Goal: Task Accomplishment & Management: Manage account settings

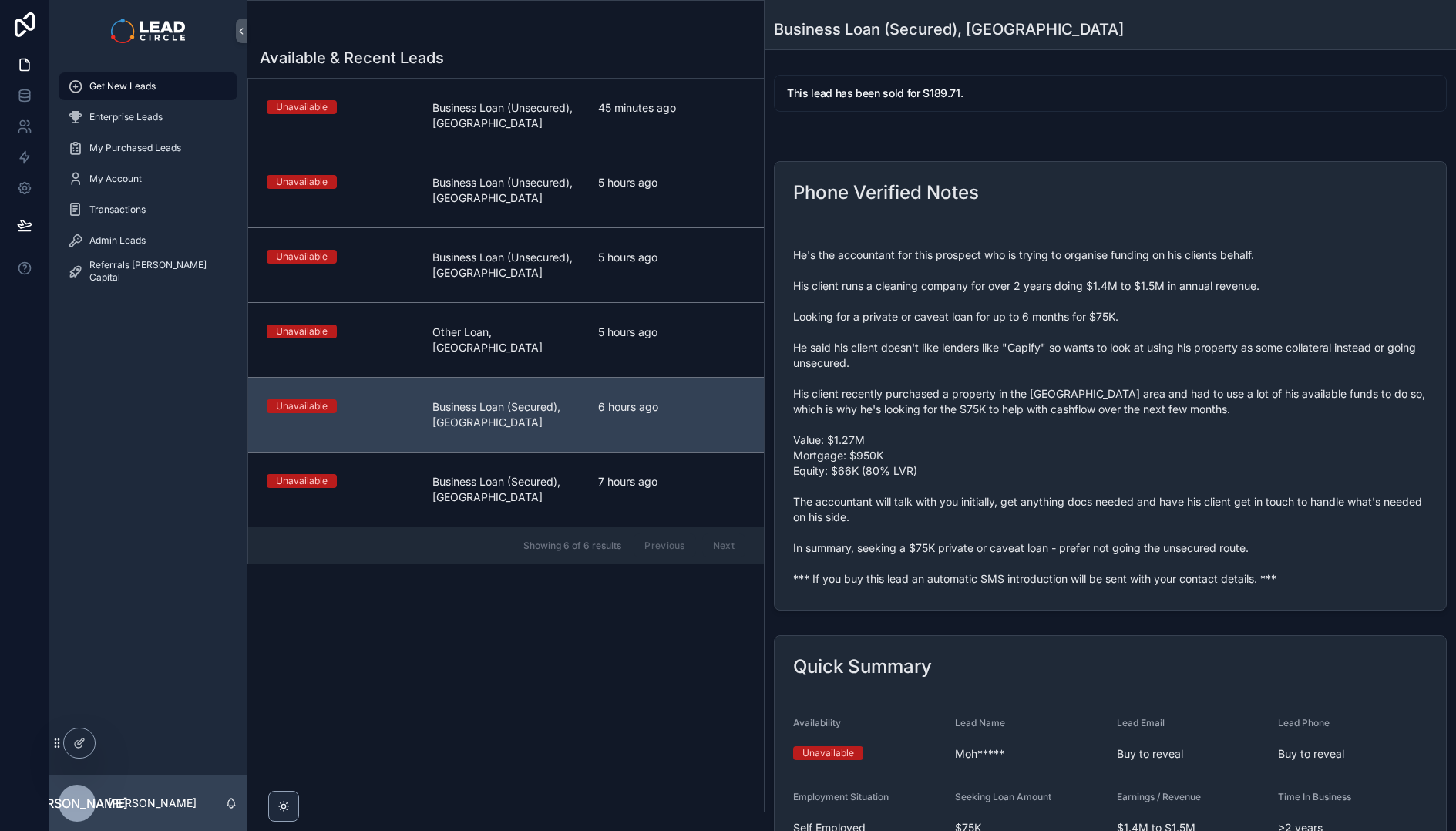
click at [877, 568] on span "He's the accountant for this prospect who is trying to organise funding on his …" at bounding box center [1111, 416] width 635 height 339
click at [877, 569] on span "He's the accountant for this prospect who is trying to organise funding on his …" at bounding box center [1111, 416] width 635 height 339
click at [879, 574] on span "He's the accountant for this prospect who is trying to organise funding on his …" at bounding box center [1111, 416] width 635 height 339
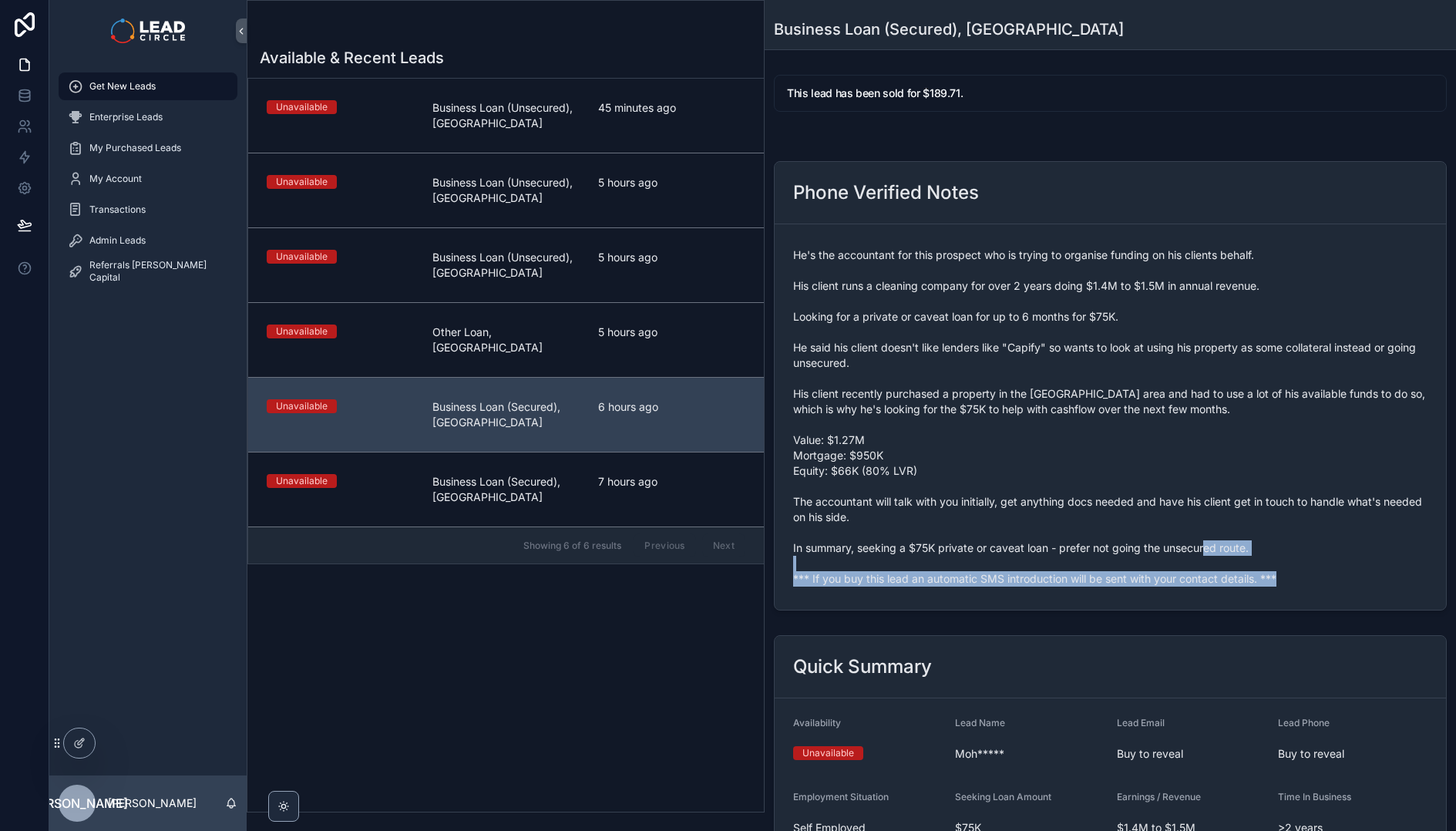
click at [879, 574] on span "He's the accountant for this prospect who is trying to organise funding on his …" at bounding box center [1111, 416] width 635 height 339
copy span "*** If you buy this lead an automatic SMS introduction will be sent with your c…"
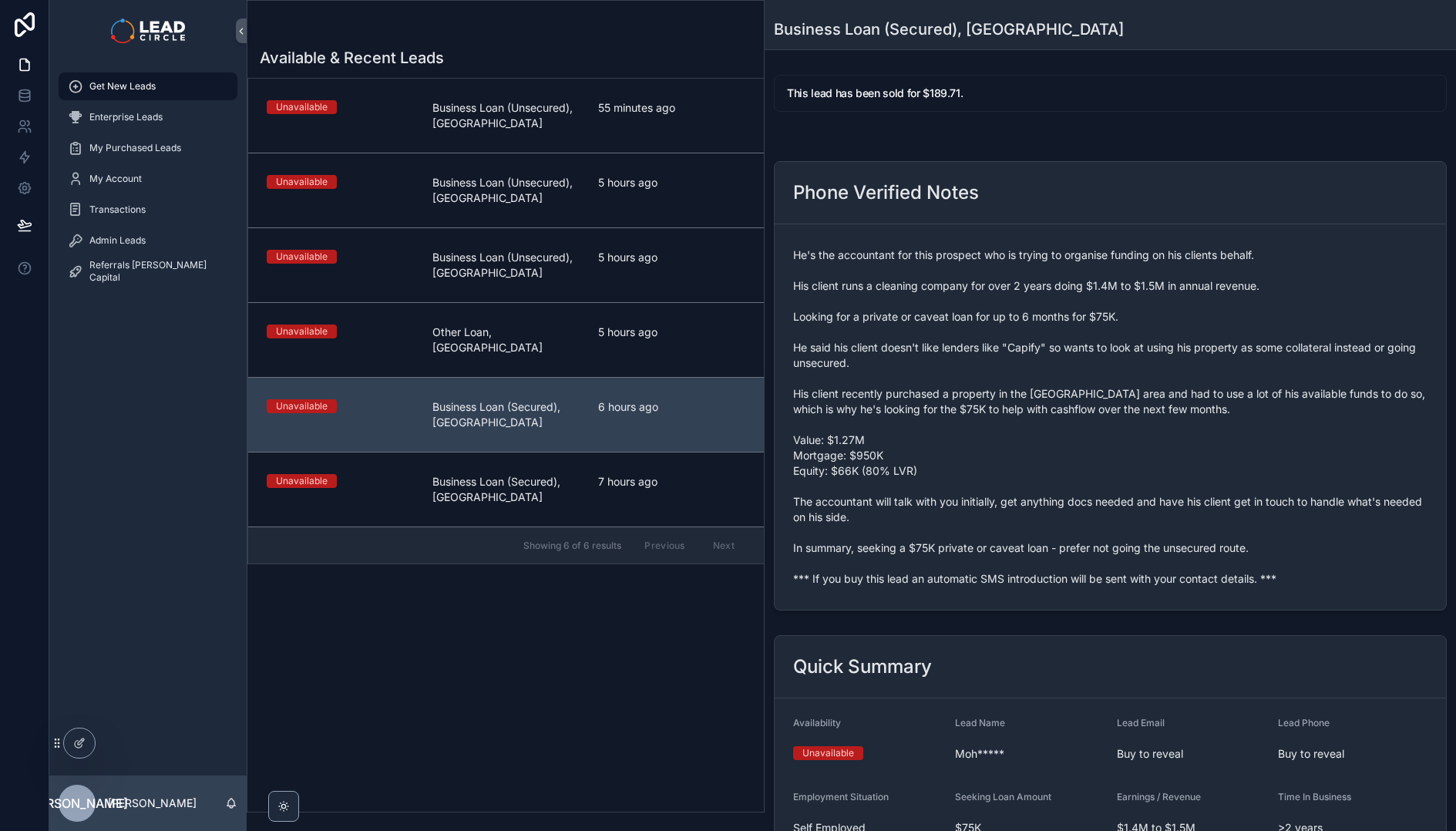
click at [1039, 450] on span "He's the accountant for this prospect who is trying to organise funding on his …" at bounding box center [1111, 416] width 635 height 339
click at [118, 233] on div "Admin Leads" at bounding box center [147, 240] width 160 height 25
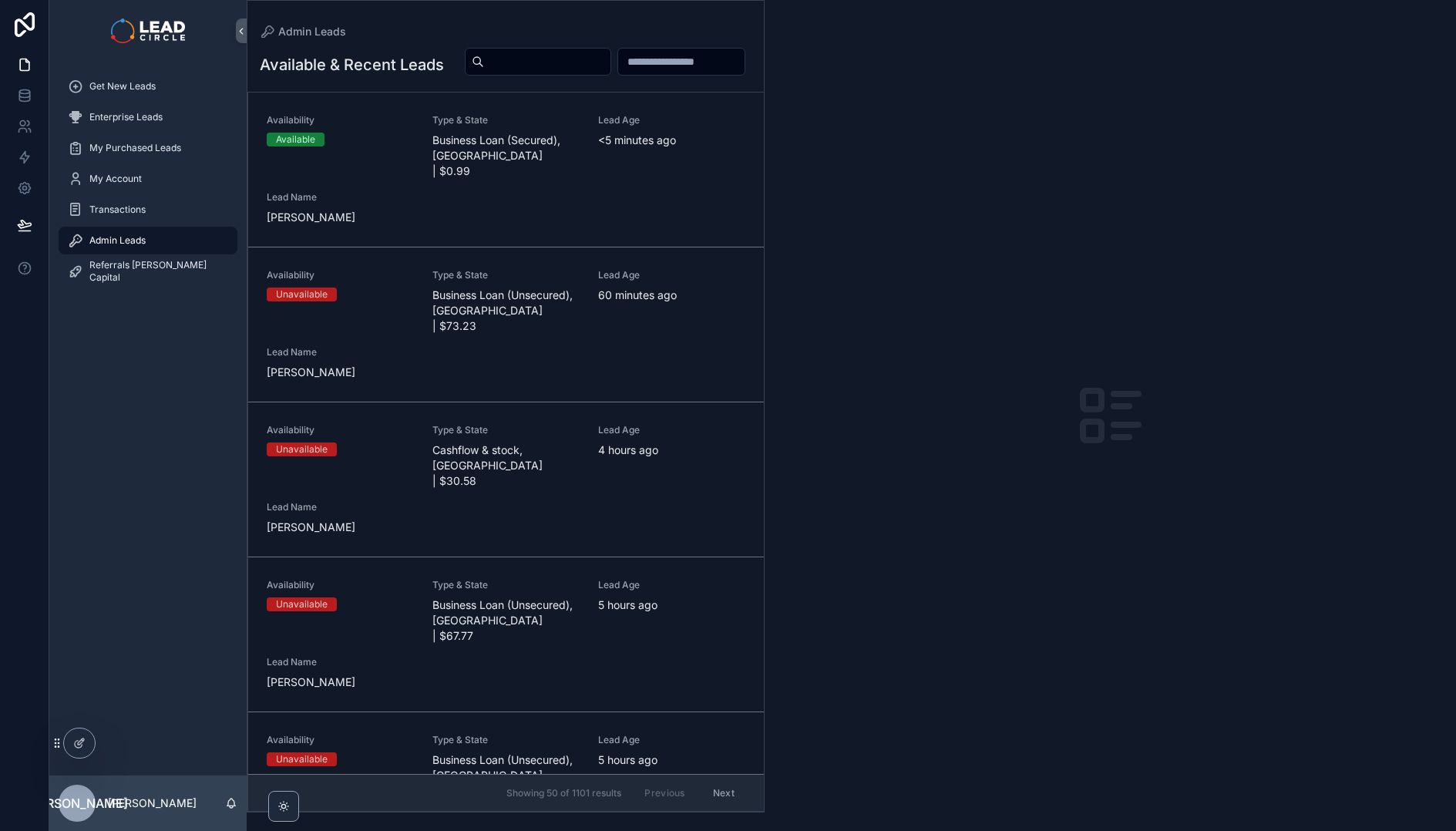
click at [610, 60] on input "scrollable content" at bounding box center [547, 61] width 126 height 22
paste input "**********"
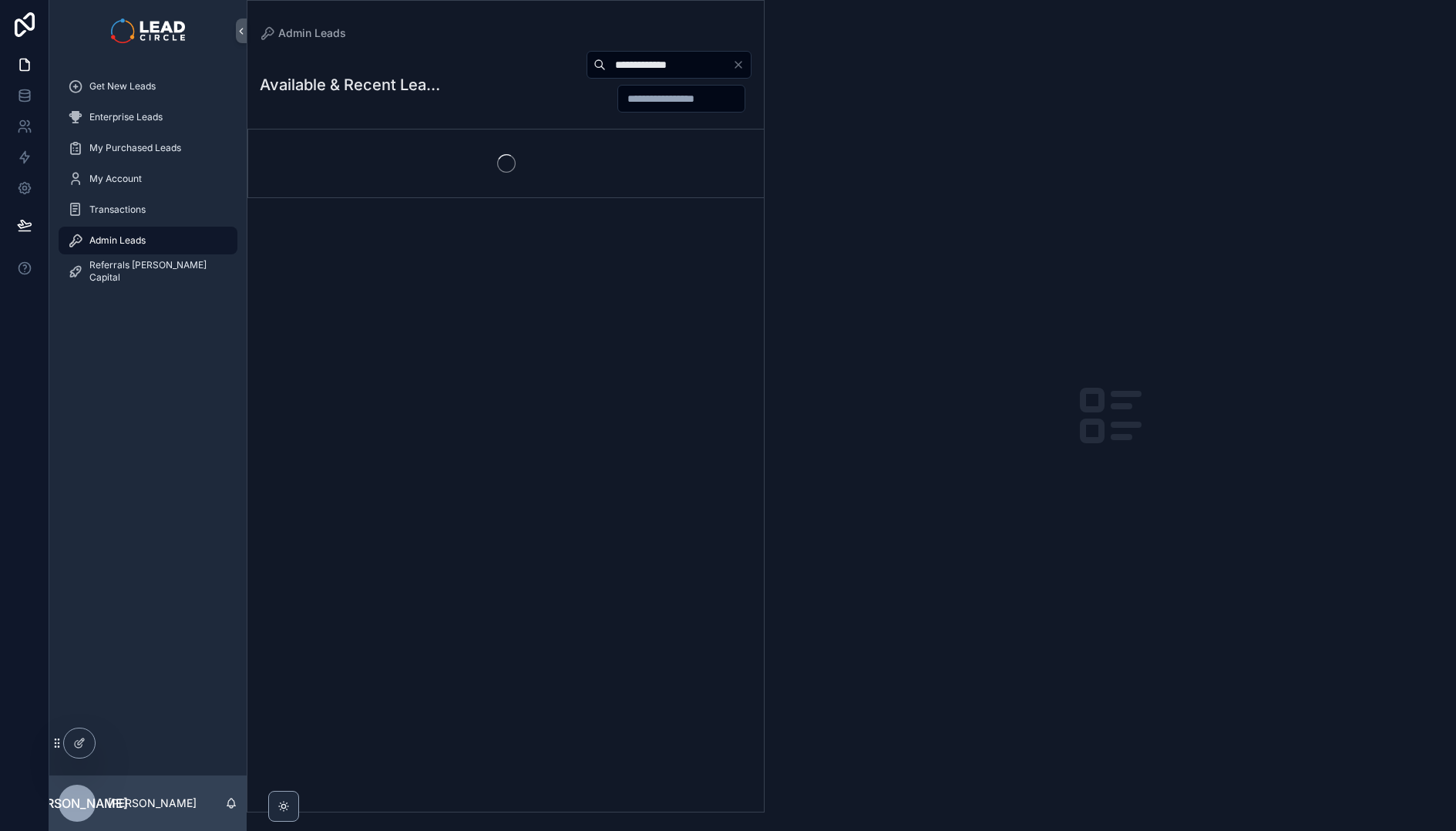
type input "**********"
click at [515, 89] on div "**********" at bounding box center [595, 82] width 311 height 63
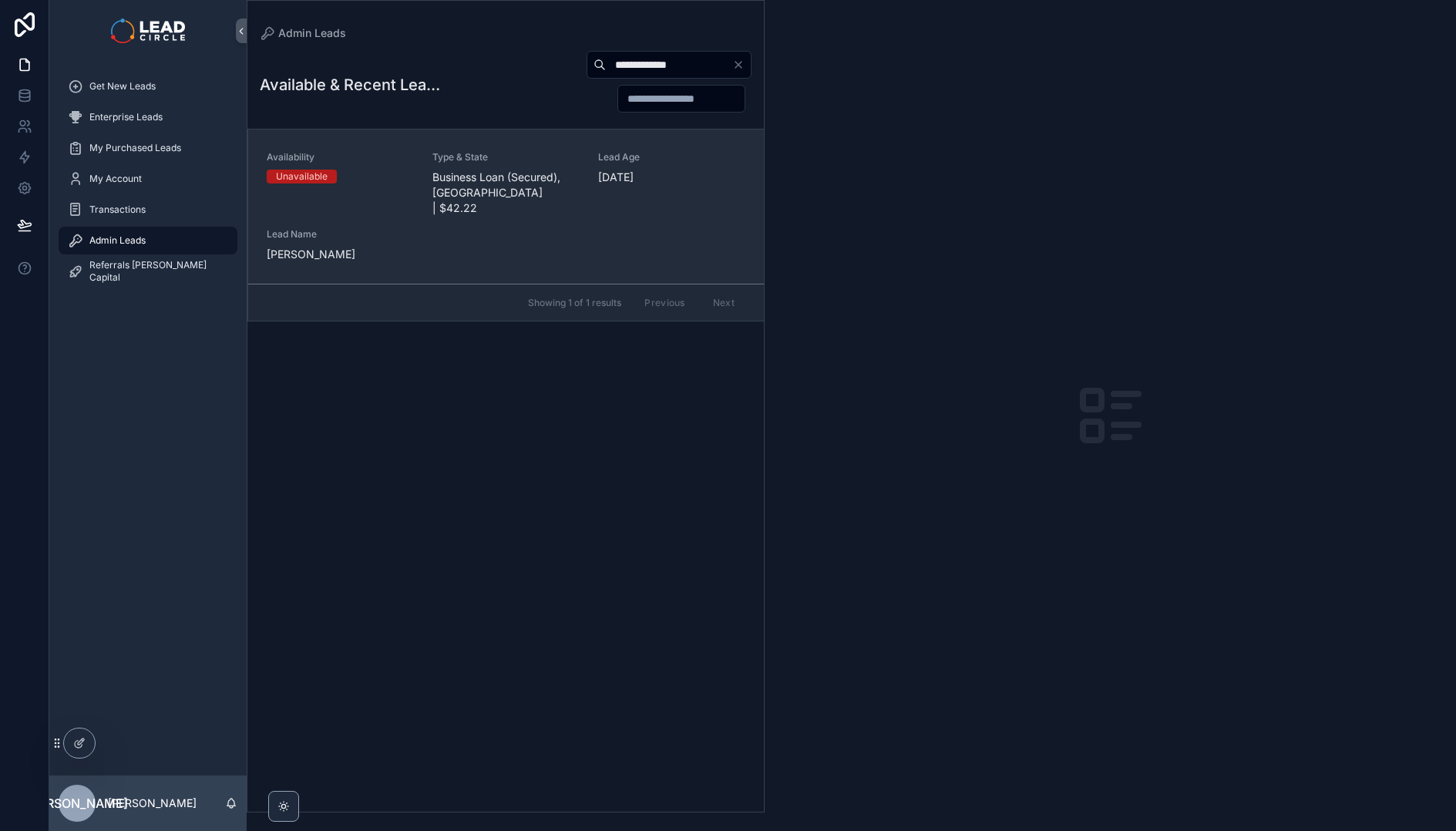
click at [499, 184] on span "Business Loan (Secured), [GEOGRAPHIC_DATA] | $42.22" at bounding box center [506, 192] width 147 height 46
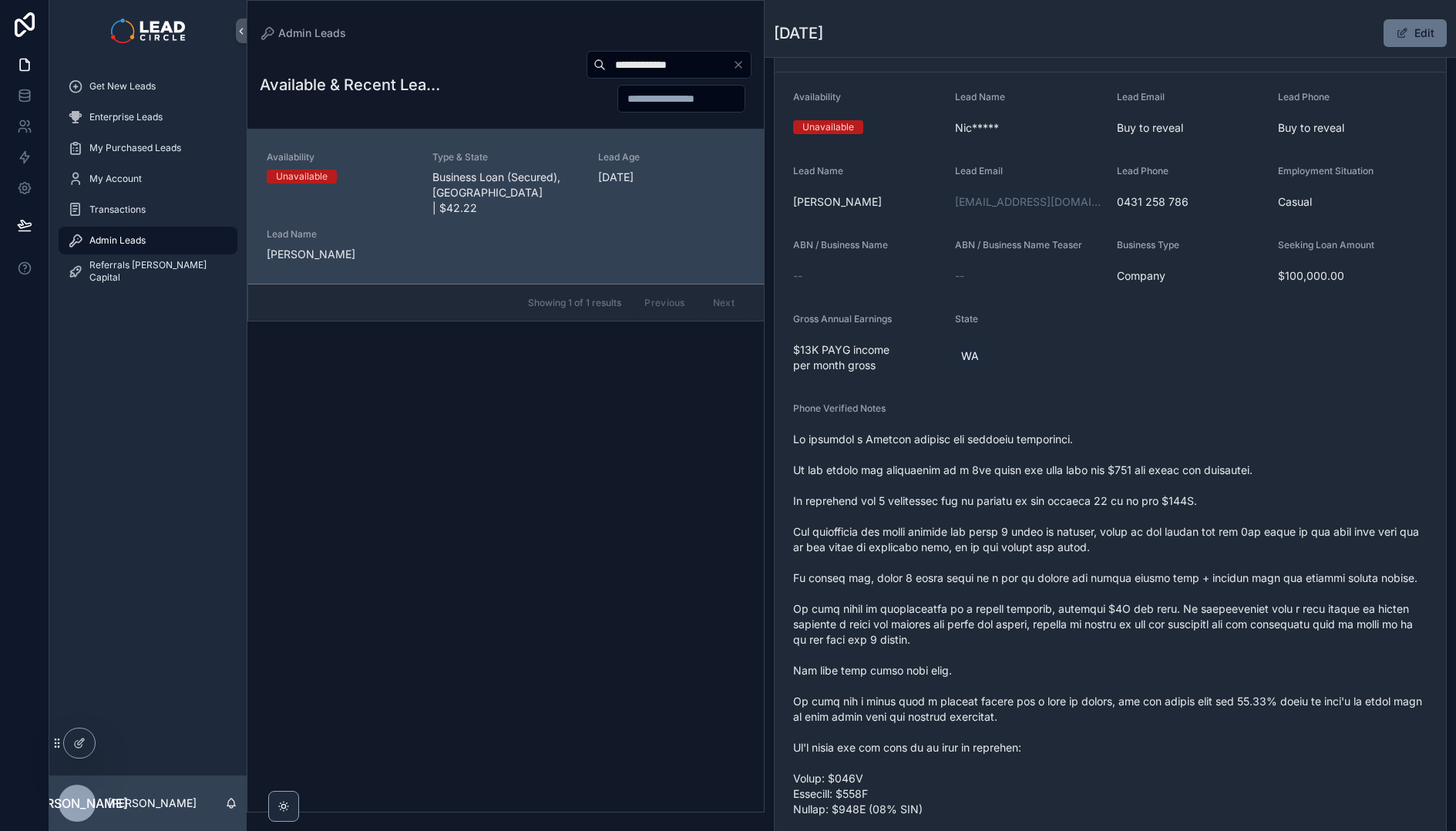
scroll to position [136, 0]
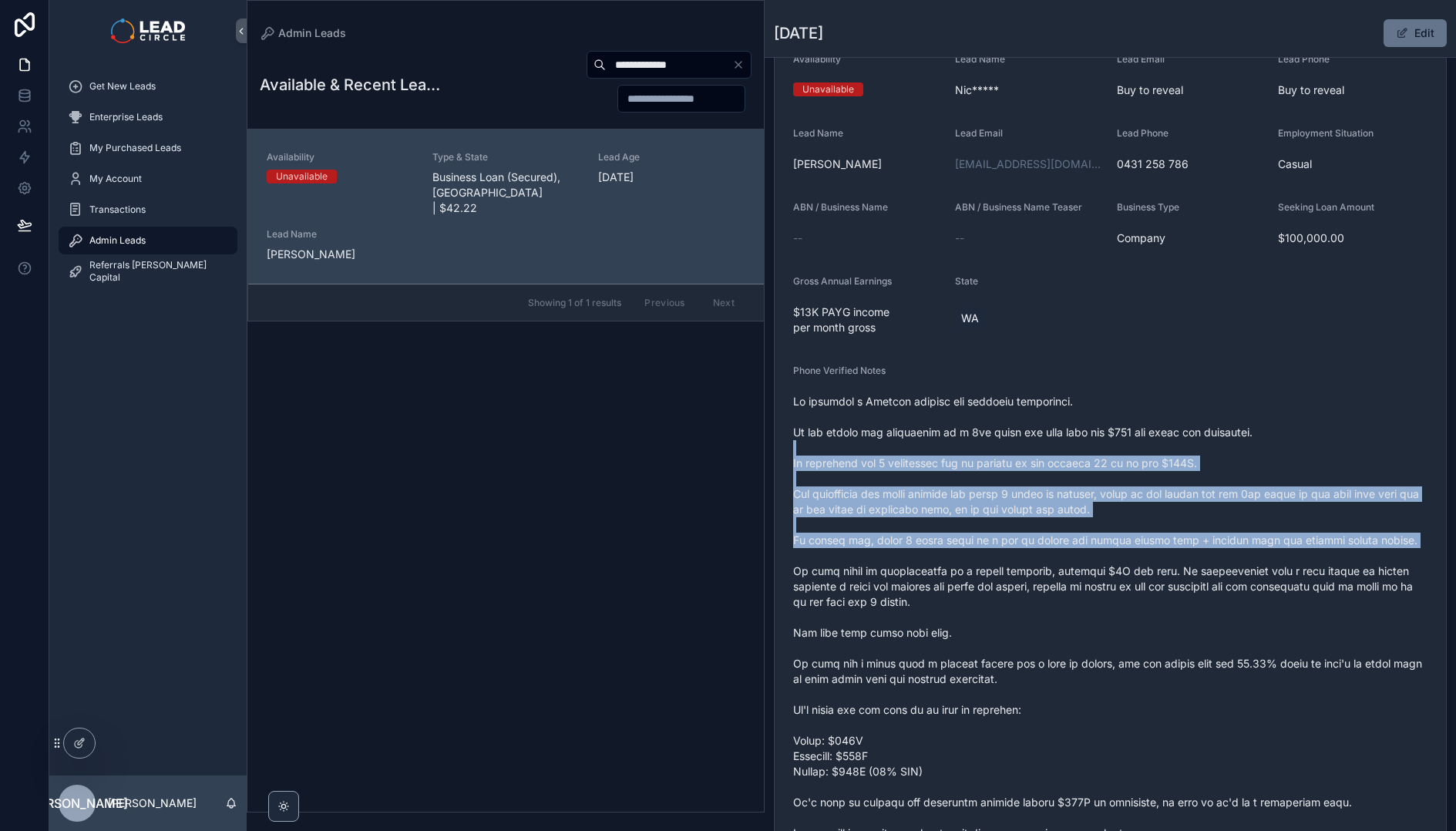
drag, startPoint x: 1033, startPoint y: 529, endPoint x: 1081, endPoint y: 610, distance: 94.2
click at [1080, 609] on span "scrollable content" at bounding box center [1111, 632] width 635 height 478
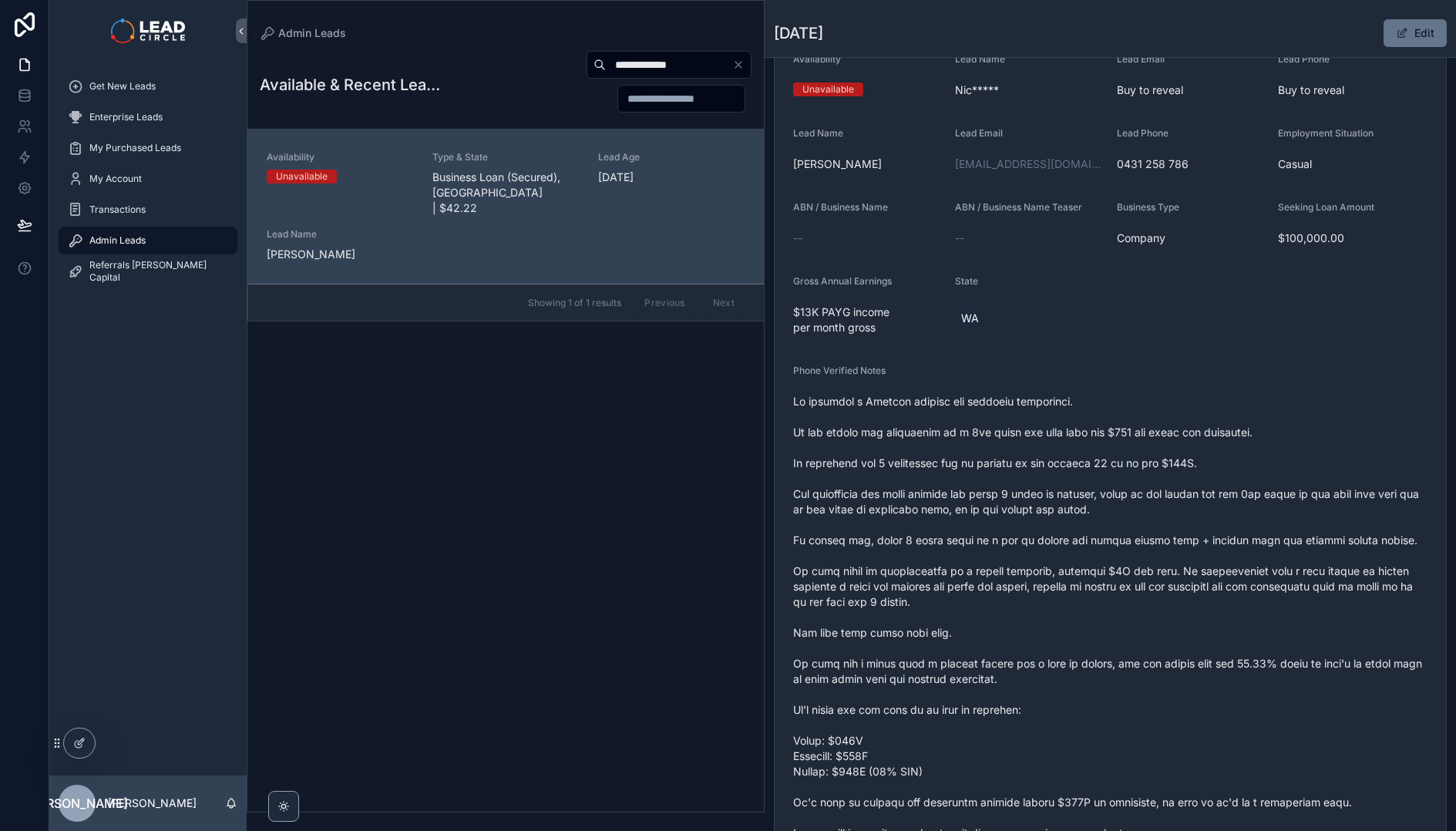
click at [1081, 611] on span "scrollable content" at bounding box center [1111, 632] width 635 height 478
click at [742, 63] on icon "Clear" at bounding box center [738, 65] width 12 height 12
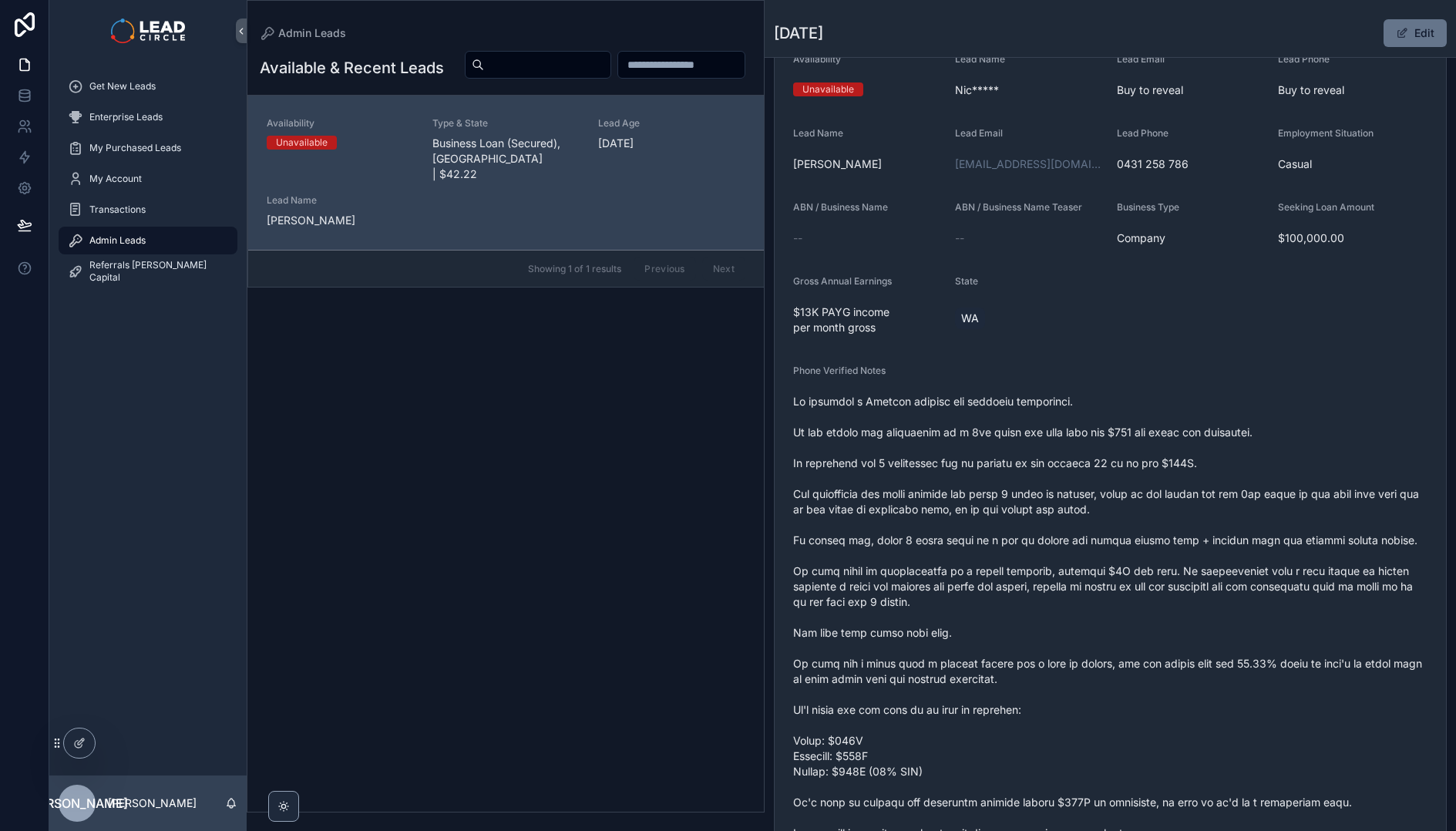
click at [572, 487] on div "Available & Recent Leads Availability Unavailable Type & State Business Loan (S…" at bounding box center [505, 426] width 516 height 771
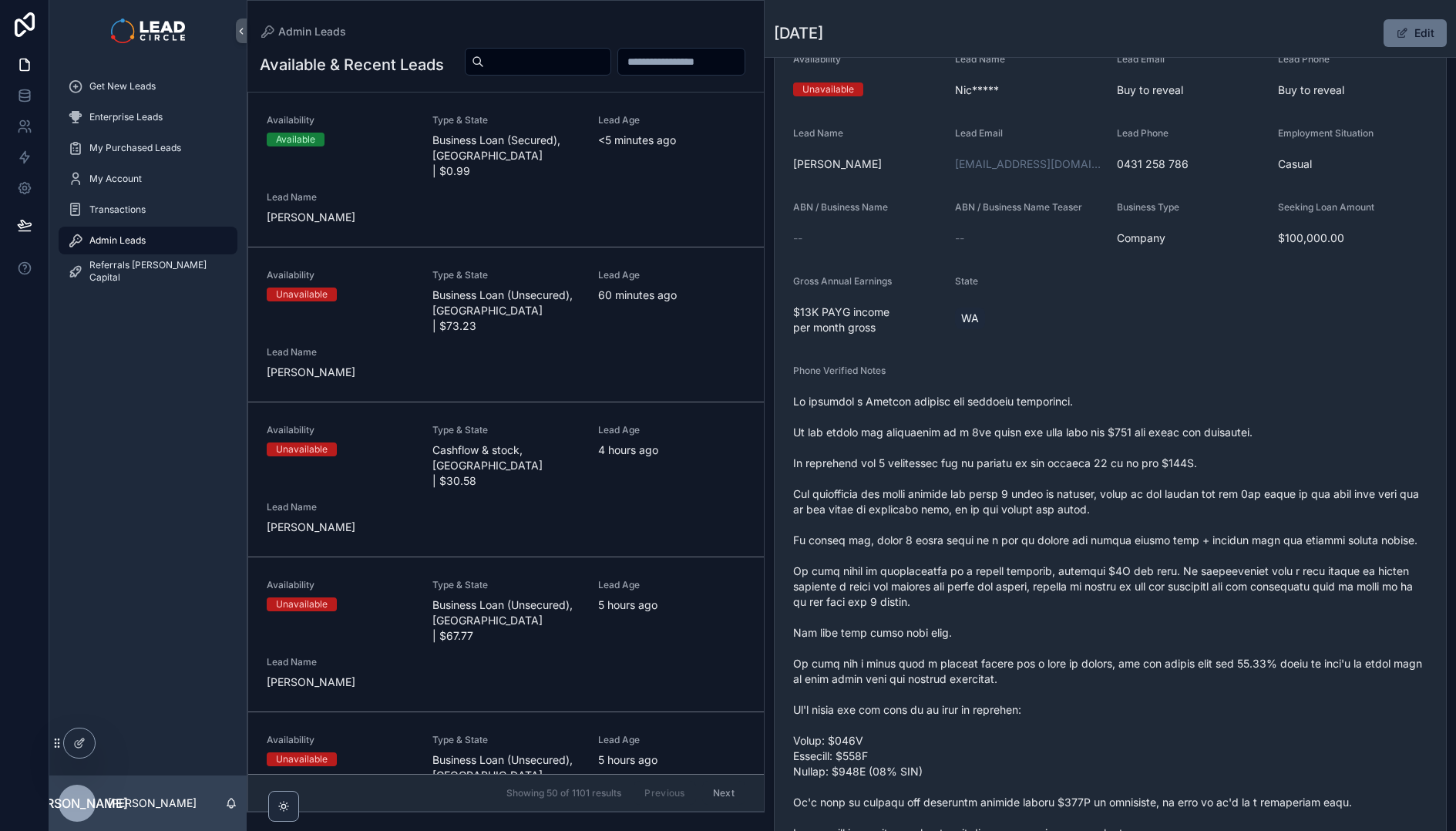
click at [610, 70] on input "scrollable content" at bounding box center [547, 61] width 126 height 22
paste input "**********"
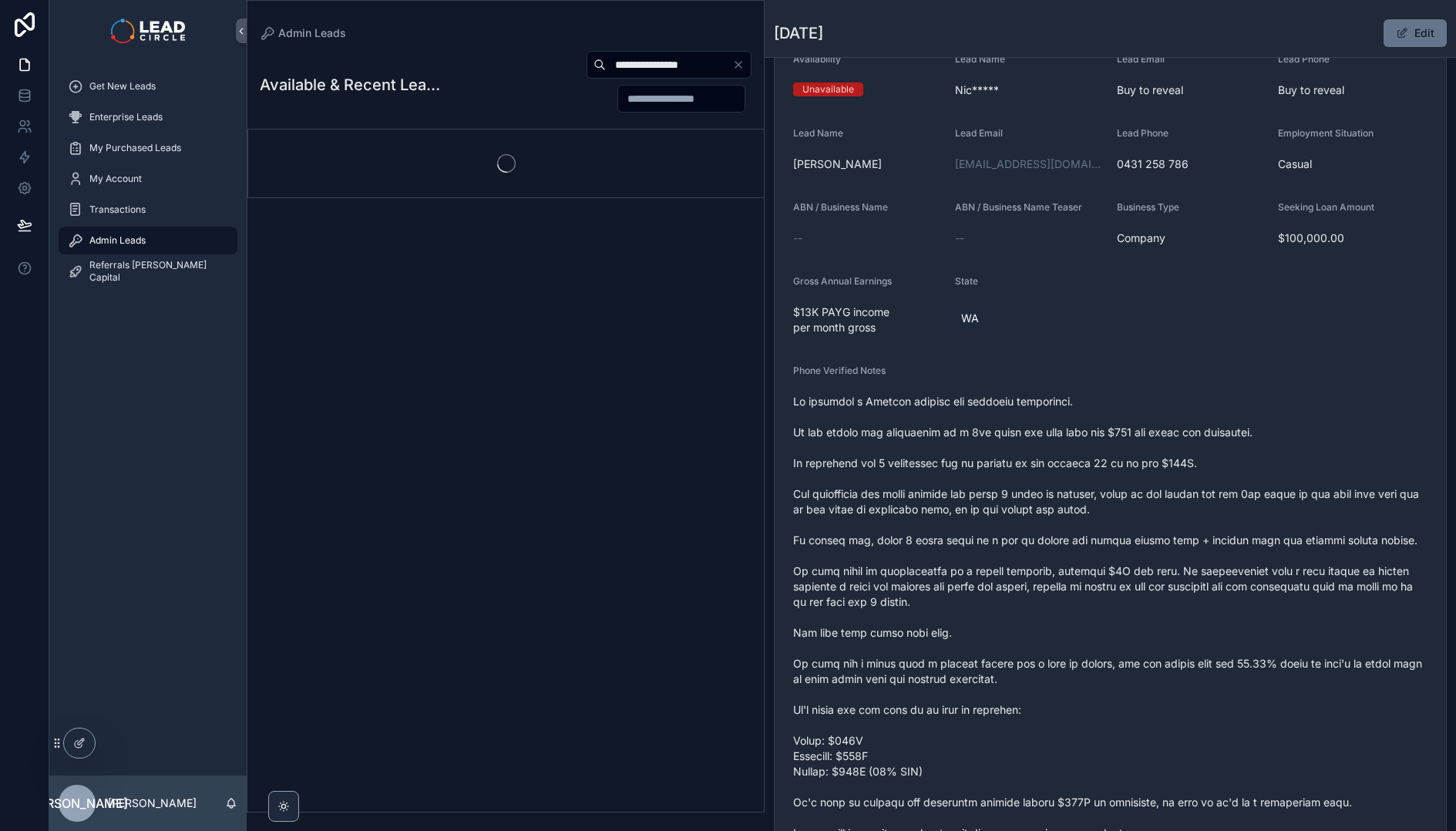
type input "**********"
click at [514, 99] on div "**********" at bounding box center [595, 82] width 311 height 63
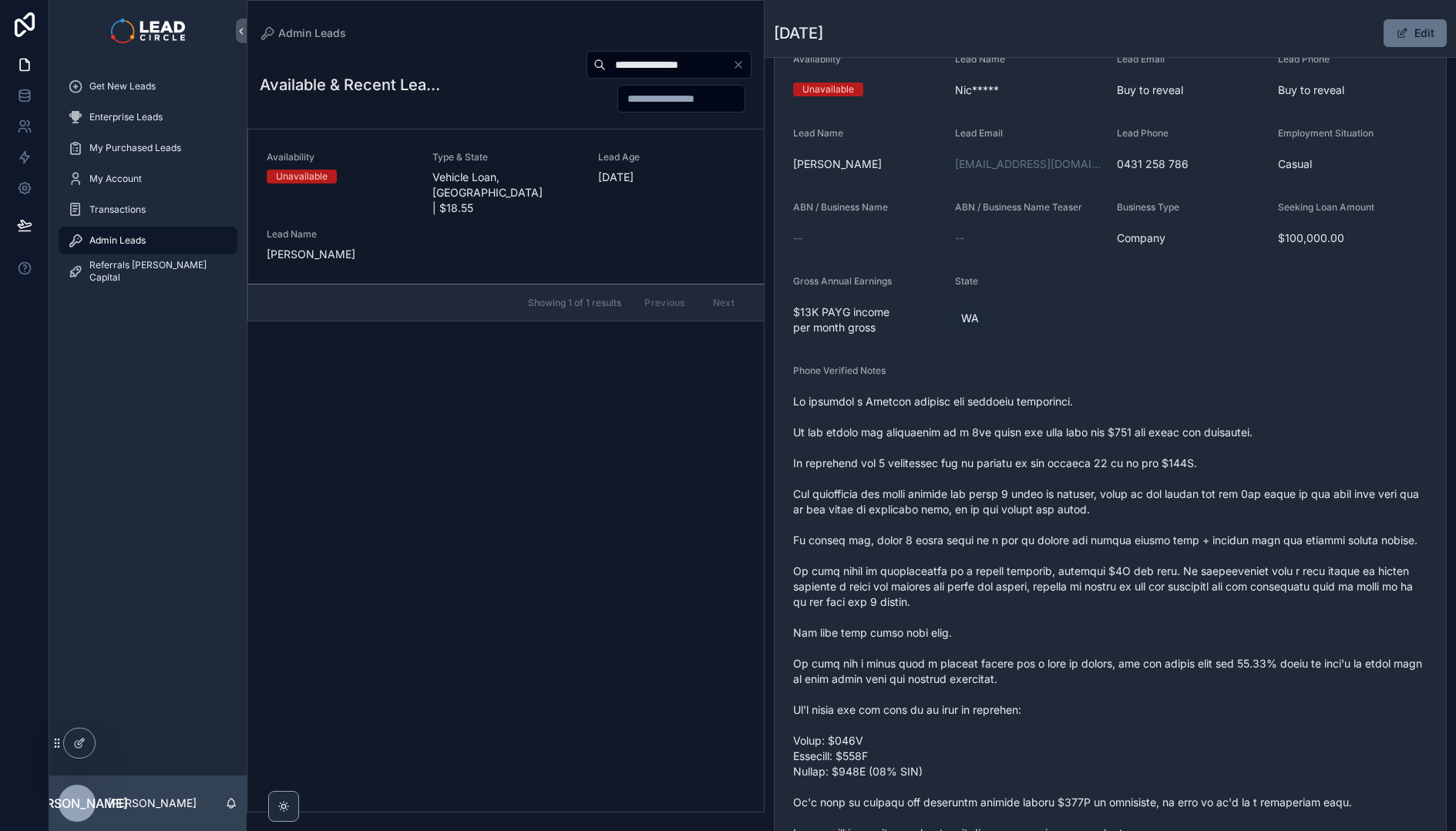
click at [510, 166] on div "Type & State Vehicle Loan, [GEOGRAPHIC_DATA] | $18.55" at bounding box center [506, 183] width 147 height 65
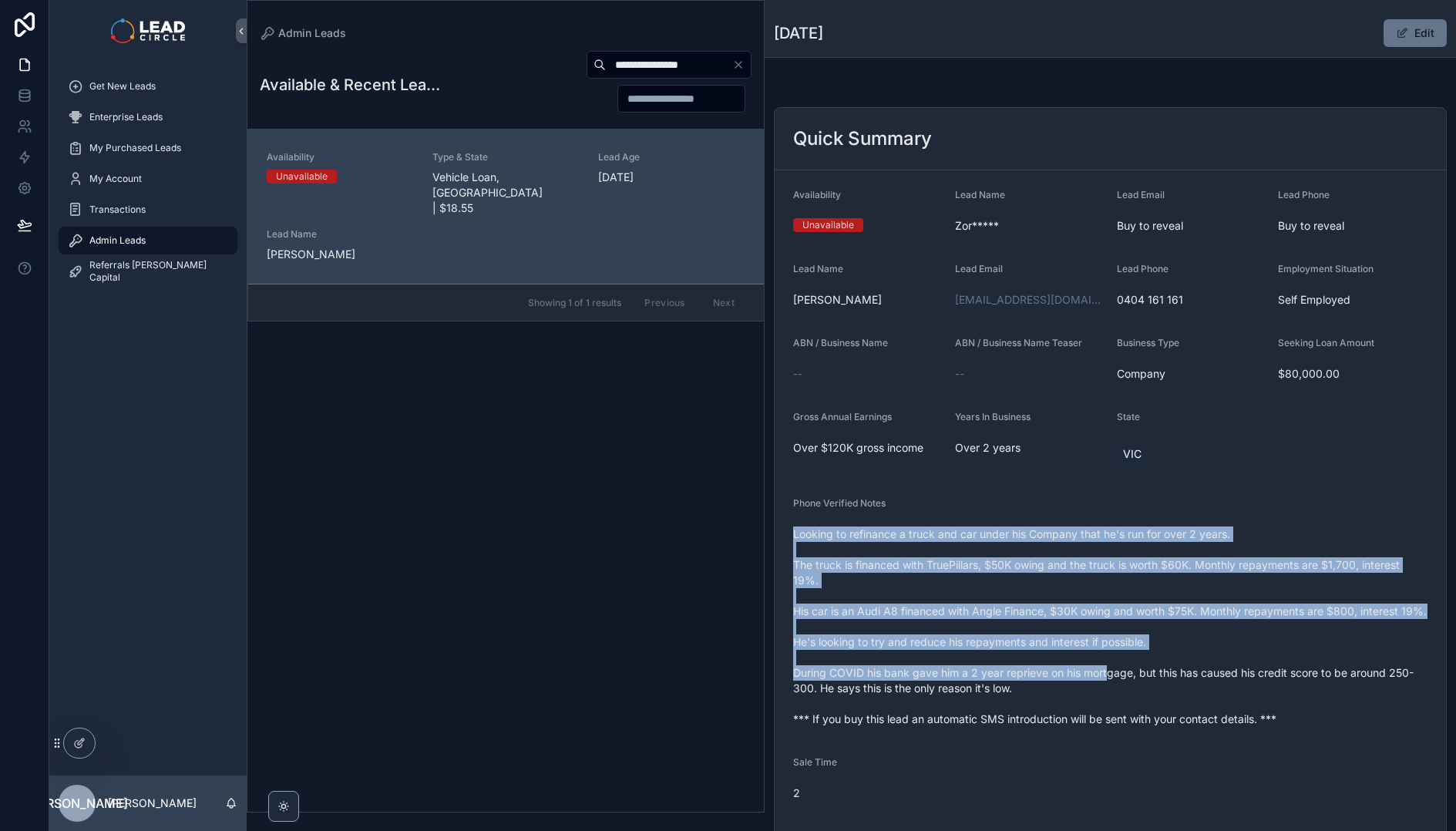
drag, startPoint x: 1027, startPoint y: 514, endPoint x: 1107, endPoint y: 692, distance: 195.2
click at [1107, 692] on div "Phone Verified Notes Looking to refinance a truck and car under his Company tha…" at bounding box center [1111, 614] width 635 height 234
click at [1107, 692] on span "Looking to refinance a truck and car under his Company that he's run for over 2…" at bounding box center [1111, 626] width 635 height 201
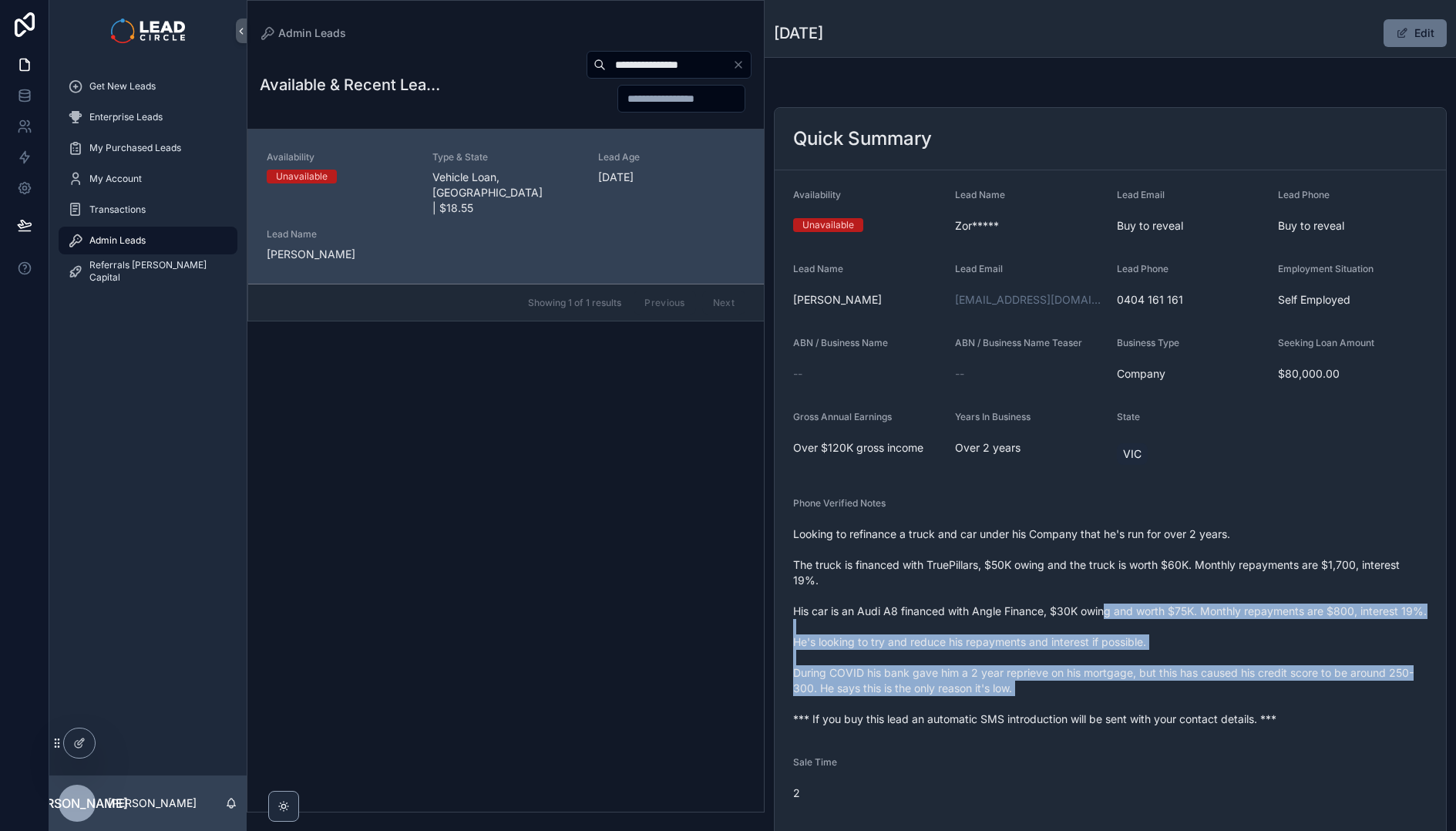
drag, startPoint x: 1140, startPoint y: 717, endPoint x: 1085, endPoint y: 542, distance: 183.4
click at [1092, 564] on span "Looking to refinance a truck and car under his Company that he's run for over 2…" at bounding box center [1111, 626] width 635 height 201
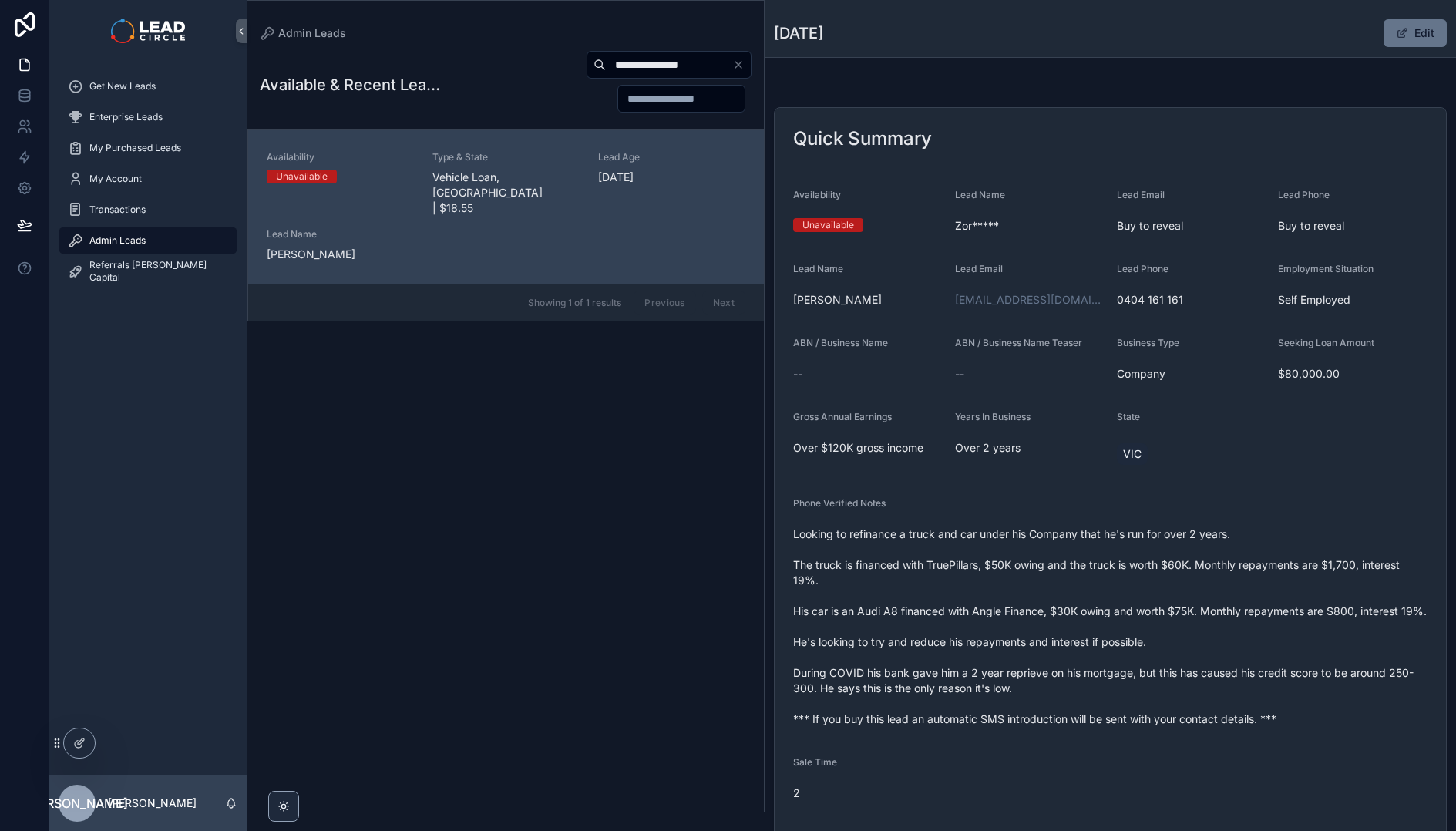
click at [1085, 542] on span "Looking to refinance a truck and car under his Company that he's run for over 2…" at bounding box center [1111, 626] width 635 height 201
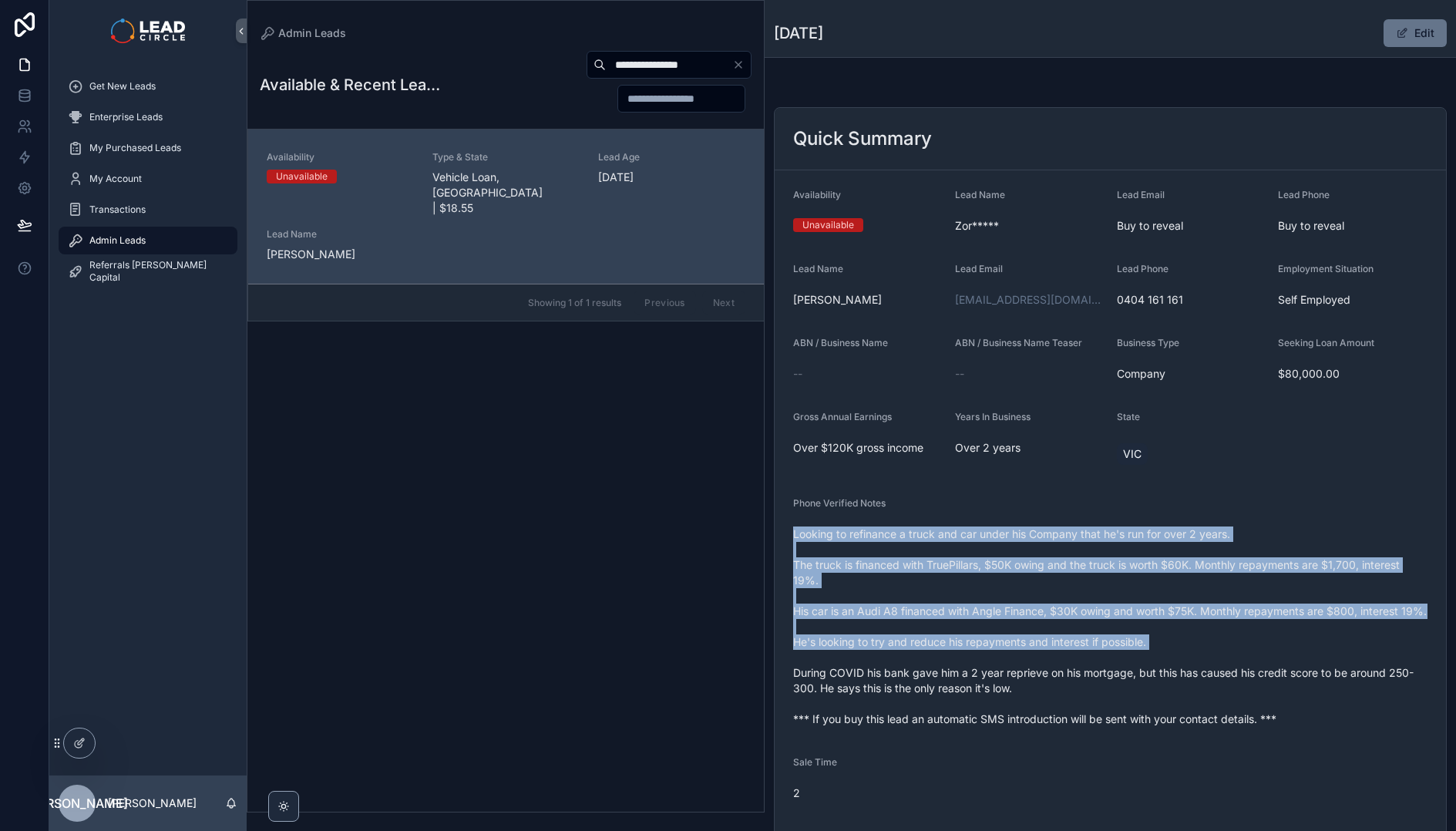
drag, startPoint x: 1086, startPoint y: 523, endPoint x: 1142, endPoint y: 688, distance: 174.2
click at [1142, 688] on div "Looking to refinance a truck and car under his Company that he's run for over 2…" at bounding box center [1111, 626] width 635 height 210
click at [1142, 688] on span "Looking to refinance a truck and car under his Company that he's run for over 2…" at bounding box center [1111, 626] width 635 height 201
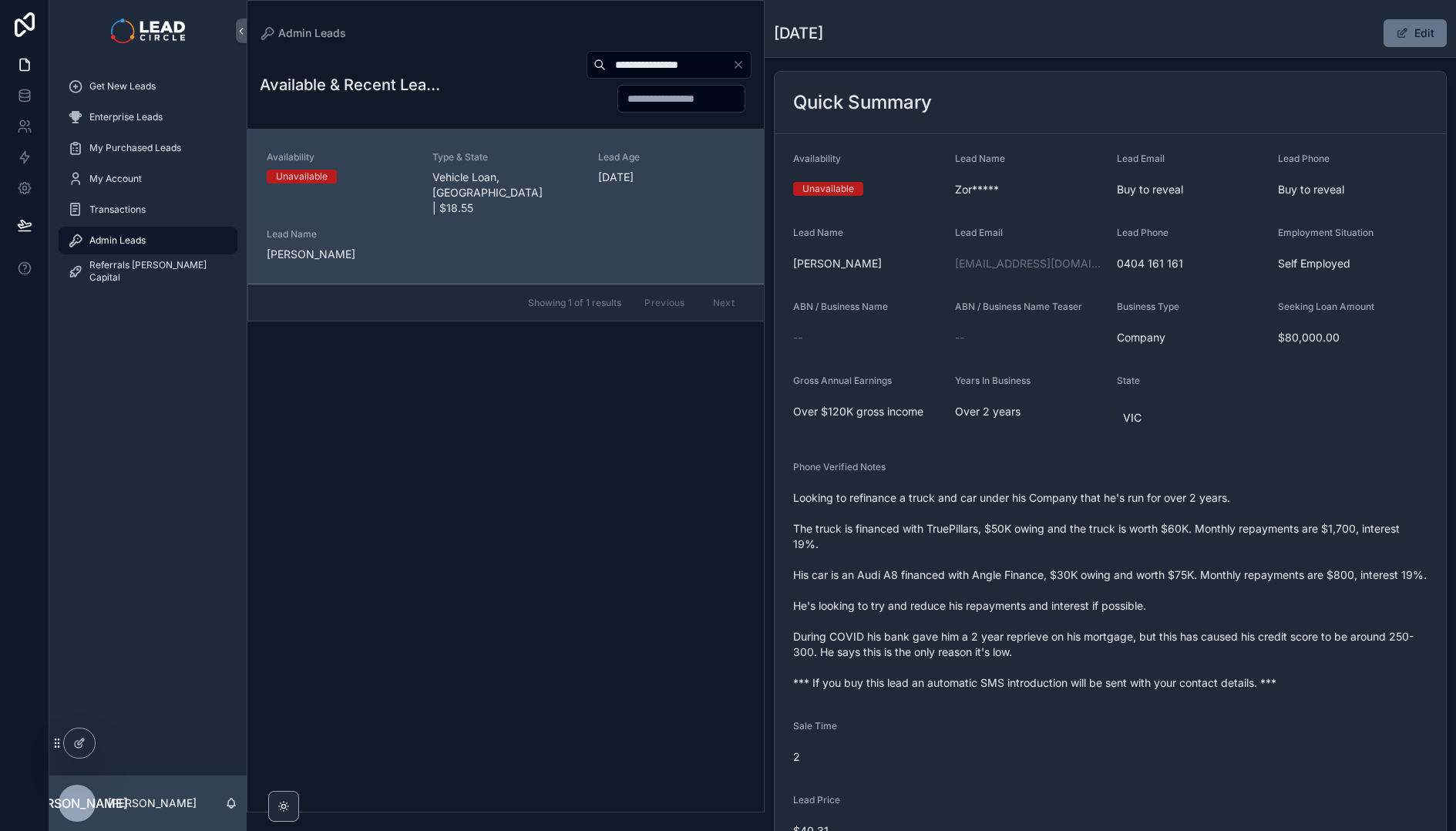
scroll to position [121, 0]
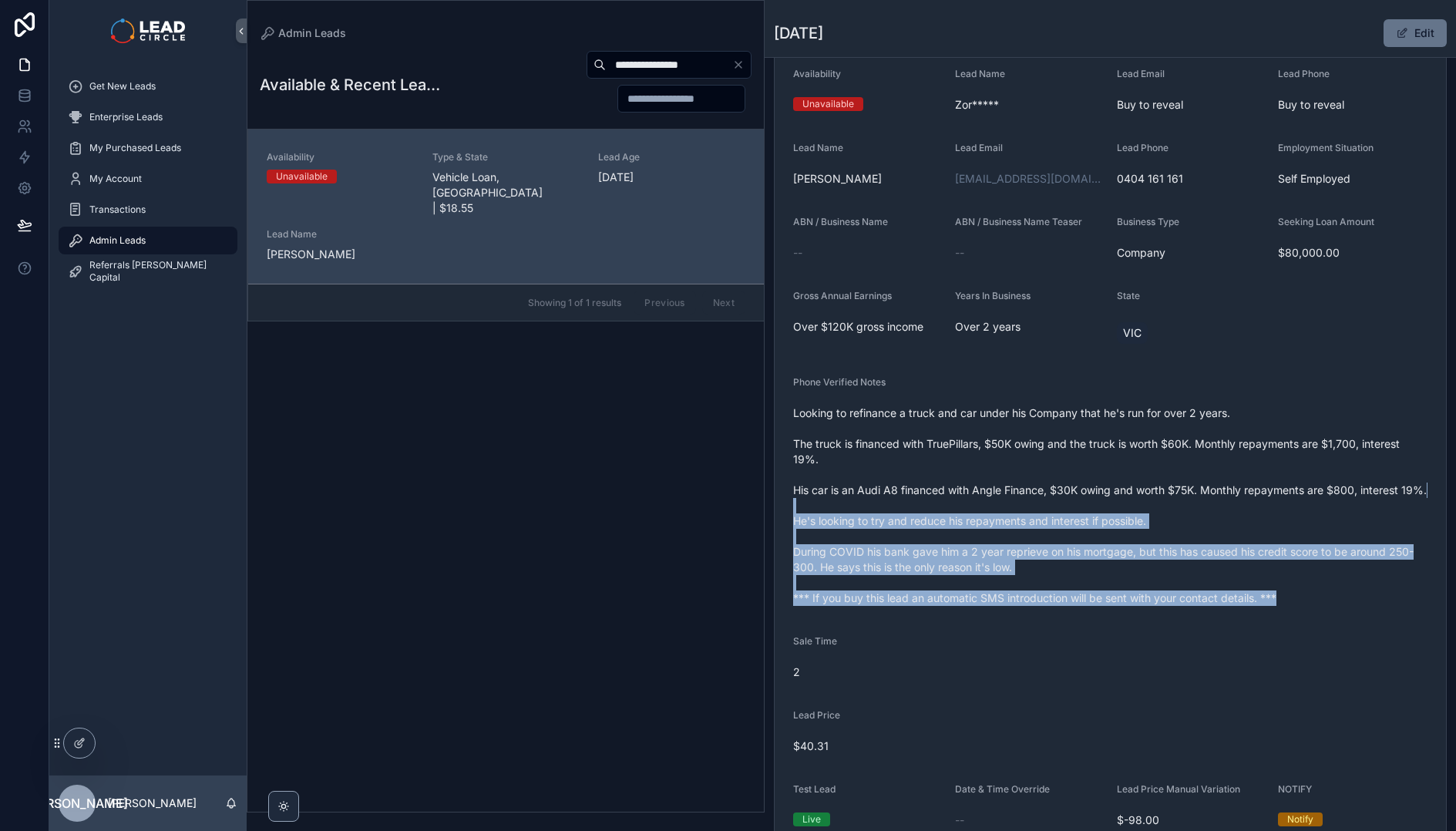
drag, startPoint x: 1144, startPoint y: 606, endPoint x: 1095, endPoint y: 432, distance: 180.8
click at [1095, 437] on form "Availability Unavailable Lead Name Zor***** Lead Email Buy to reveal Lead Phone…" at bounding box center [1111, 450] width 671 height 801
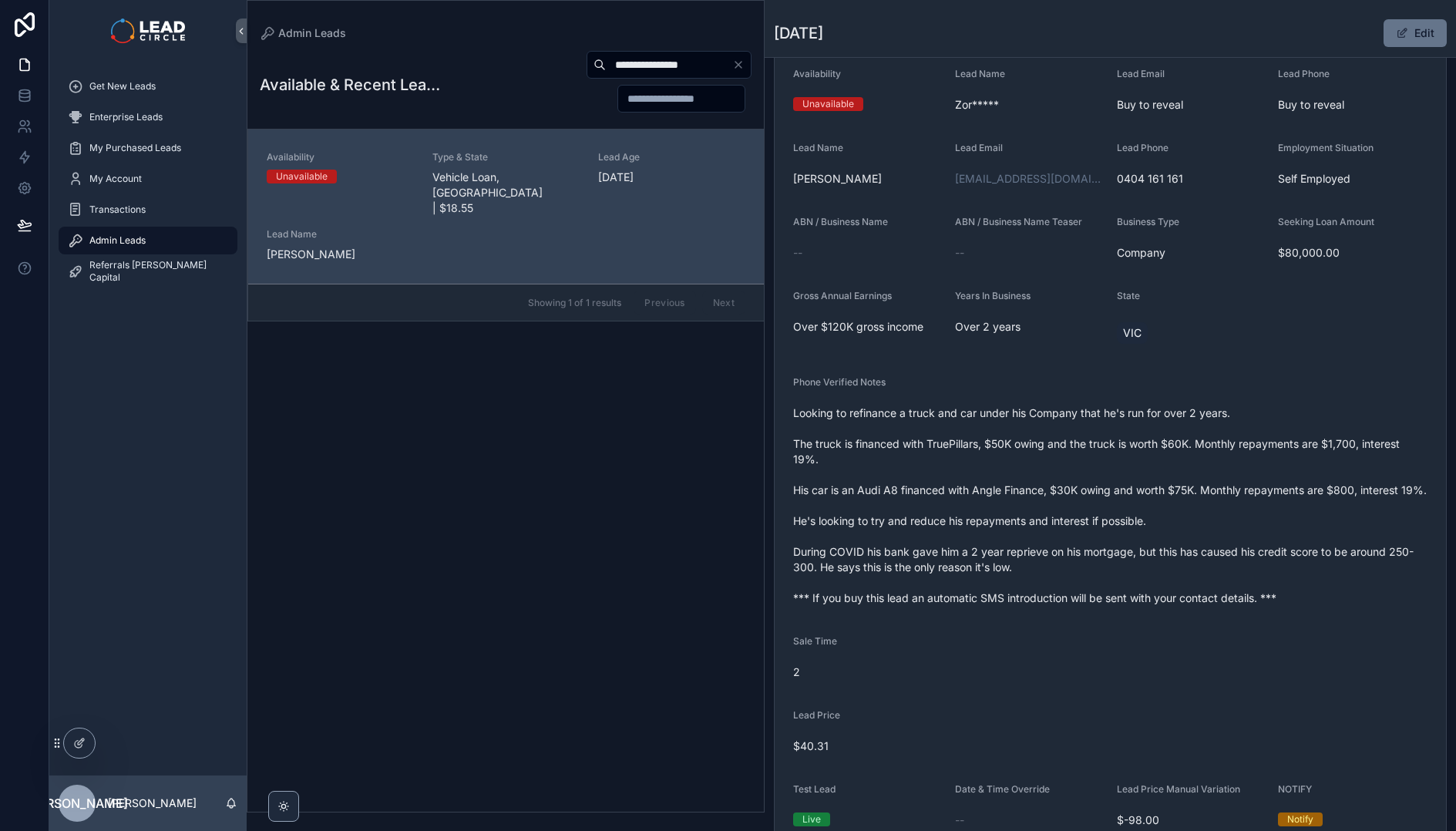
click at [1095, 432] on span "Looking to refinance a truck and car under his Company that he's run for over 2…" at bounding box center [1111, 505] width 635 height 201
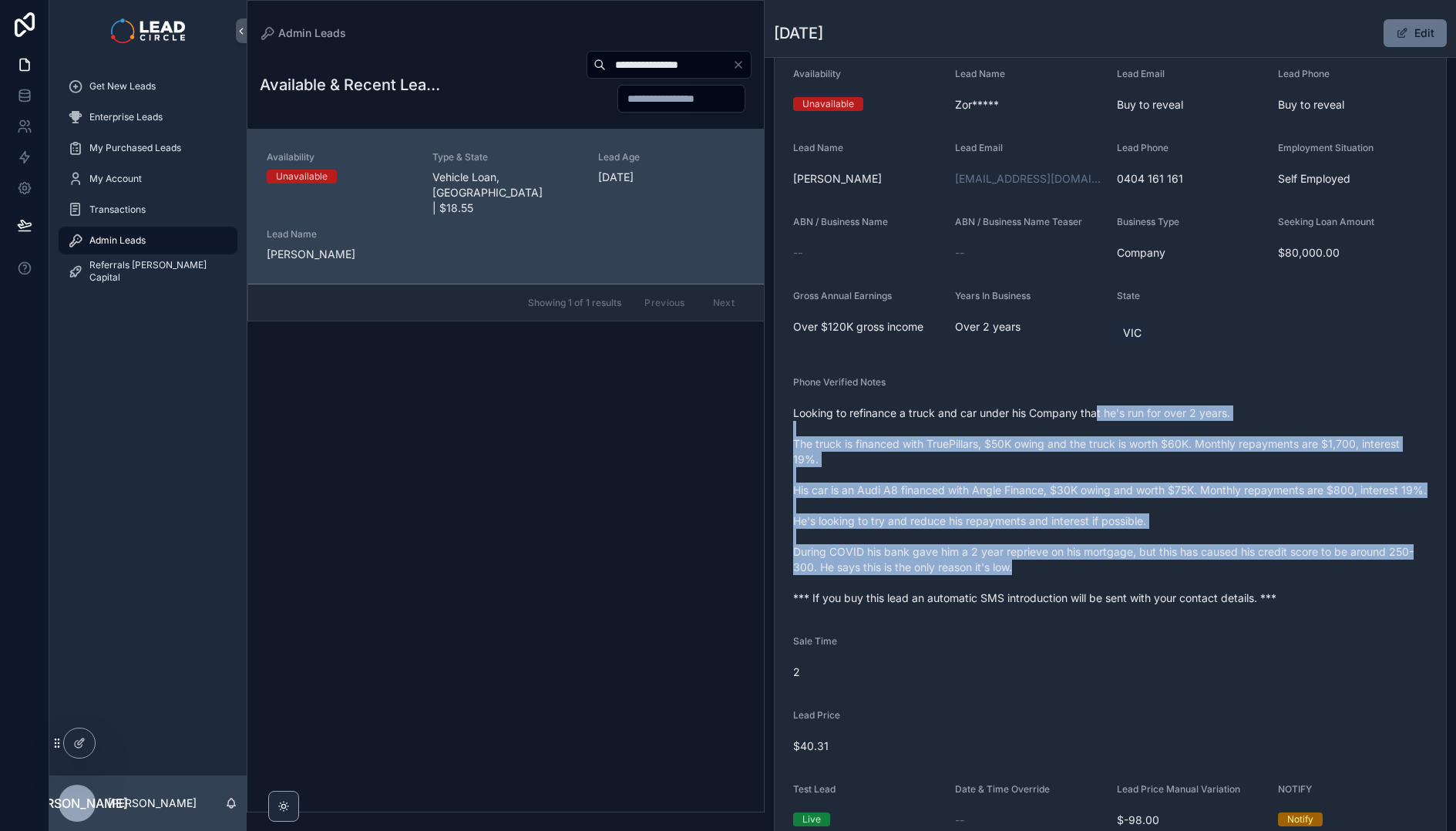
drag, startPoint x: 1096, startPoint y: 409, endPoint x: 1179, endPoint y: 588, distance: 197.3
click at [1179, 588] on span "Looking to refinance a truck and car under his Company that he's run for over 2…" at bounding box center [1111, 505] width 635 height 201
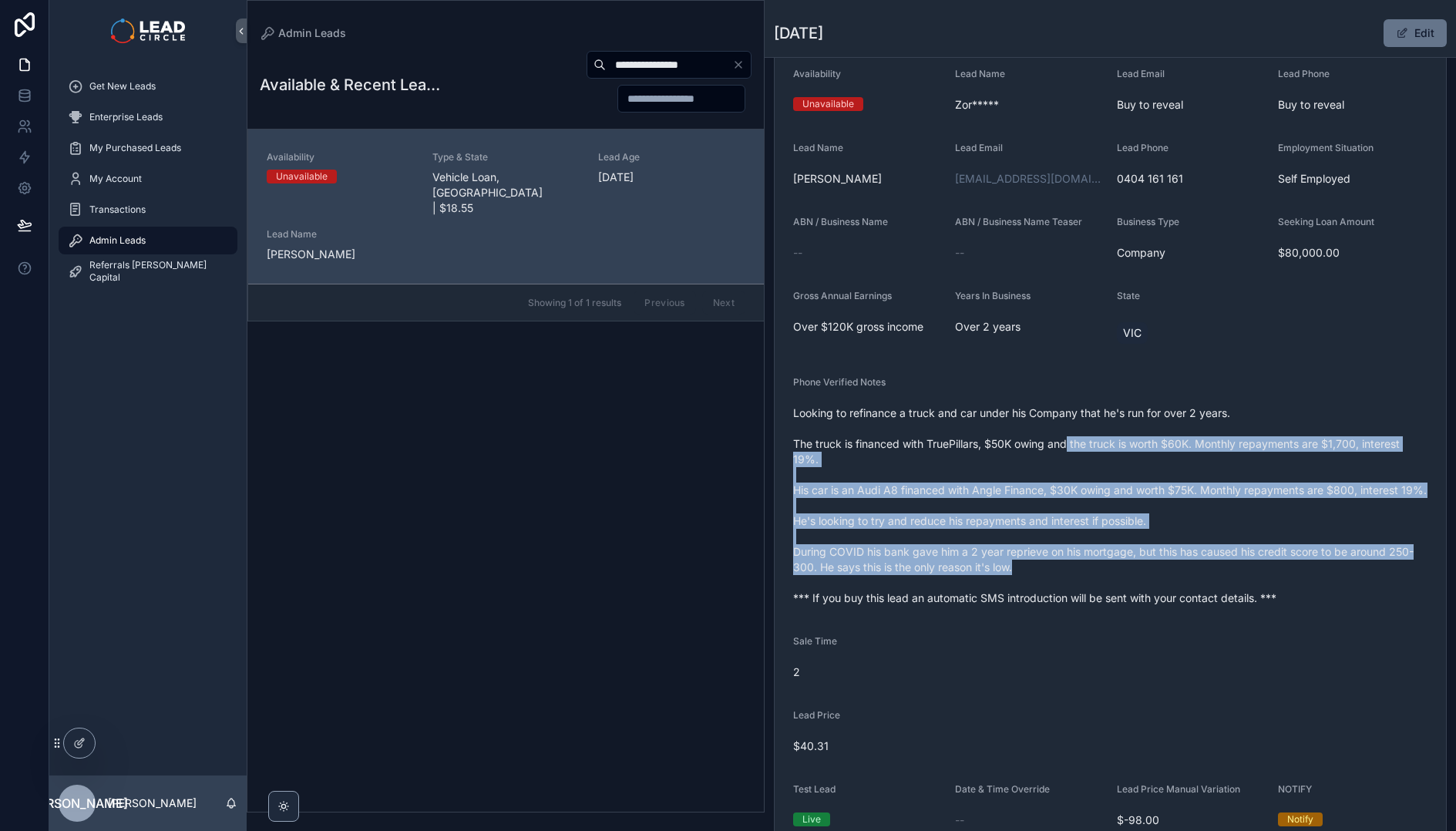
drag, startPoint x: 1182, startPoint y: 590, endPoint x: 1071, endPoint y: 440, distance: 186.6
click at [1071, 441] on span "Looking to refinance a truck and car under his Company that he's run for over 2…" at bounding box center [1111, 505] width 635 height 201
click at [1071, 440] on span "Looking to refinance a truck and car under his Company that he's run for over 2…" at bounding box center [1111, 505] width 635 height 201
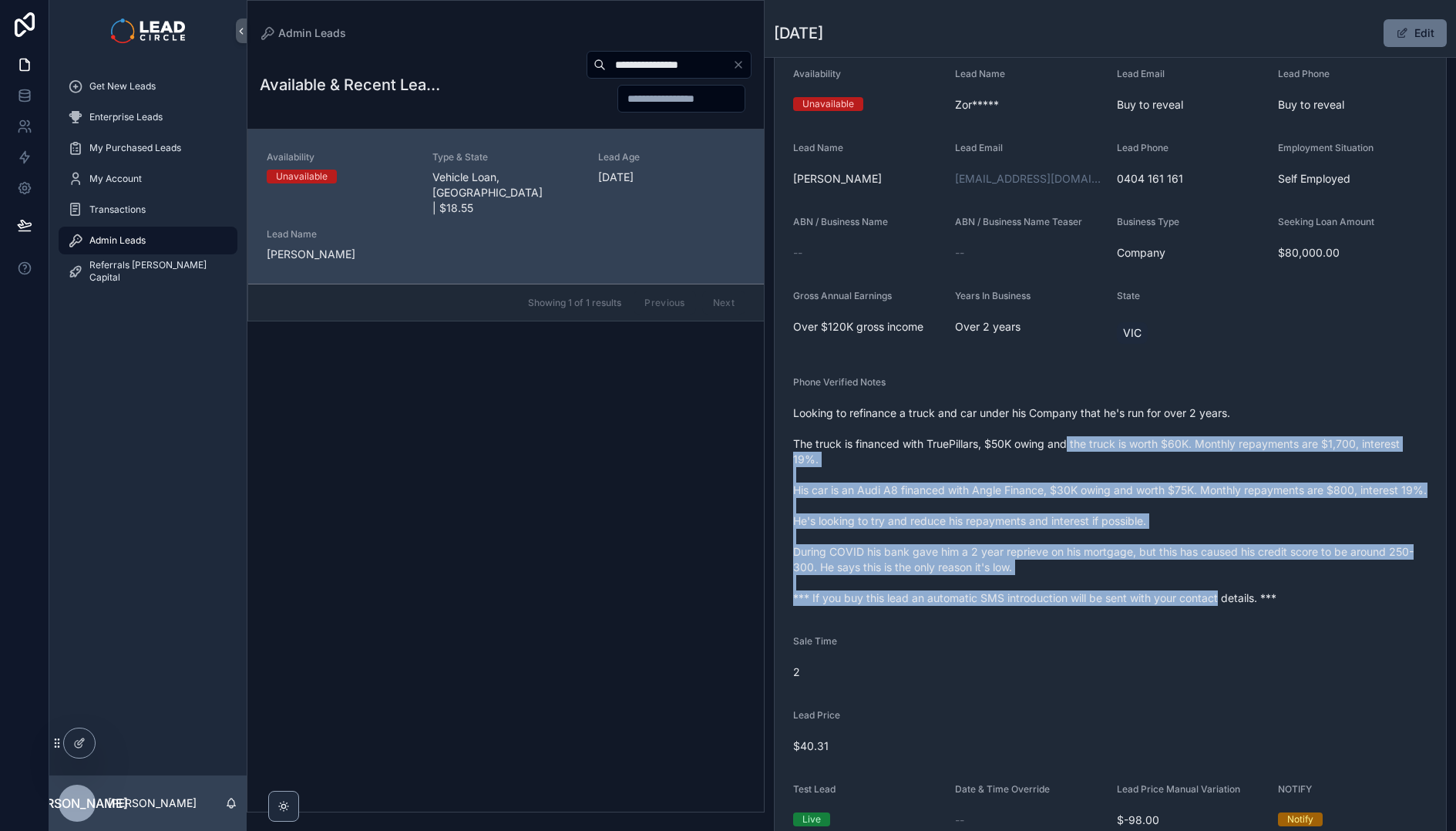
drag, startPoint x: 1071, startPoint y: 440, endPoint x: 1197, endPoint y: 607, distance: 209.2
click at [1196, 606] on span "Looking to refinance a truck and car under his Company that he's run for over 2…" at bounding box center [1111, 505] width 635 height 201
click at [1197, 606] on span "Looking to refinance a truck and car under his Company that he's run for over 2…" at bounding box center [1111, 505] width 635 height 201
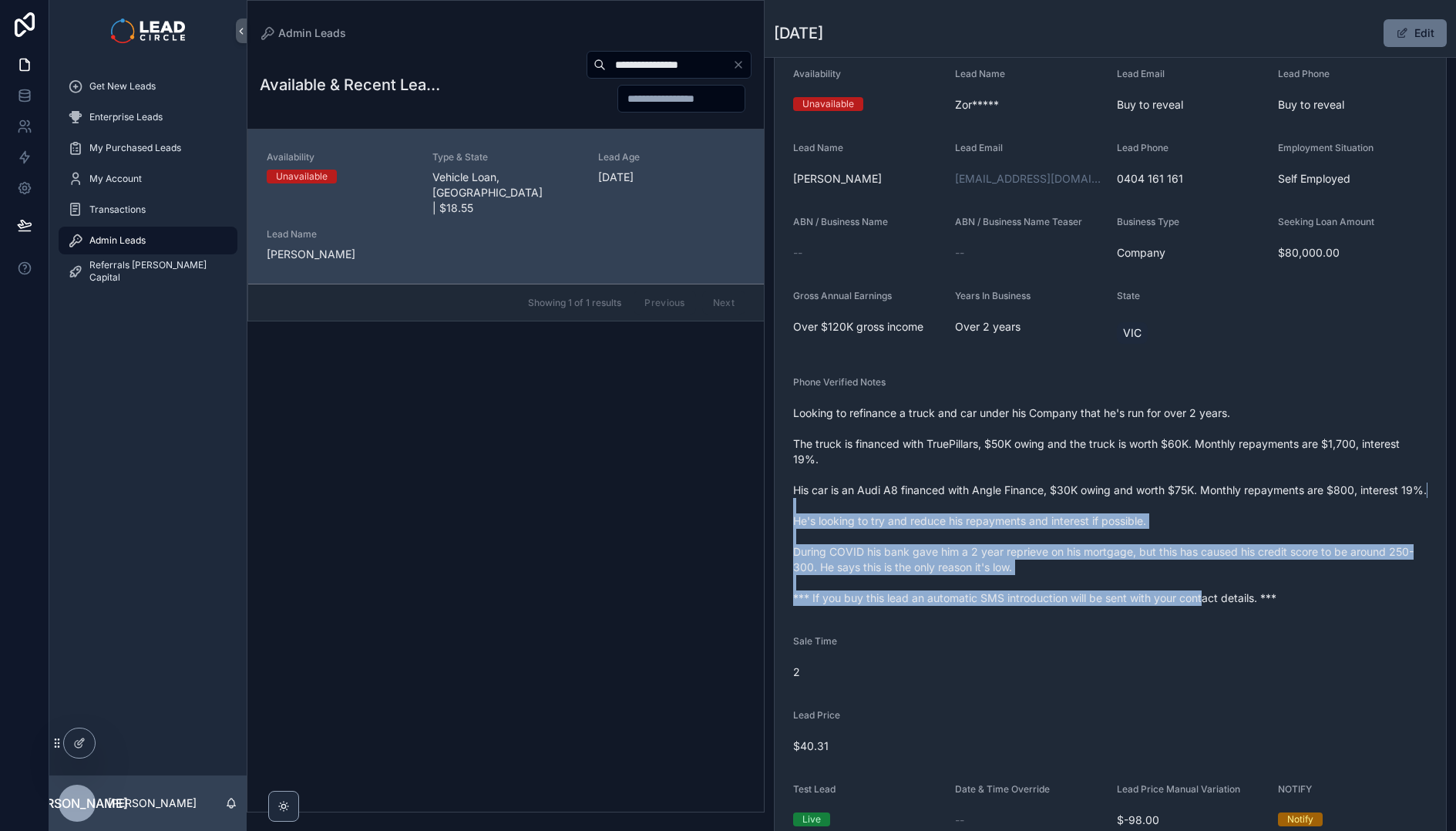
drag, startPoint x: 1068, startPoint y: 499, endPoint x: 1055, endPoint y: 490, distance: 15.8
click at [1058, 493] on span "Looking to refinance a truck and car under his Company that he's run for over 2…" at bounding box center [1111, 505] width 635 height 201
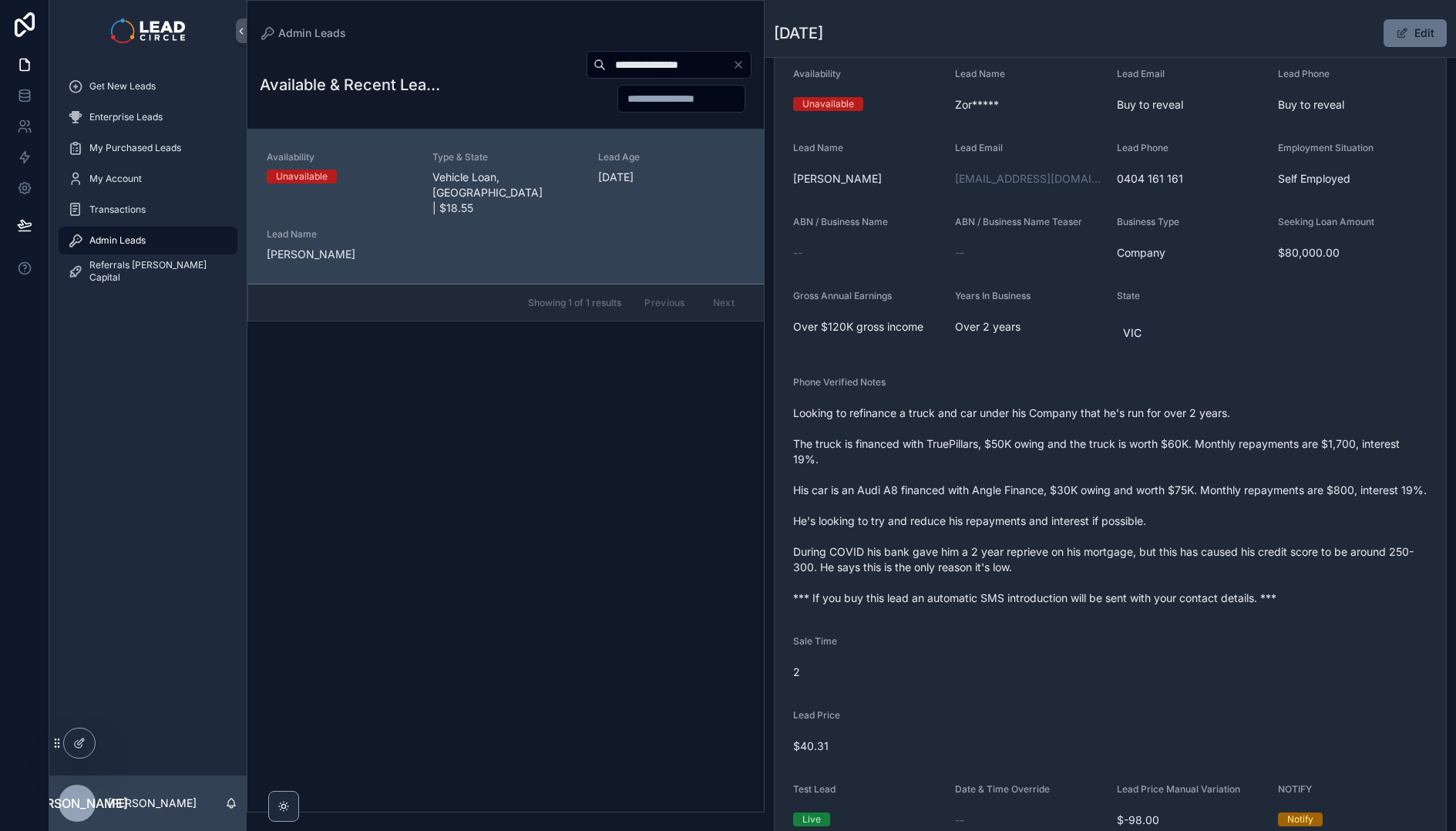
click at [1055, 490] on span "Looking to refinance a truck and car under his Company that he's run for over 2…" at bounding box center [1111, 505] width 635 height 201
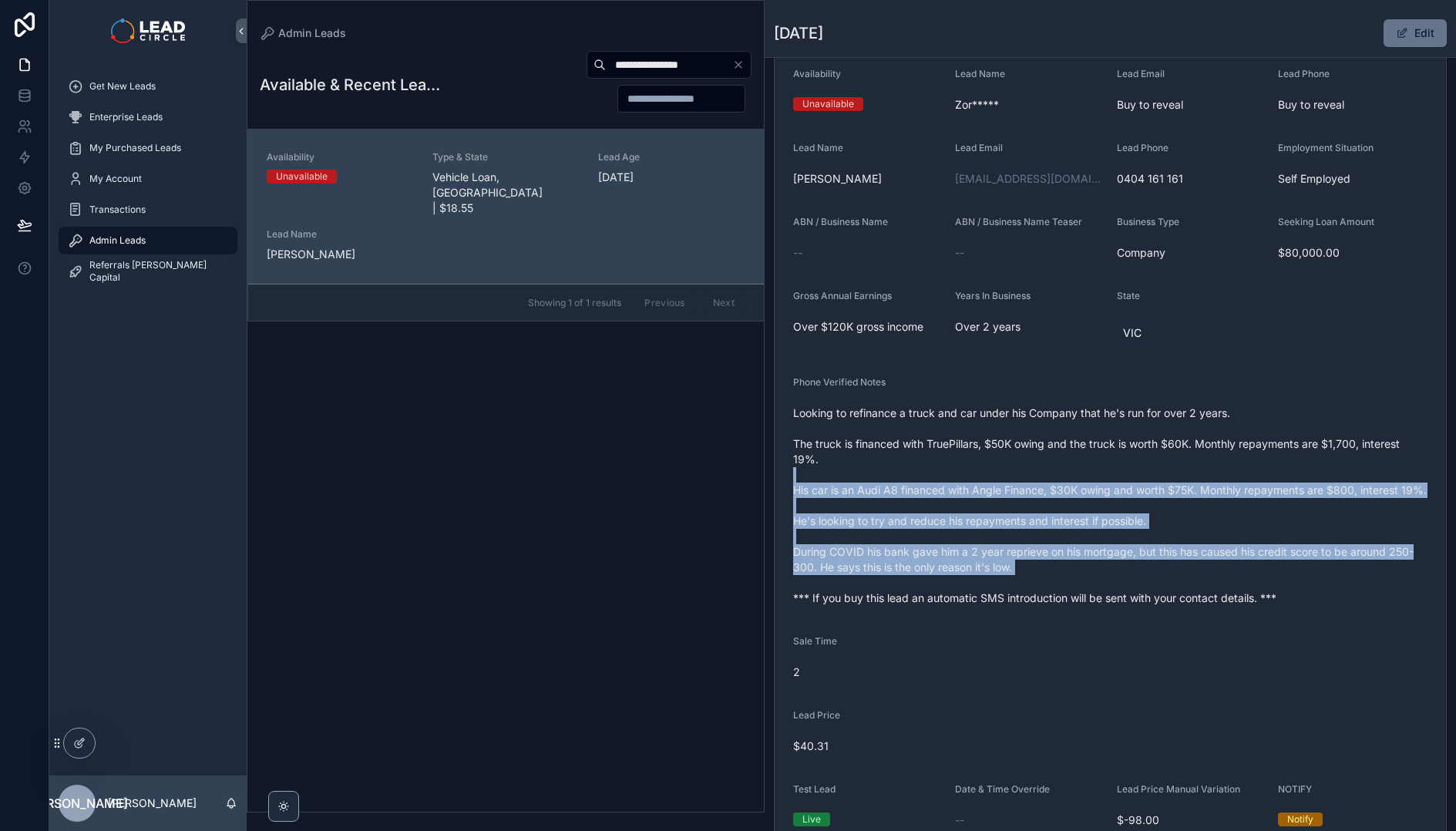
drag, startPoint x: 1052, startPoint y: 476, endPoint x: 1141, endPoint y: 603, distance: 155.1
click at [1141, 603] on span "Looking to refinance a truck and car under his Company that he's run for over 2…" at bounding box center [1111, 505] width 635 height 201
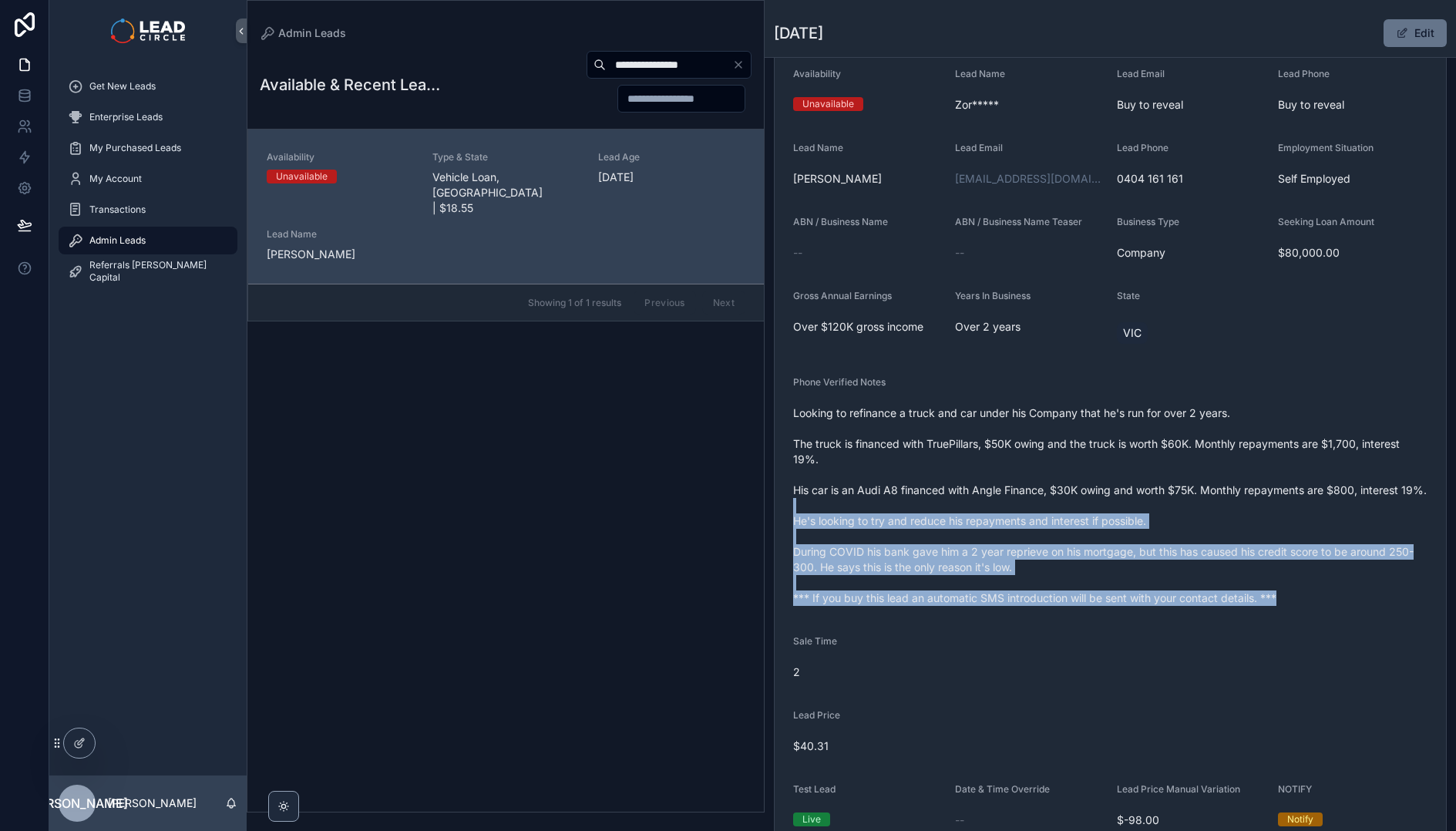
drag, startPoint x: 1157, startPoint y: 648, endPoint x: 1014, endPoint y: 513, distance: 196.7
click at [1017, 514] on form "Availability Unavailable Lead Name Zor***** Lead Email Buy to reveal Lead Phone…" at bounding box center [1111, 450] width 671 height 801
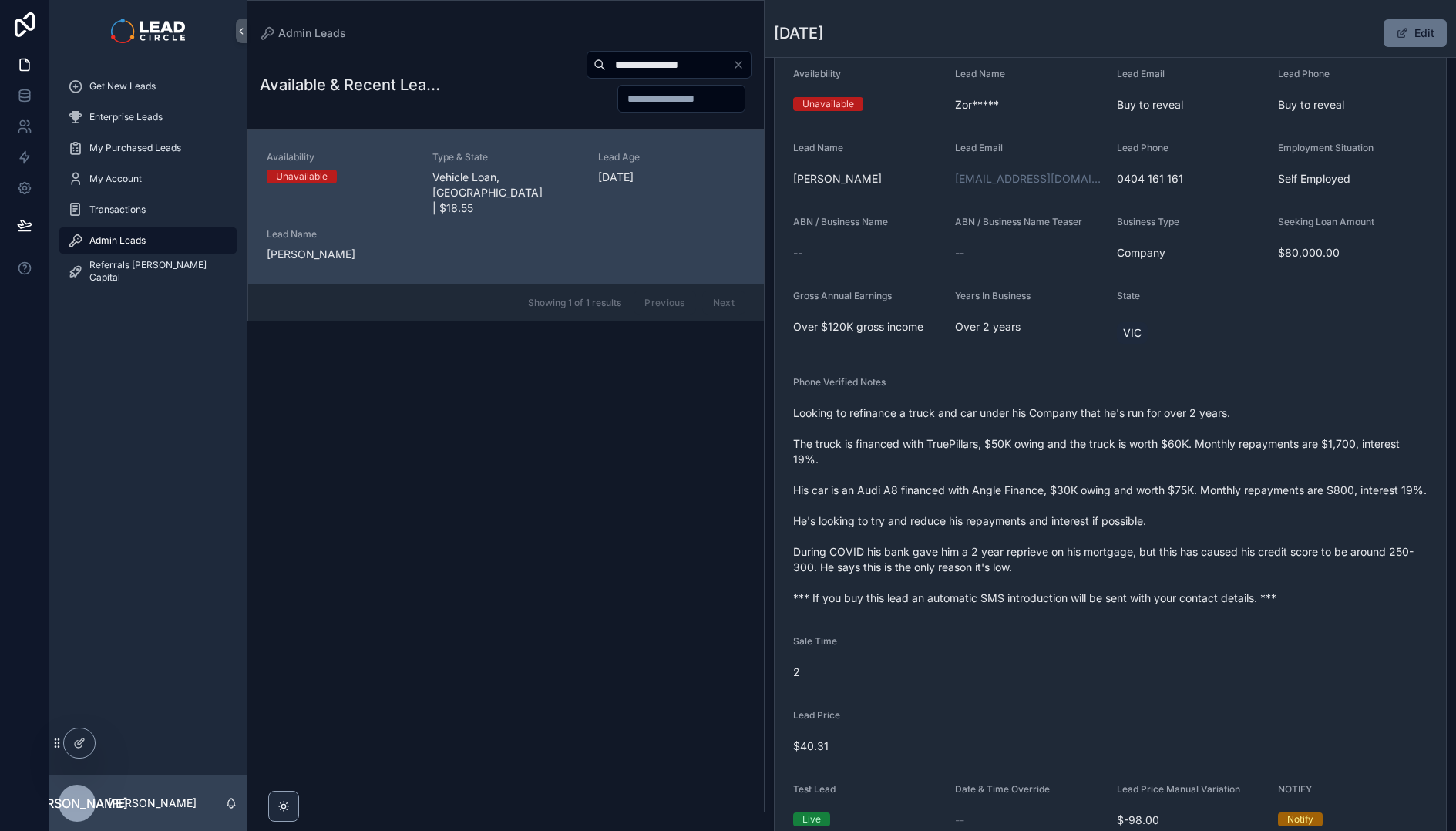
click at [1013, 512] on span "Looking to refinance a truck and car under his Company that he's run for over 2…" at bounding box center [1111, 505] width 635 height 201
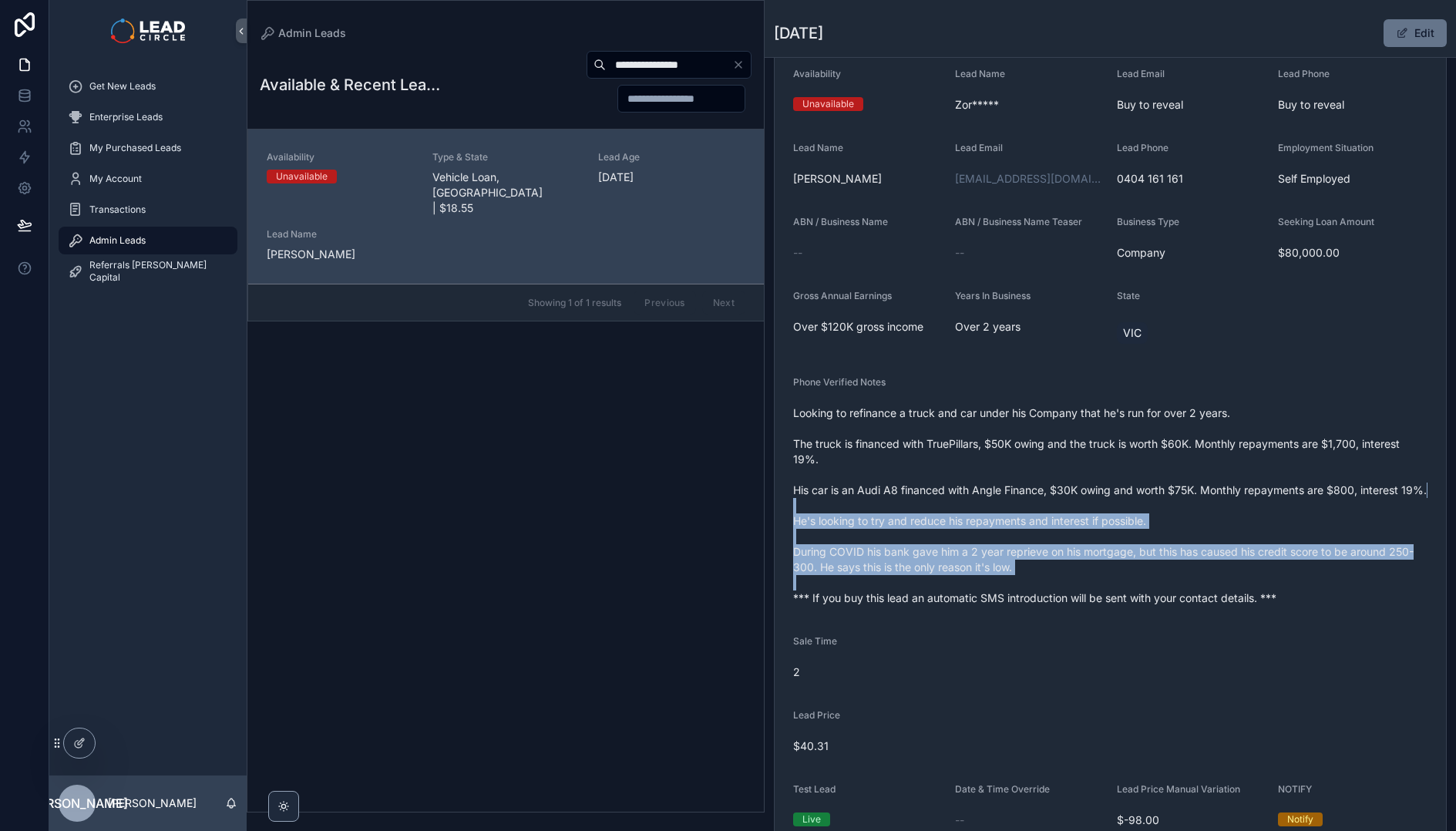
drag, startPoint x: 1048, startPoint y: 531, endPoint x: 1228, endPoint y: 605, distance: 194.6
click at [1216, 604] on span "Looking to refinance a truck and car under his Company that he's run for over 2…" at bounding box center [1111, 505] width 635 height 201
click at [1228, 605] on span "Looking to refinance a truck and car under his Company that he's run for over 2…" at bounding box center [1111, 505] width 635 height 201
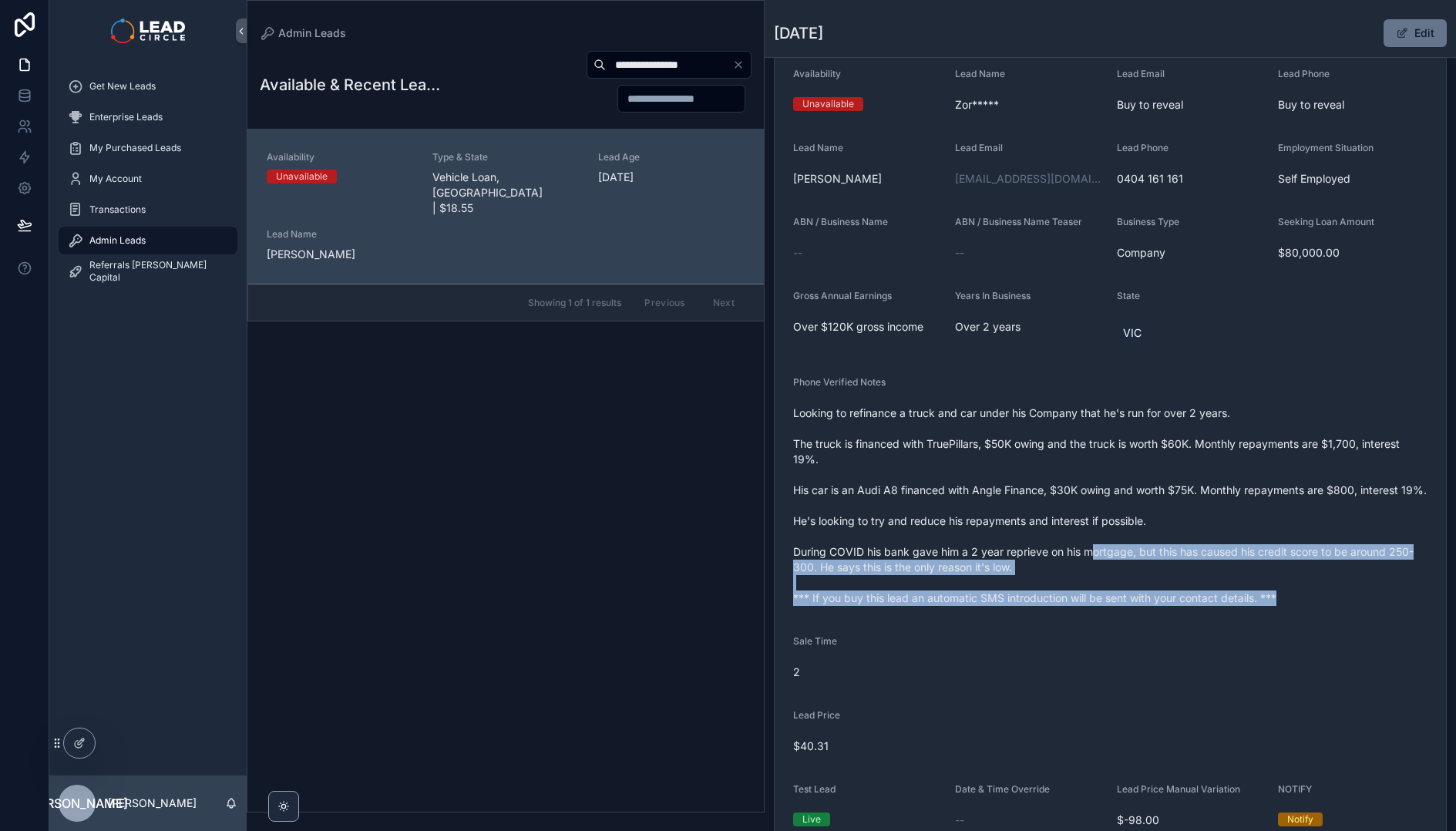
drag, startPoint x: 1316, startPoint y: 627, endPoint x: 1047, endPoint y: 558, distance: 277.7
click at [1070, 561] on form "Availability Unavailable Lead Name Zor***** Lead Email Buy to reveal Lead Phone…" at bounding box center [1111, 450] width 671 height 801
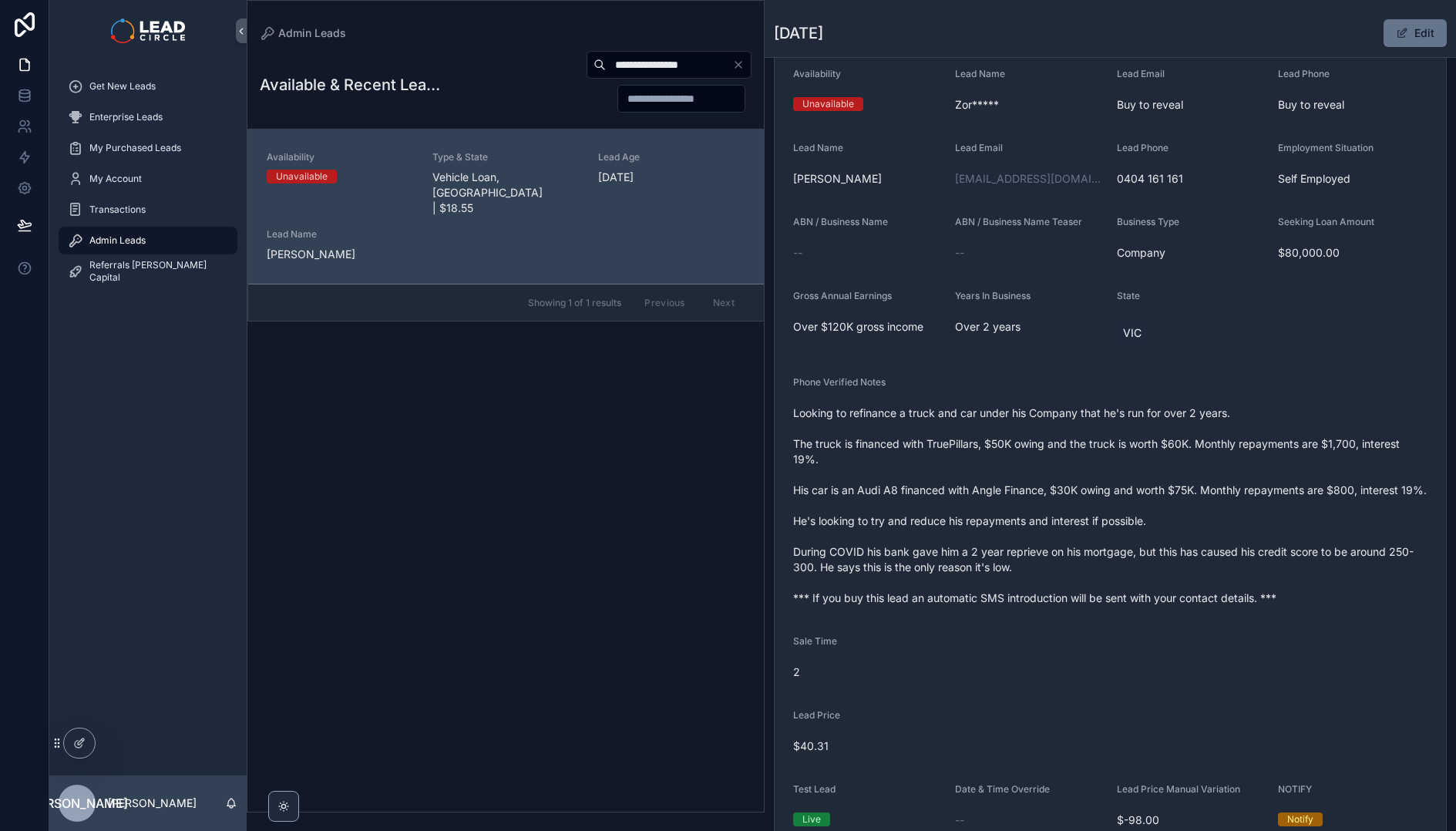
click at [1047, 558] on span "Looking to refinance a truck and car under his Company that he's run for over 2…" at bounding box center [1111, 505] width 635 height 201
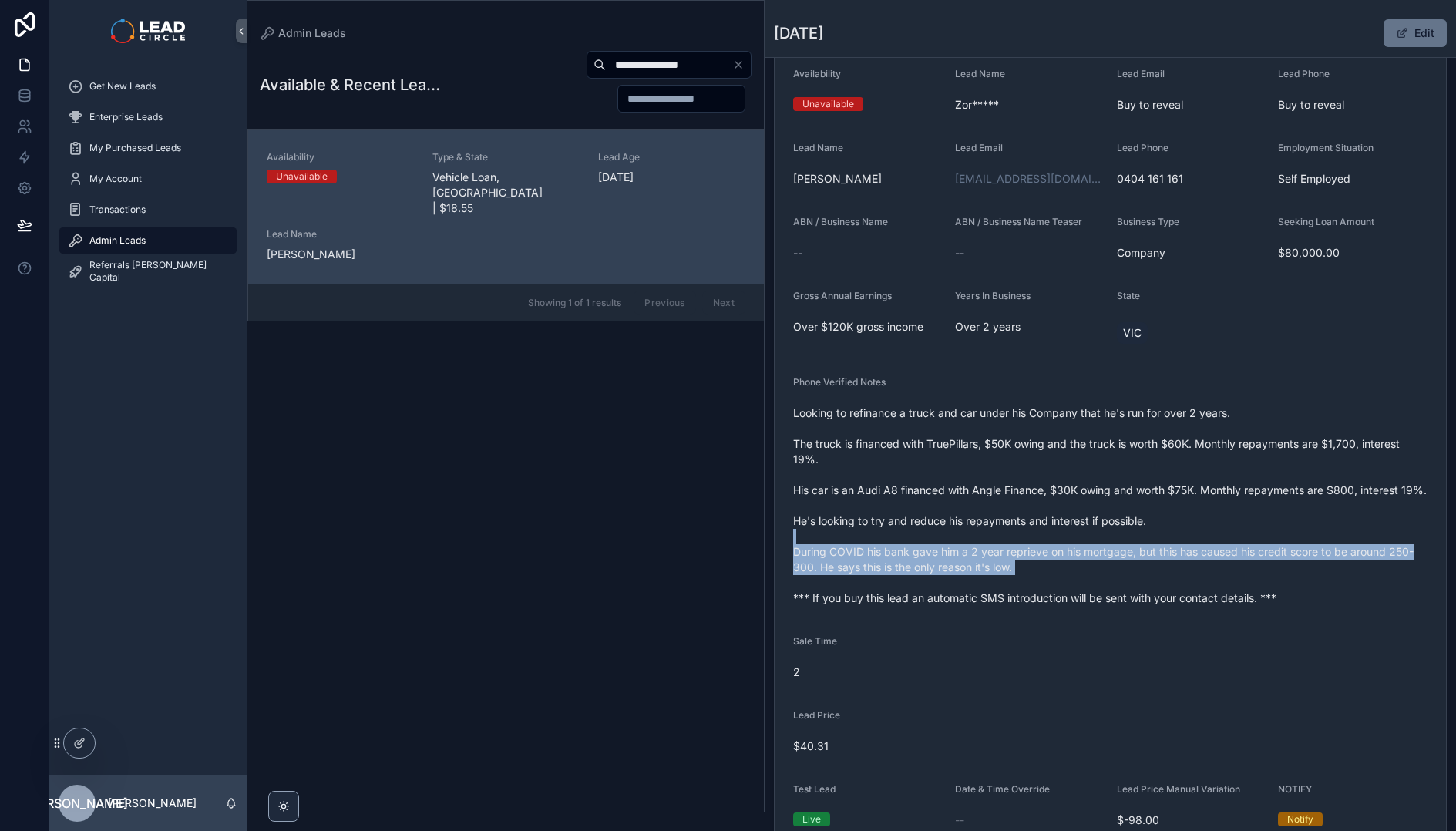
drag, startPoint x: 1047, startPoint y: 558, endPoint x: 1130, endPoint y: 581, distance: 86.1
click at [1130, 581] on span "Looking to refinance a truck and car under his Company that he's run for over 2…" at bounding box center [1111, 505] width 635 height 201
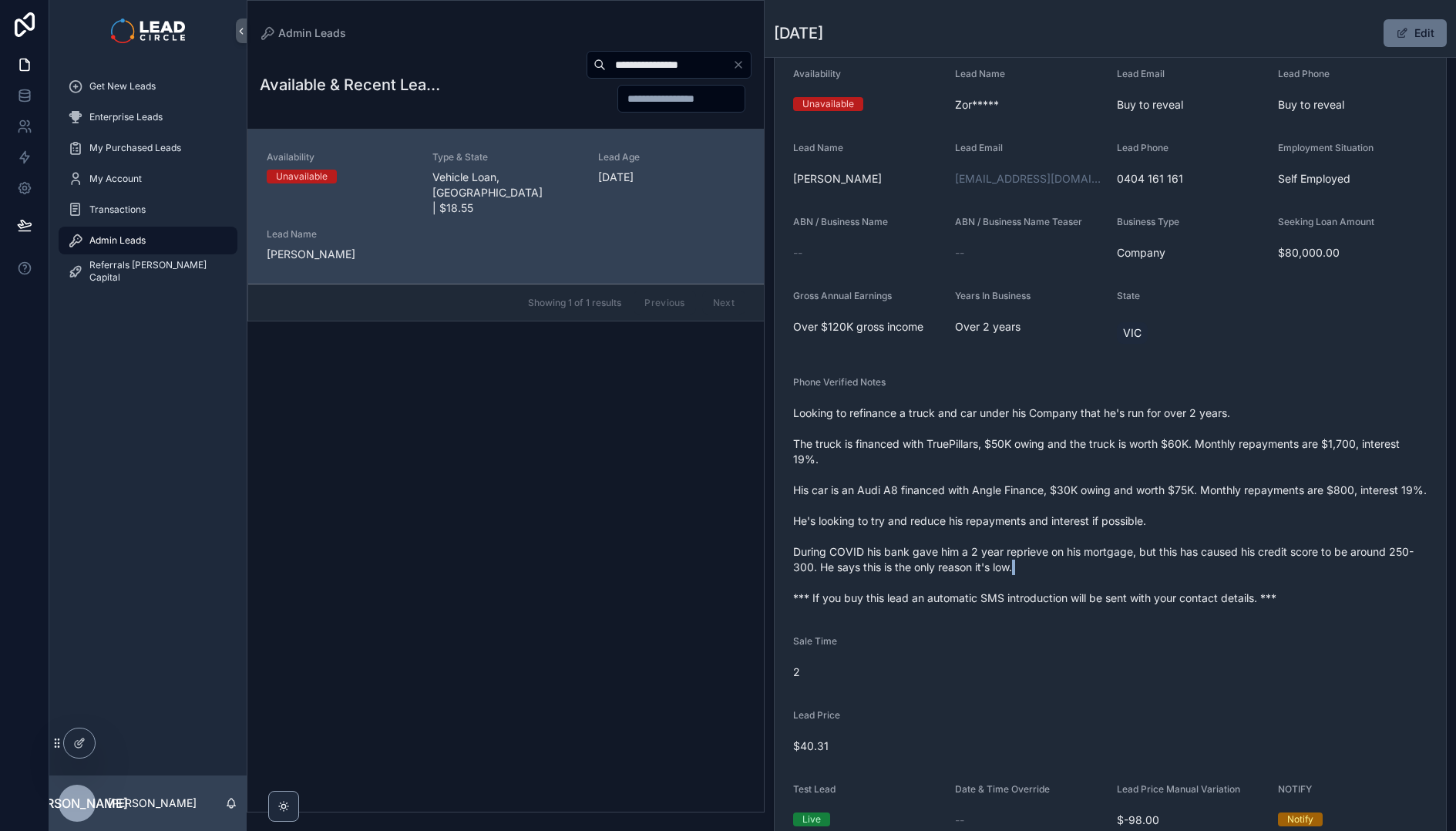
click at [1130, 581] on span "Looking to refinance a truck and car under his Company that he's run for over 2…" at bounding box center [1111, 505] width 635 height 201
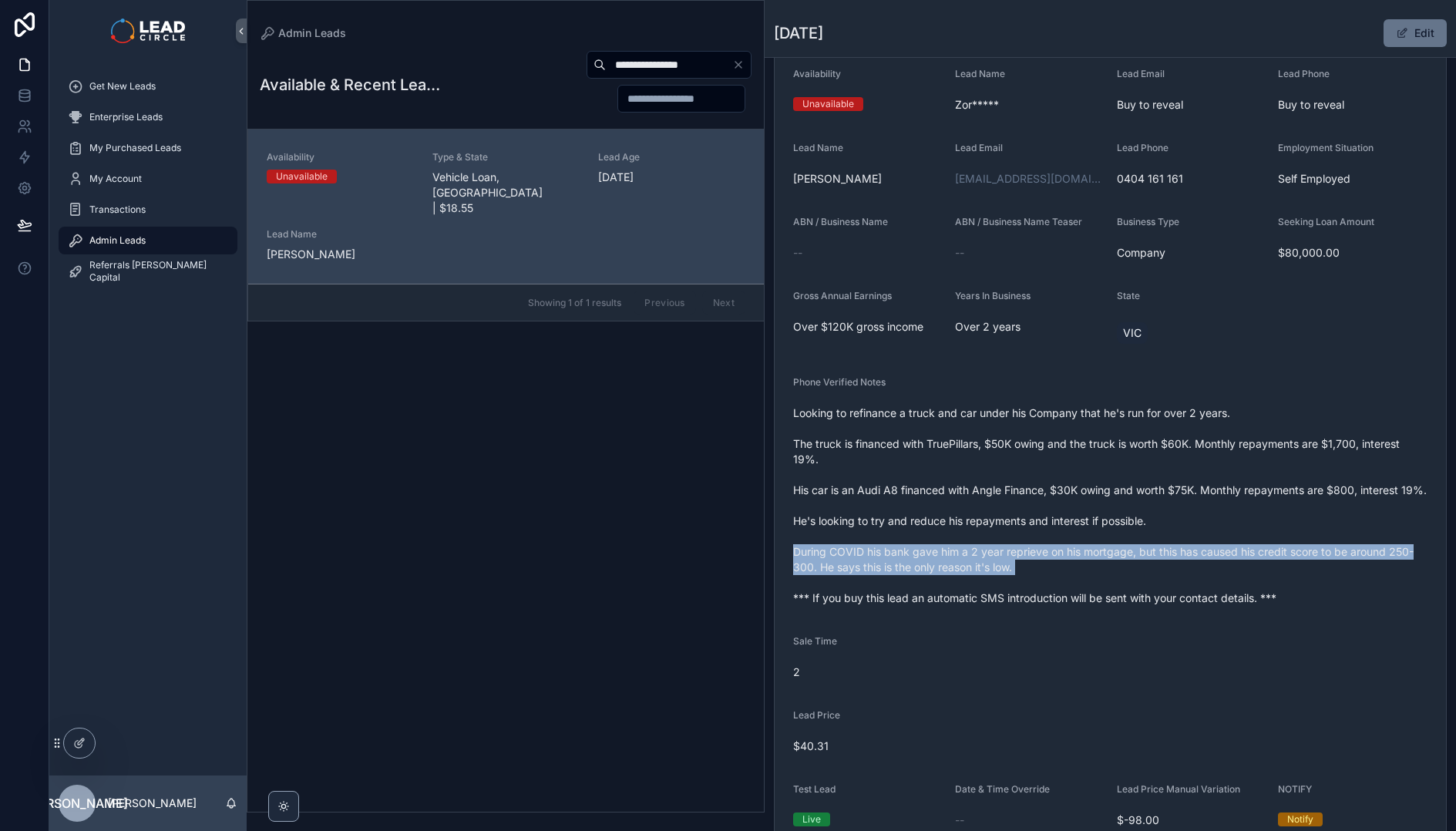
click at [1130, 581] on span "Looking to refinance a truck and car under his Company that he's run for over 2…" at bounding box center [1111, 505] width 635 height 201
click at [1139, 569] on span "Looking to refinance a truck and car under his Company that he's run for over 2…" at bounding box center [1111, 505] width 635 height 201
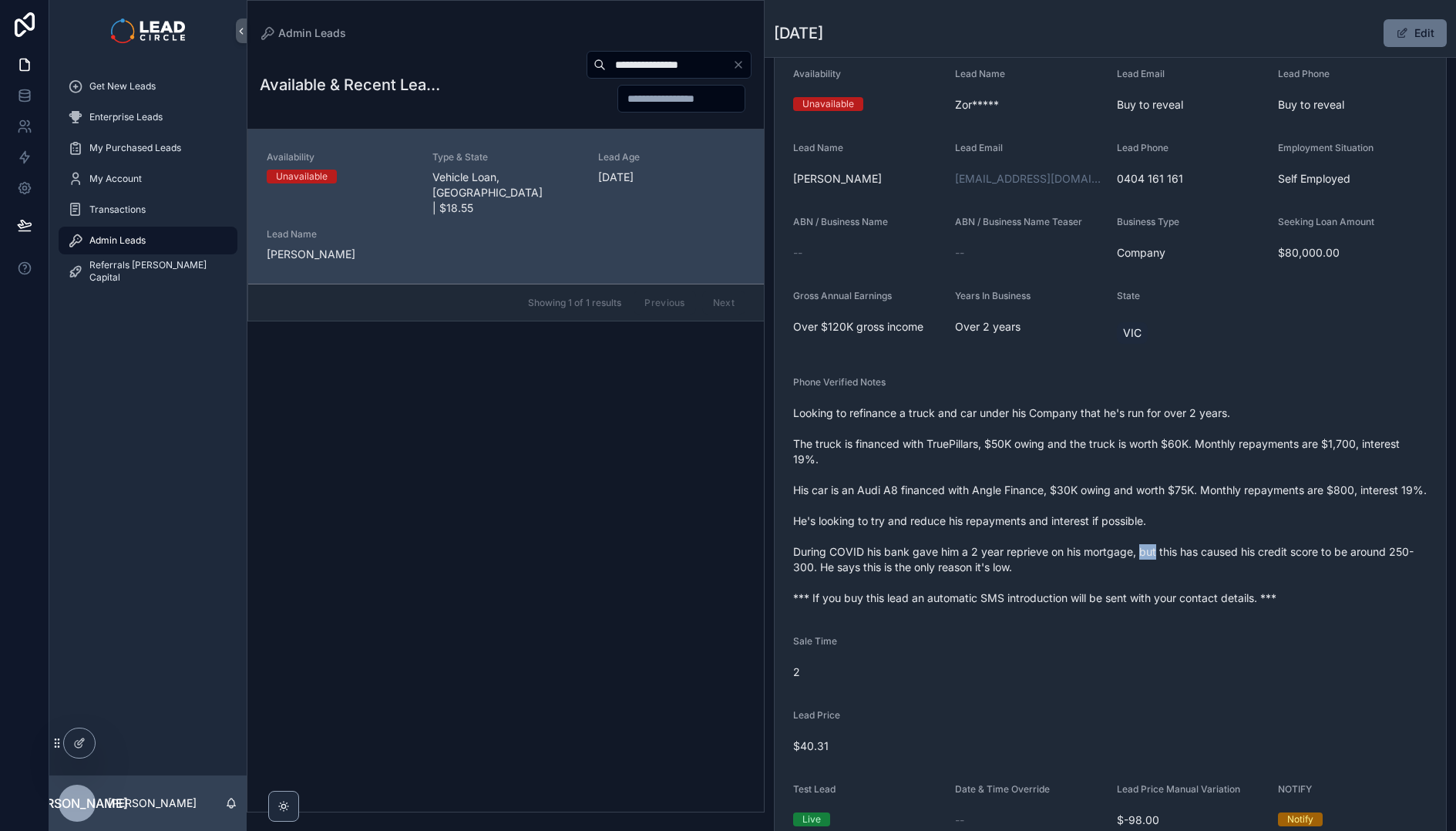
click at [1139, 569] on span "Looking to refinance a truck and car under his Company that he's run for over 2…" at bounding box center [1111, 505] width 635 height 201
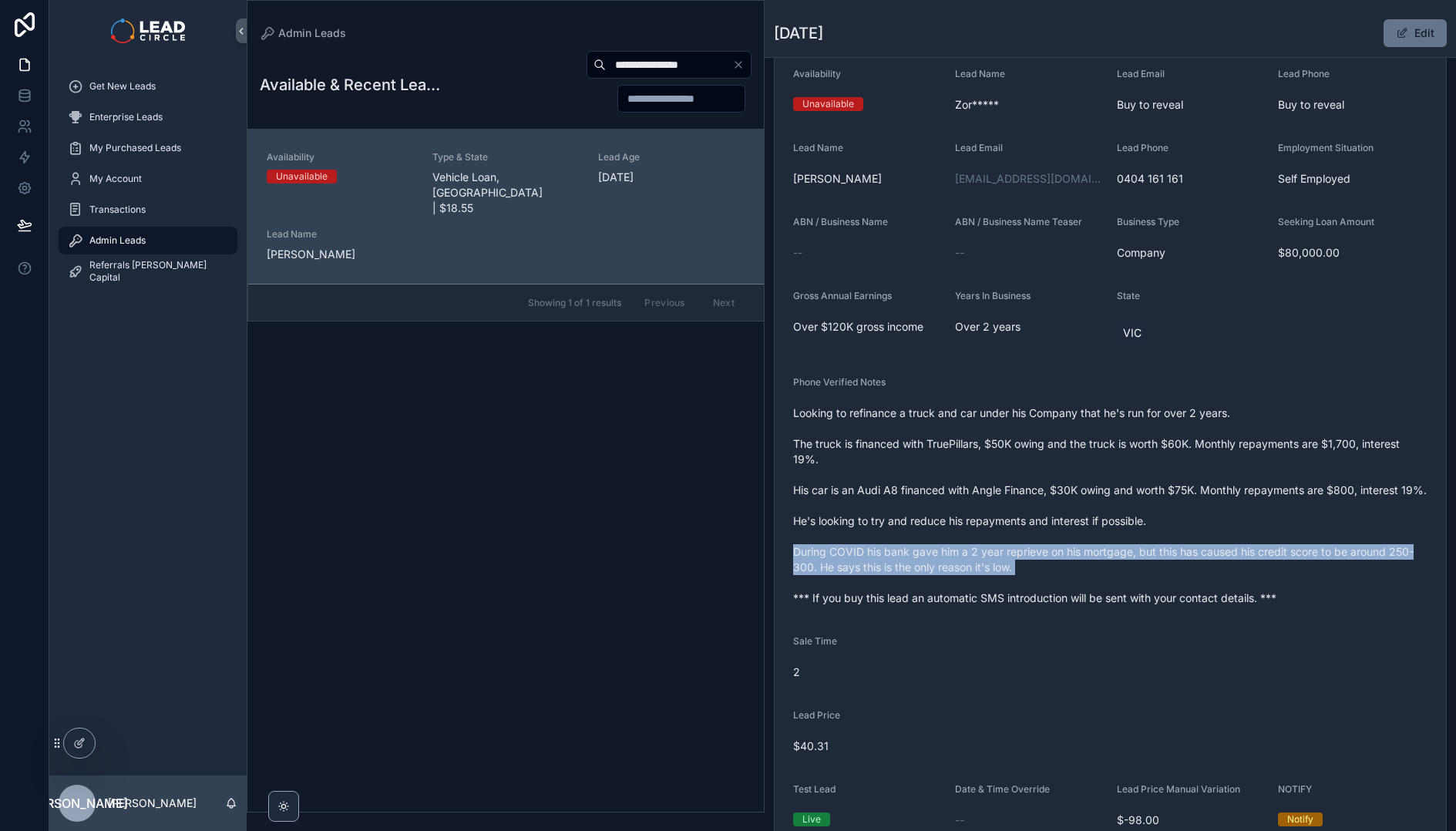
click at [1139, 569] on span "Looking to refinance a truck and car under his Company that he's run for over 2…" at bounding box center [1111, 505] width 635 height 201
click at [1142, 596] on span "Looking to refinance a truck and car under his Company that he's run for over 2…" at bounding box center [1111, 505] width 635 height 201
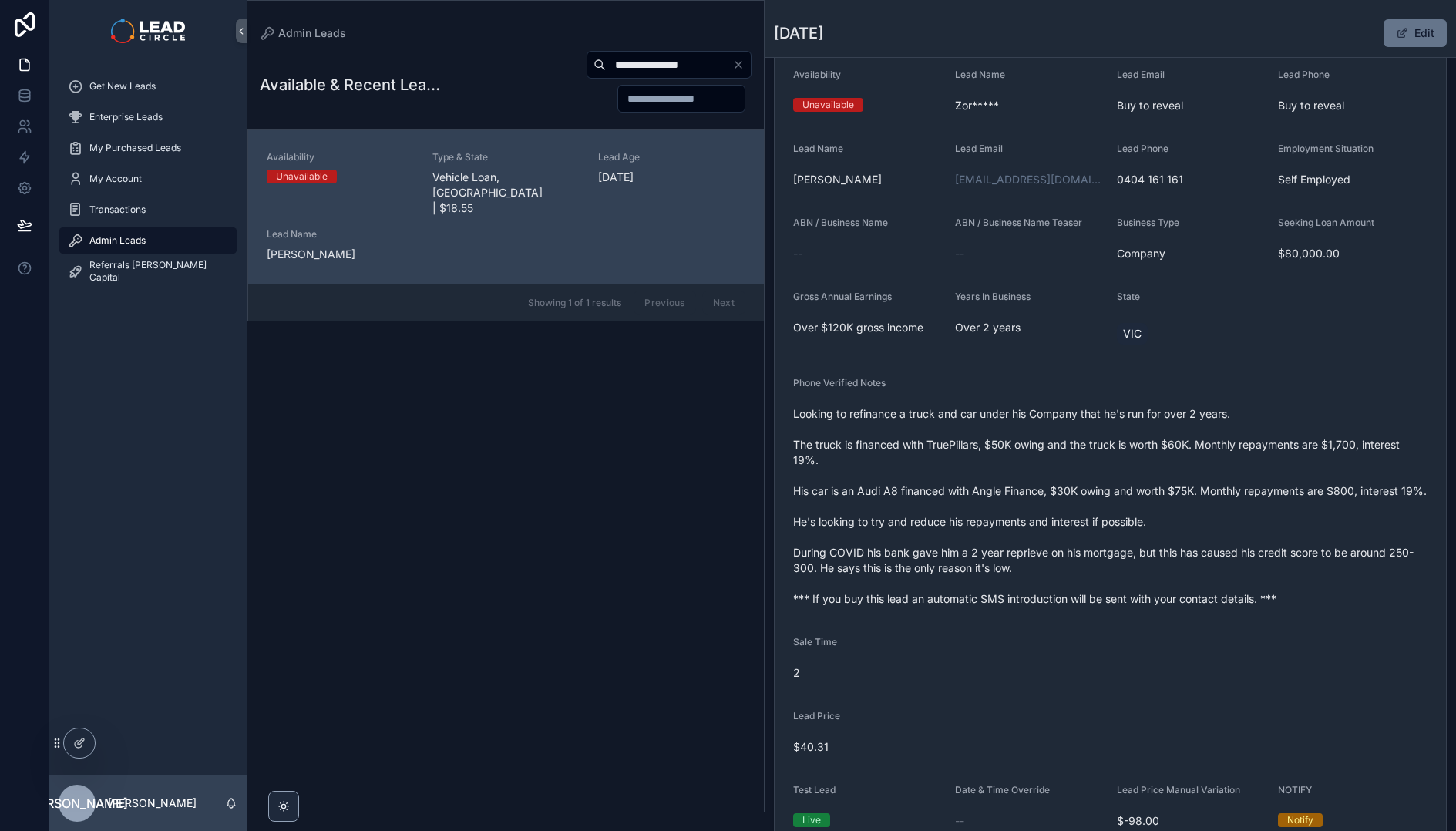
scroll to position [15, 0]
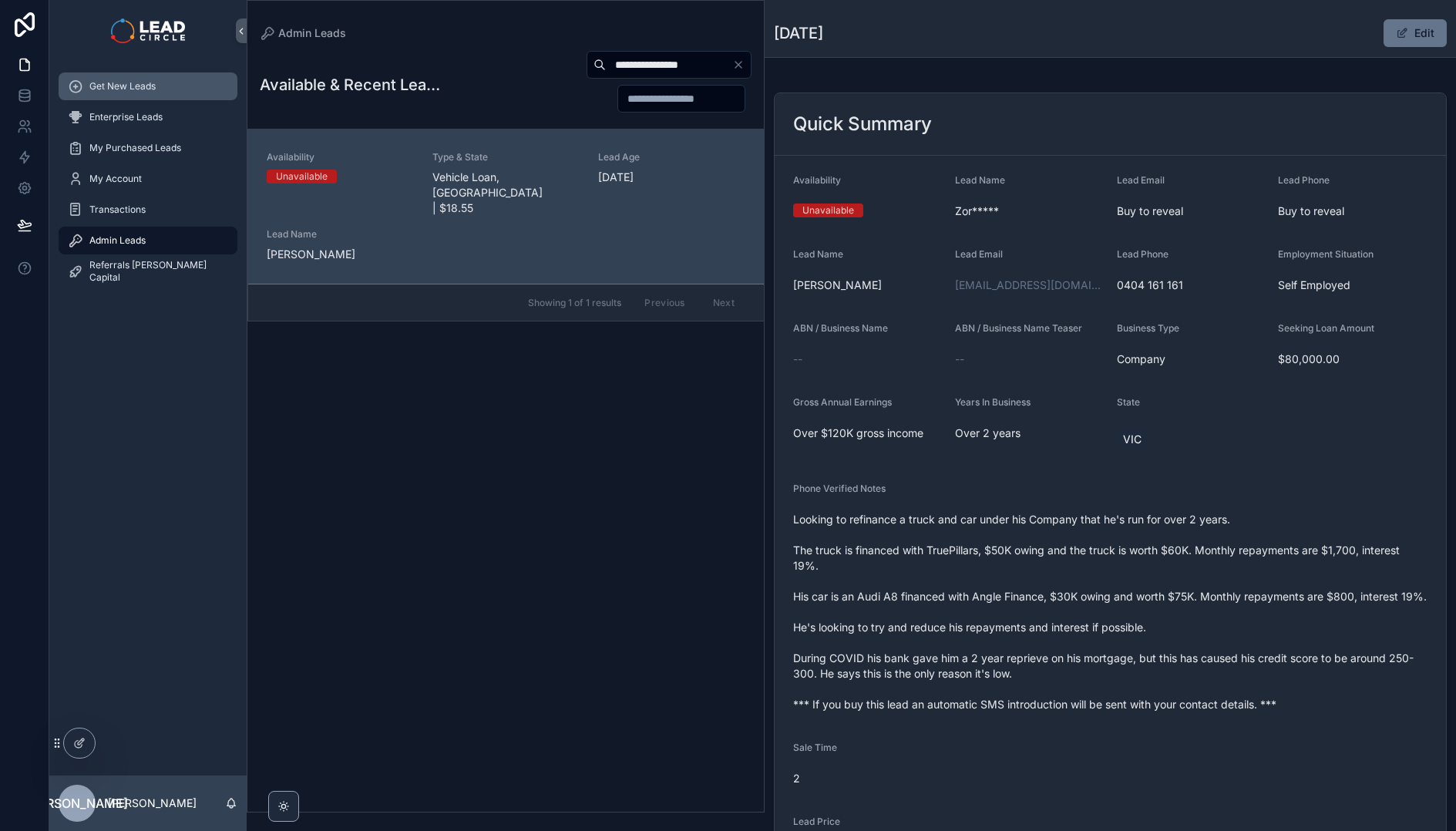
click at [99, 93] on div "Get New Leads" at bounding box center [147, 86] width 160 height 25
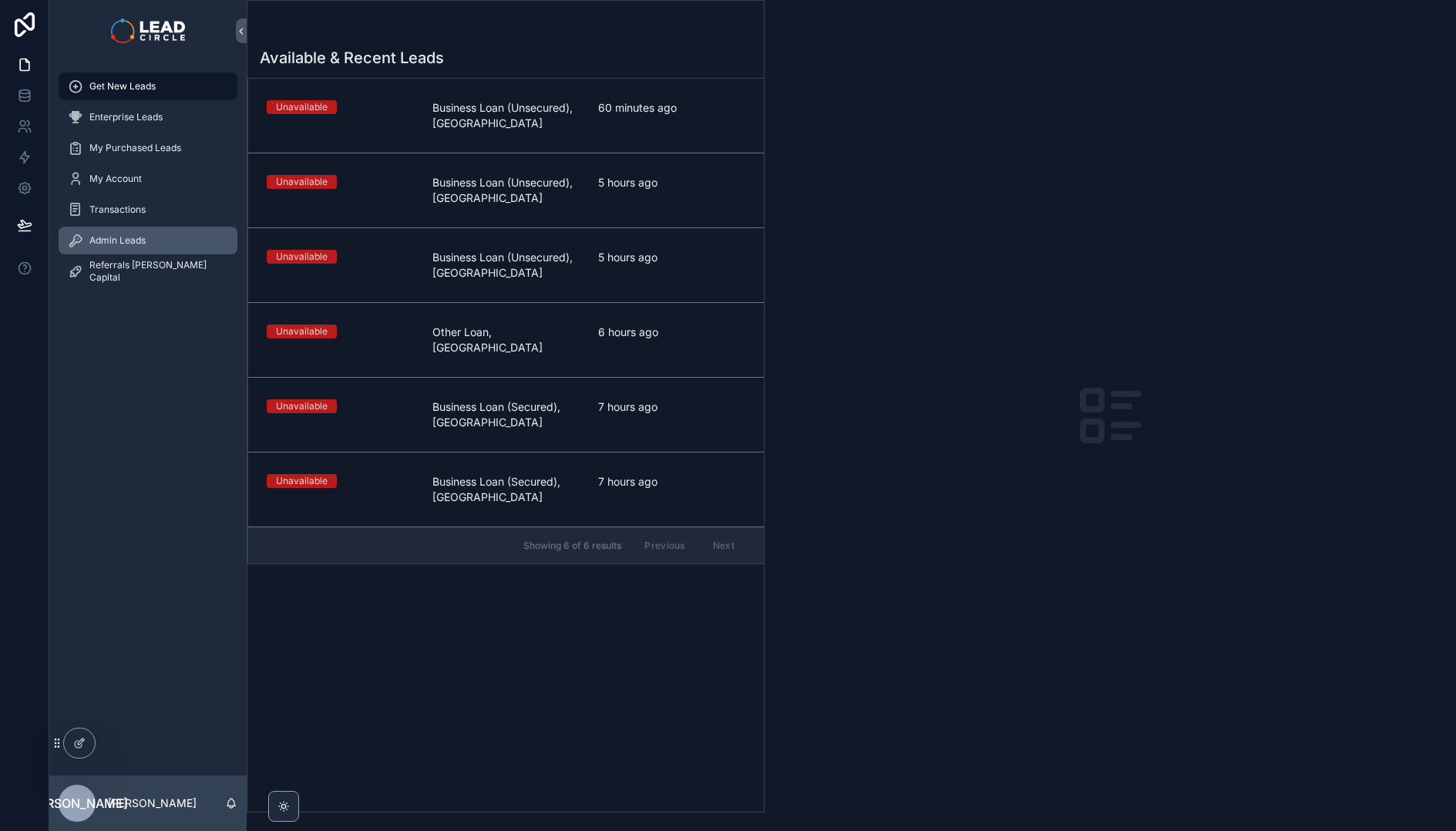
click at [153, 240] on div "Admin Leads" at bounding box center [147, 240] width 160 height 25
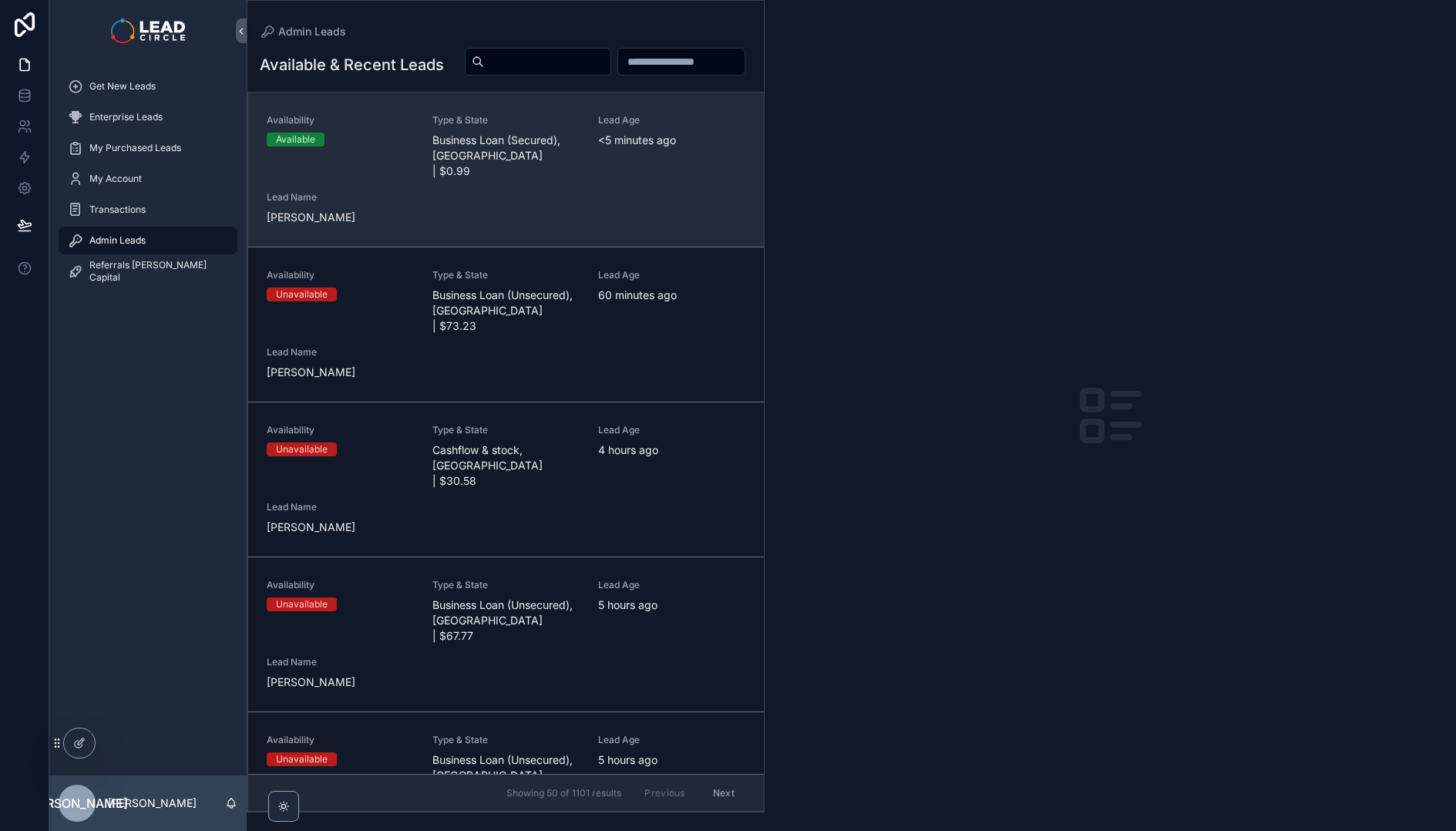
click at [585, 167] on div "Availability Available Type & State Business Loan (Secured), [GEOGRAPHIC_DATA] …" at bounding box center [506, 169] width 479 height 111
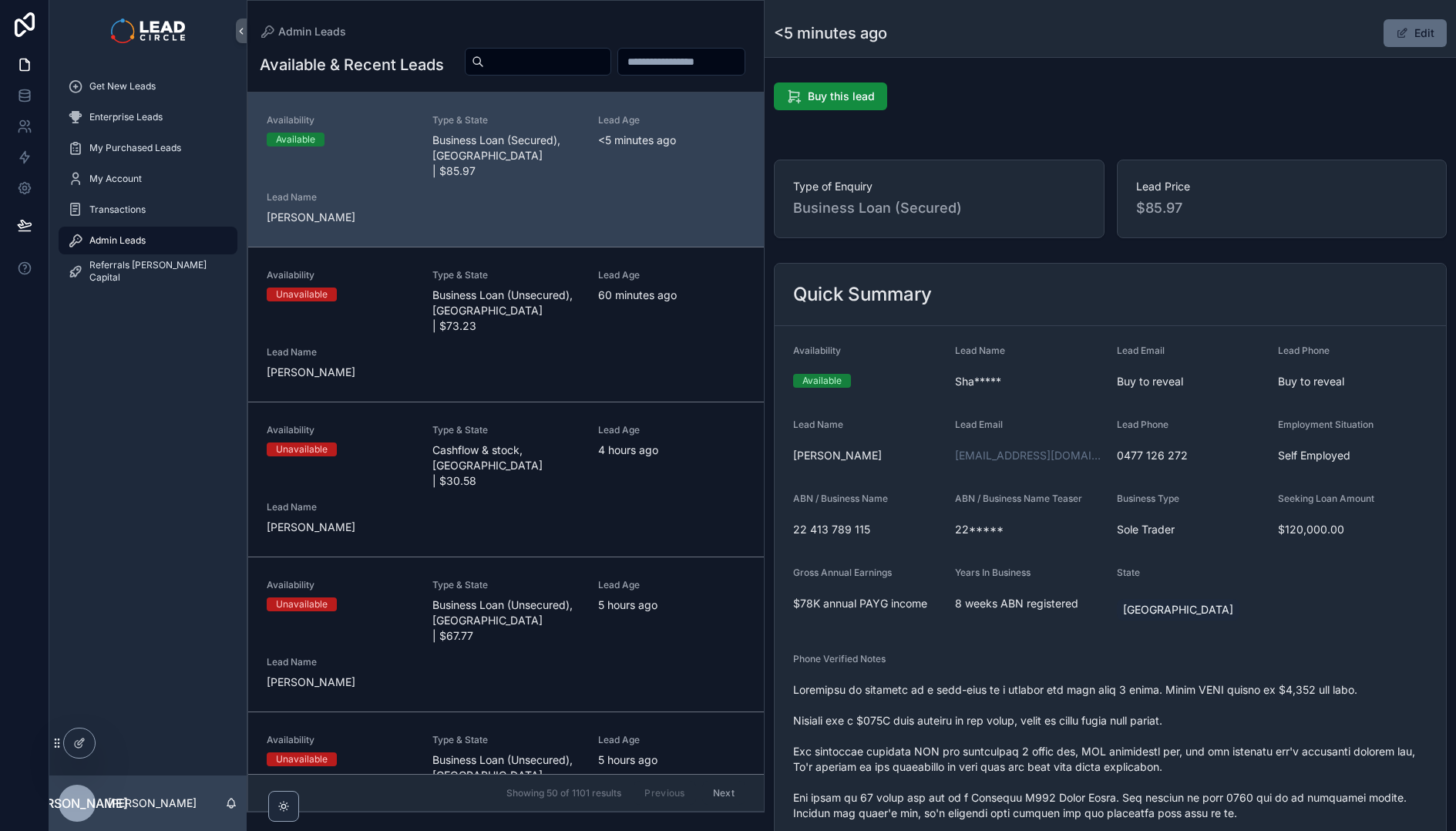
click at [1406, 37] on button "Edit" at bounding box center [1415, 33] width 63 height 28
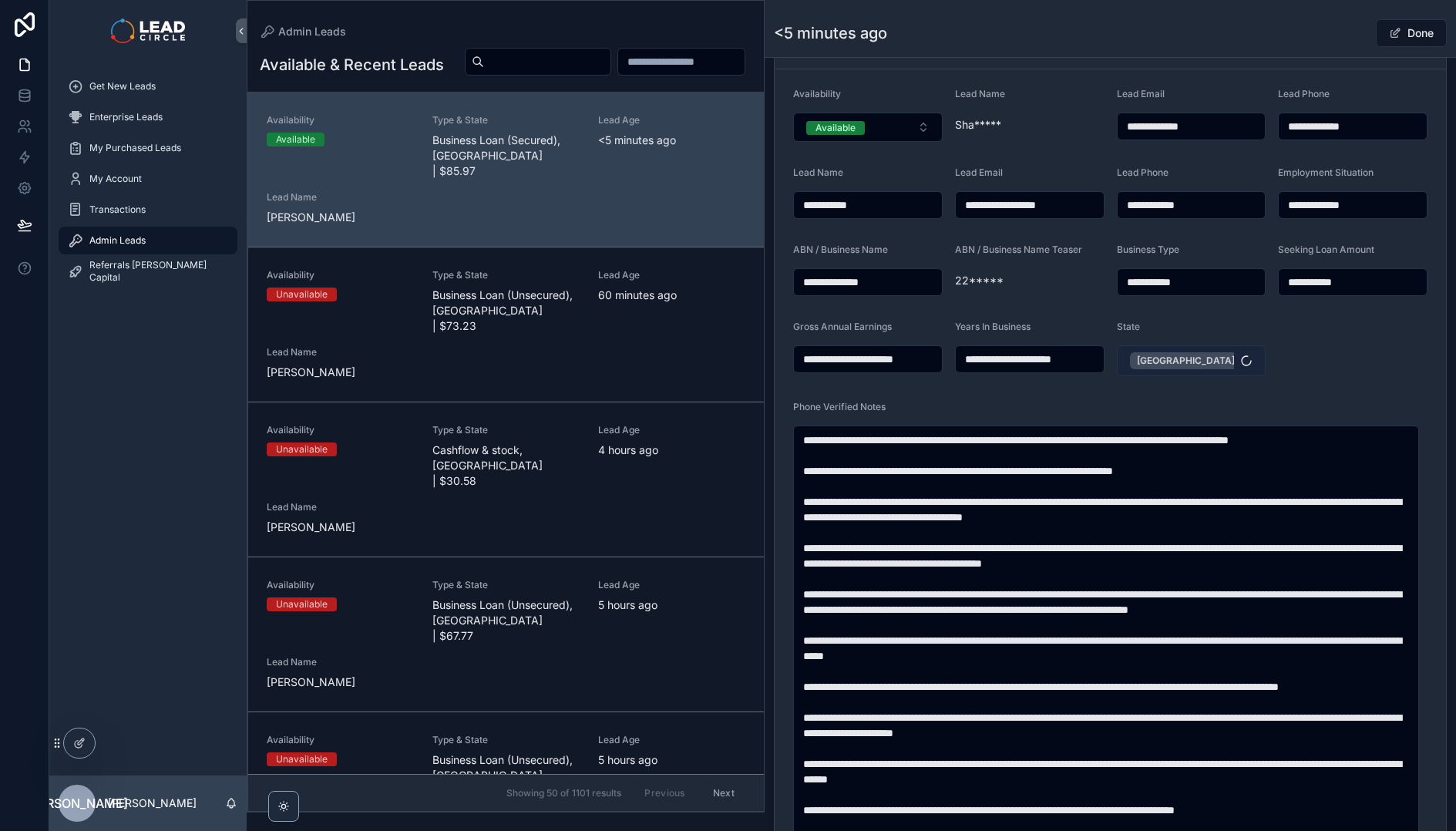
type input "******"
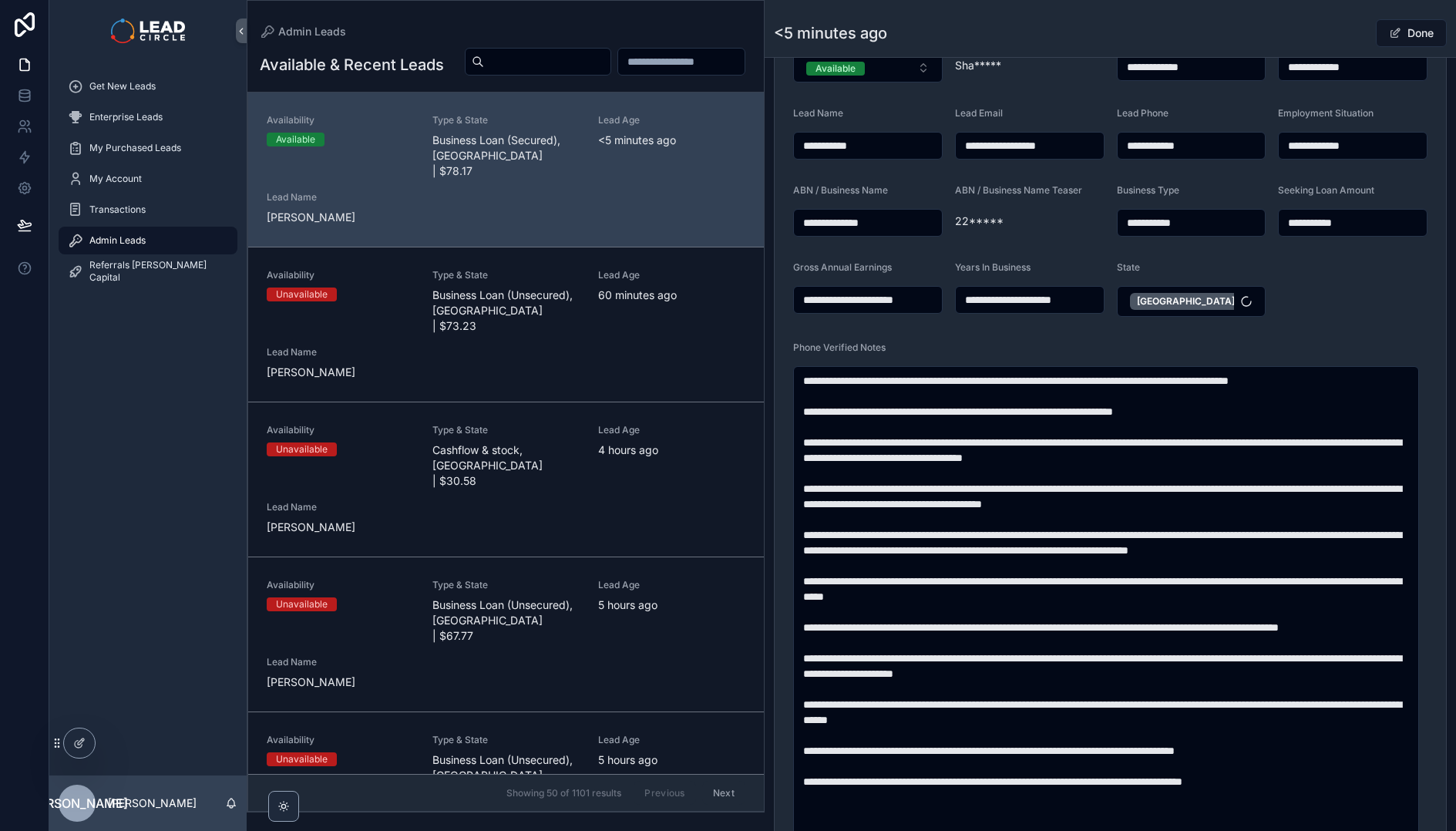
scroll to position [842, 0]
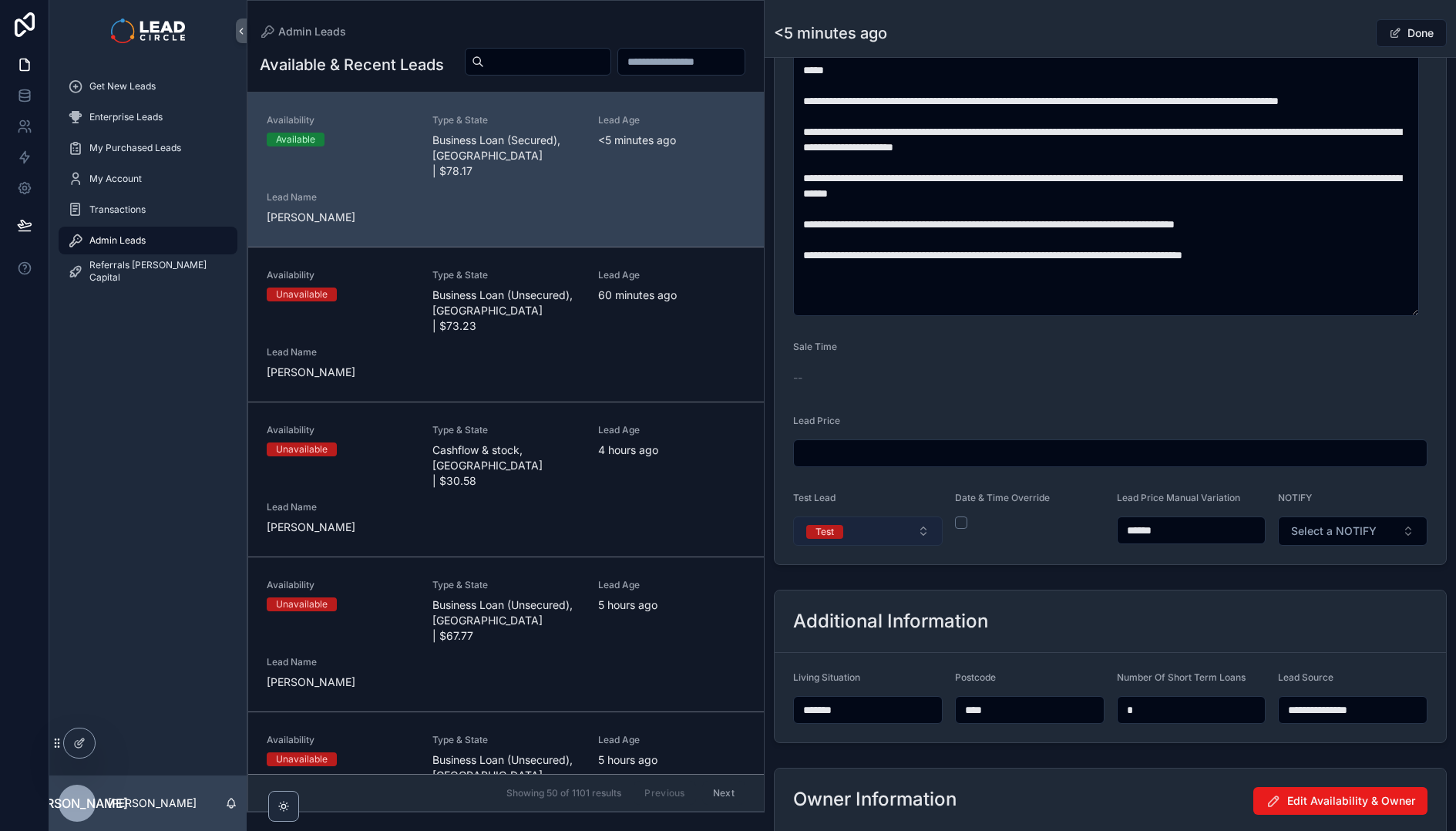
click at [901, 532] on button "Test" at bounding box center [868, 530] width 150 height 29
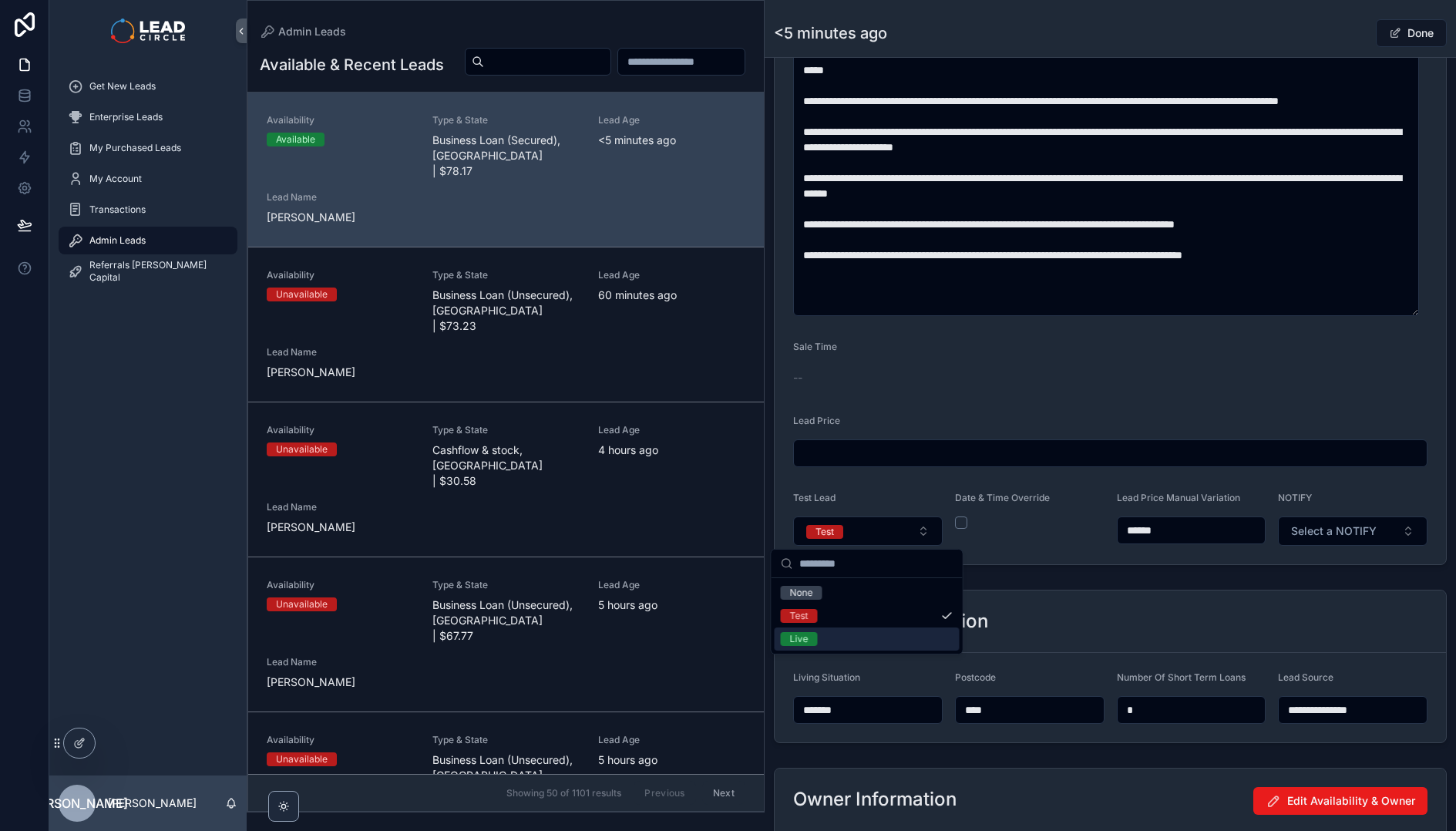
click at [868, 635] on div "Live" at bounding box center [867, 639] width 185 height 23
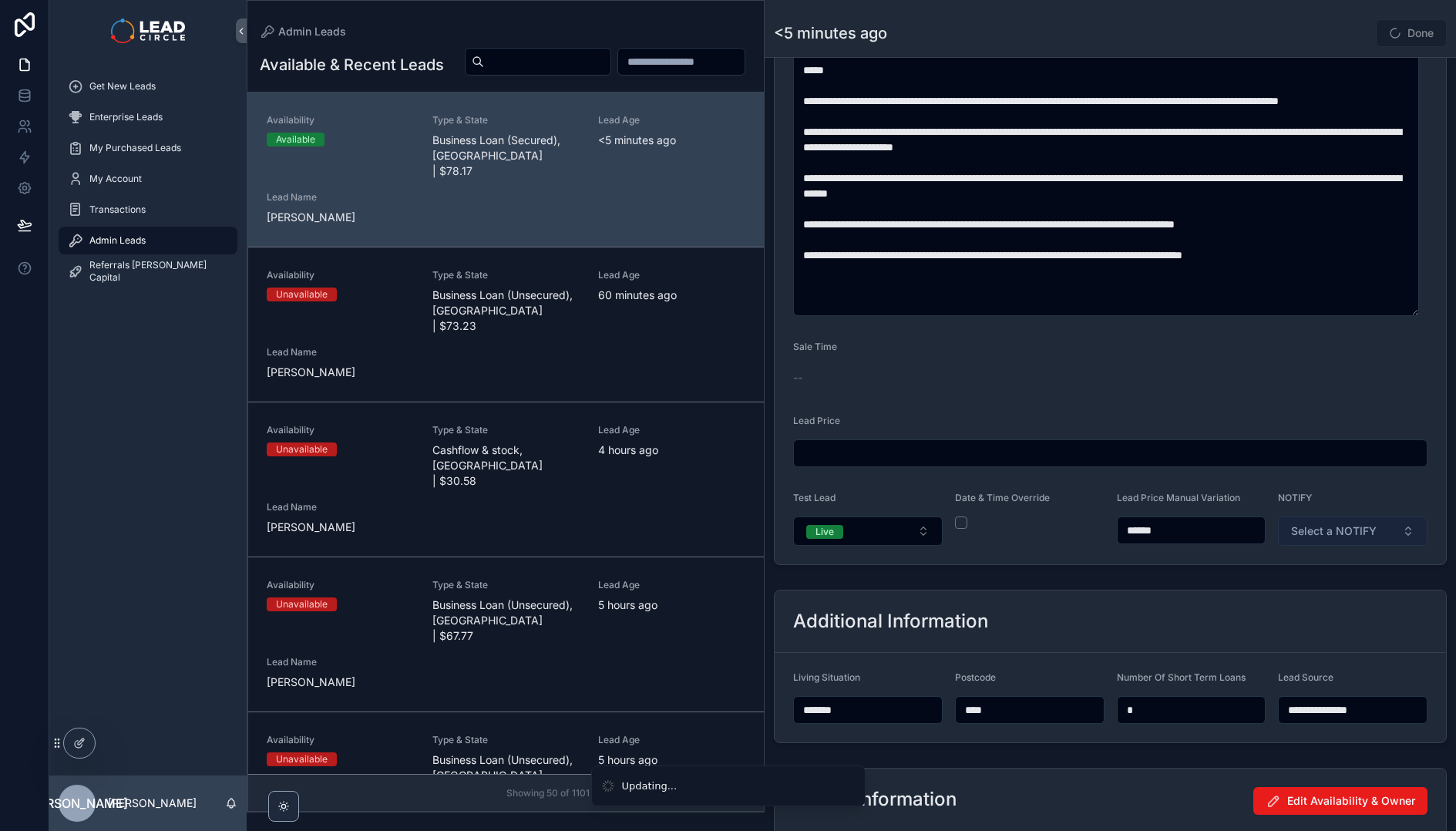
click at [1345, 535] on span "Select a NOTIFY" at bounding box center [1334, 531] width 86 height 16
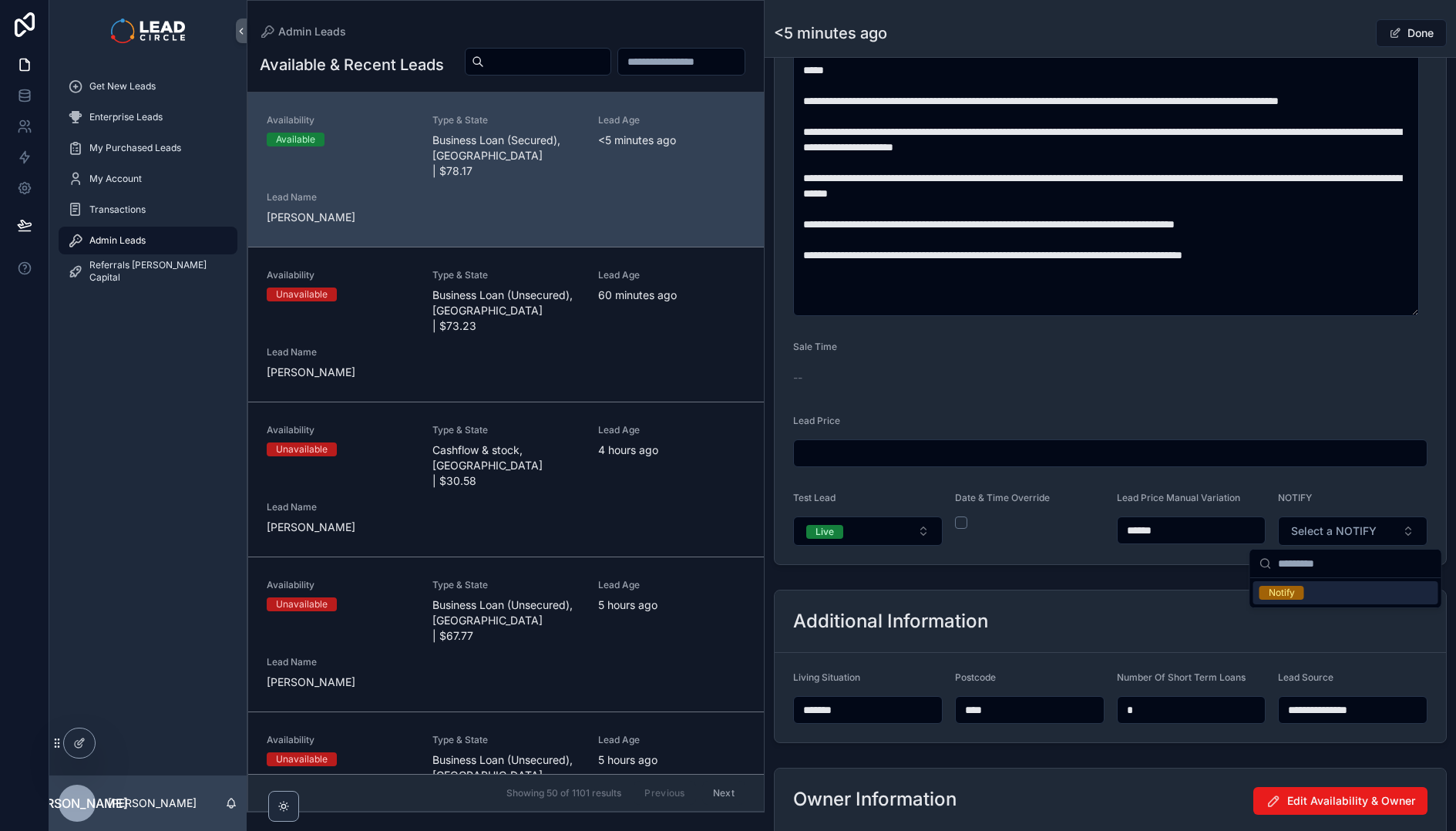
click at [1317, 593] on div "Notify" at bounding box center [1346, 593] width 185 height 23
click at [1233, 581] on div "**********" at bounding box center [1110, 109] width 692 height 1751
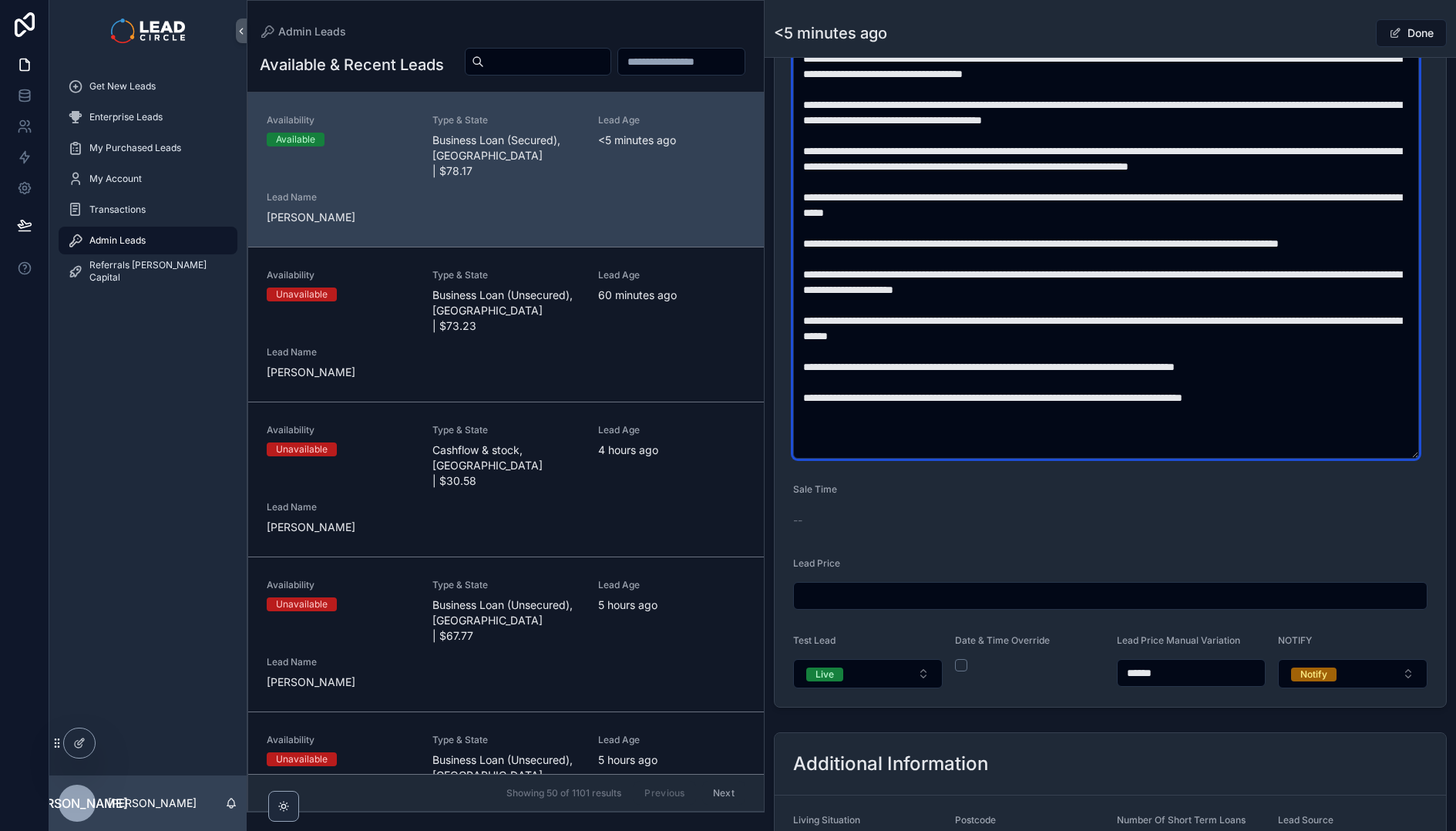
click at [1310, 386] on textarea "scrollable content" at bounding box center [1106, 220] width 626 height 476
type textarea "**********"
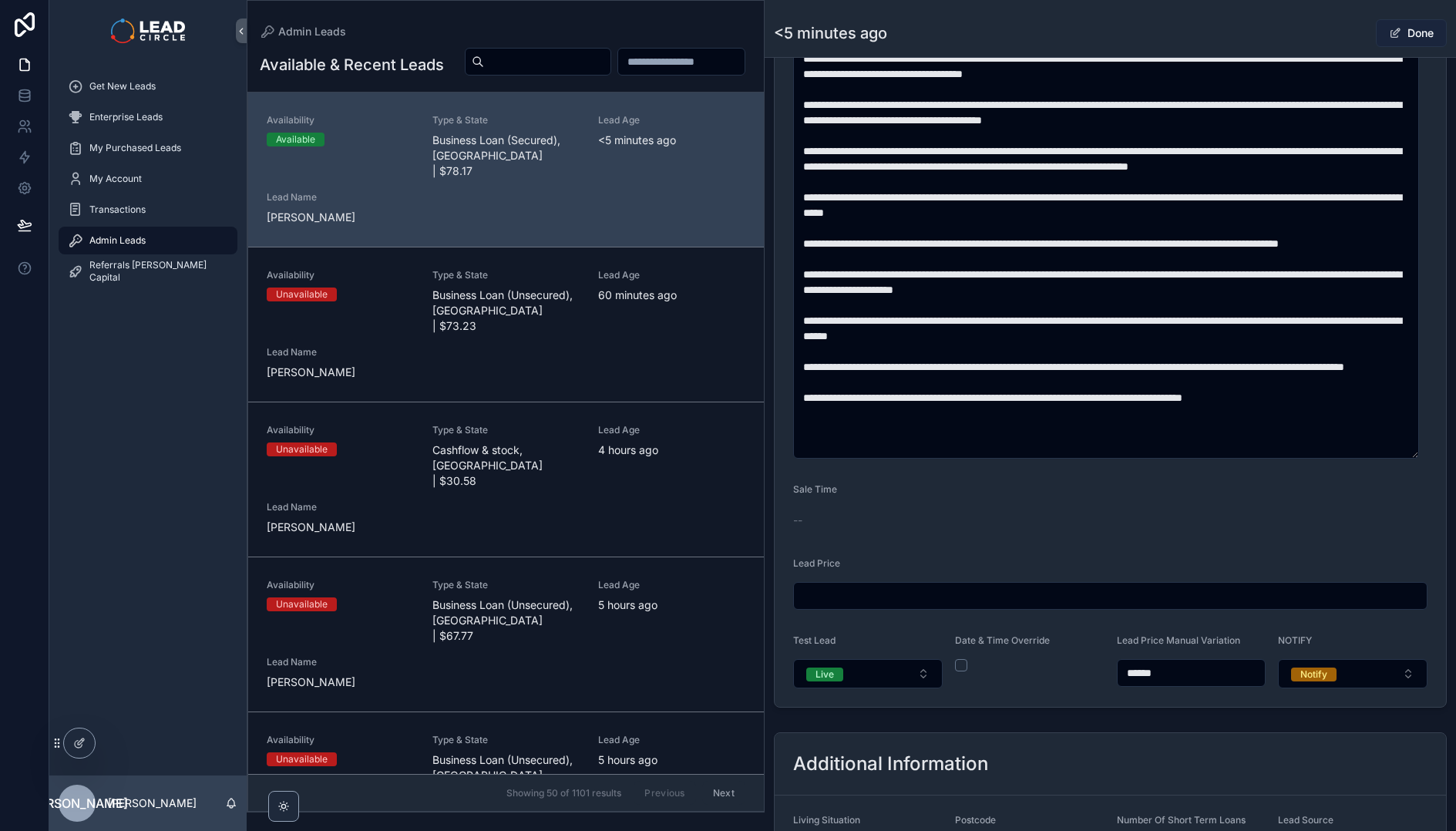
click at [1379, 39] on button "Done" at bounding box center [1410, 33] width 71 height 28
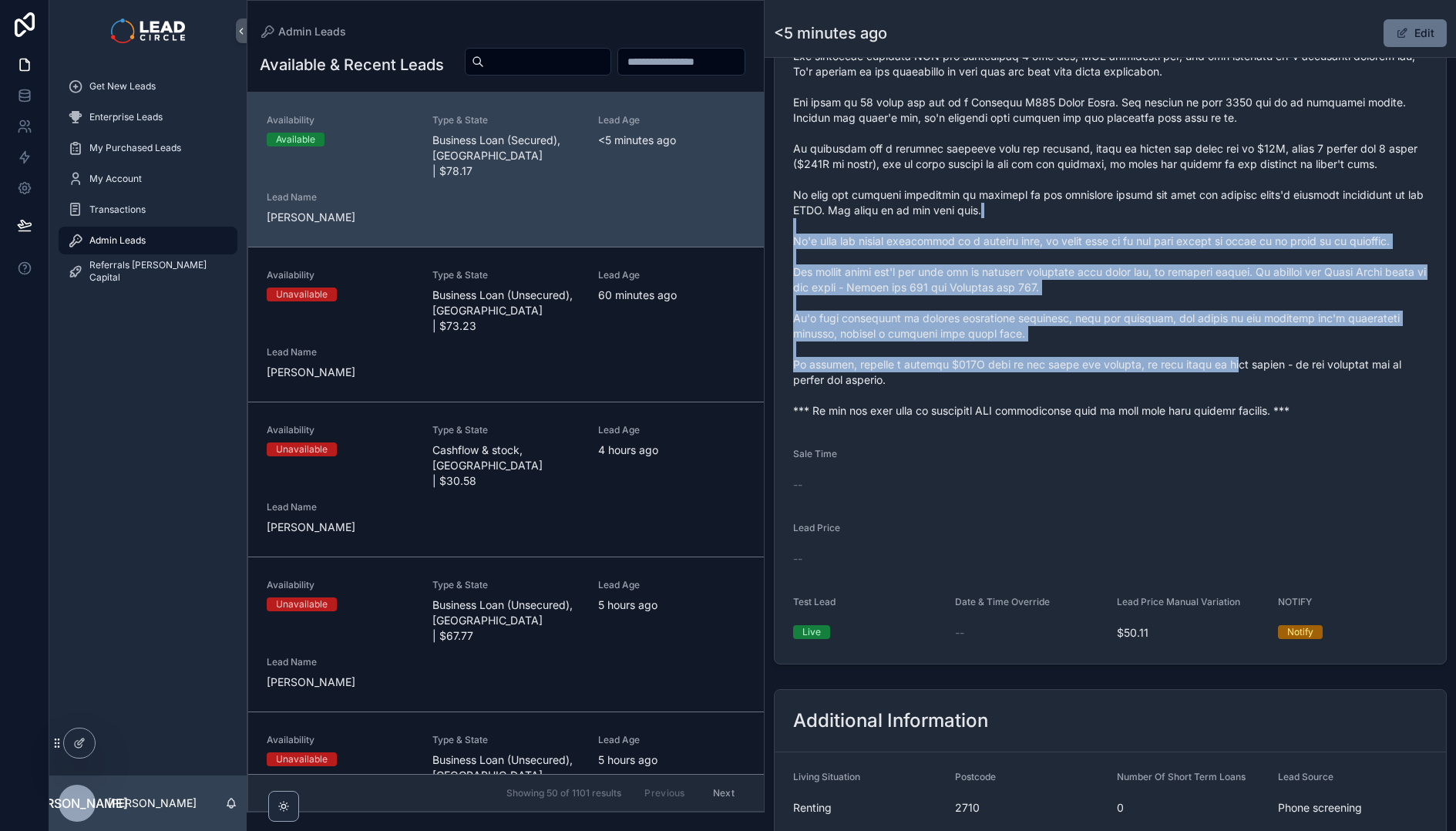
drag, startPoint x: 1183, startPoint y: 288, endPoint x: 1224, endPoint y: 372, distance: 93.5
click at [1222, 370] on span "scrollable content" at bounding box center [1111, 202] width 635 height 431
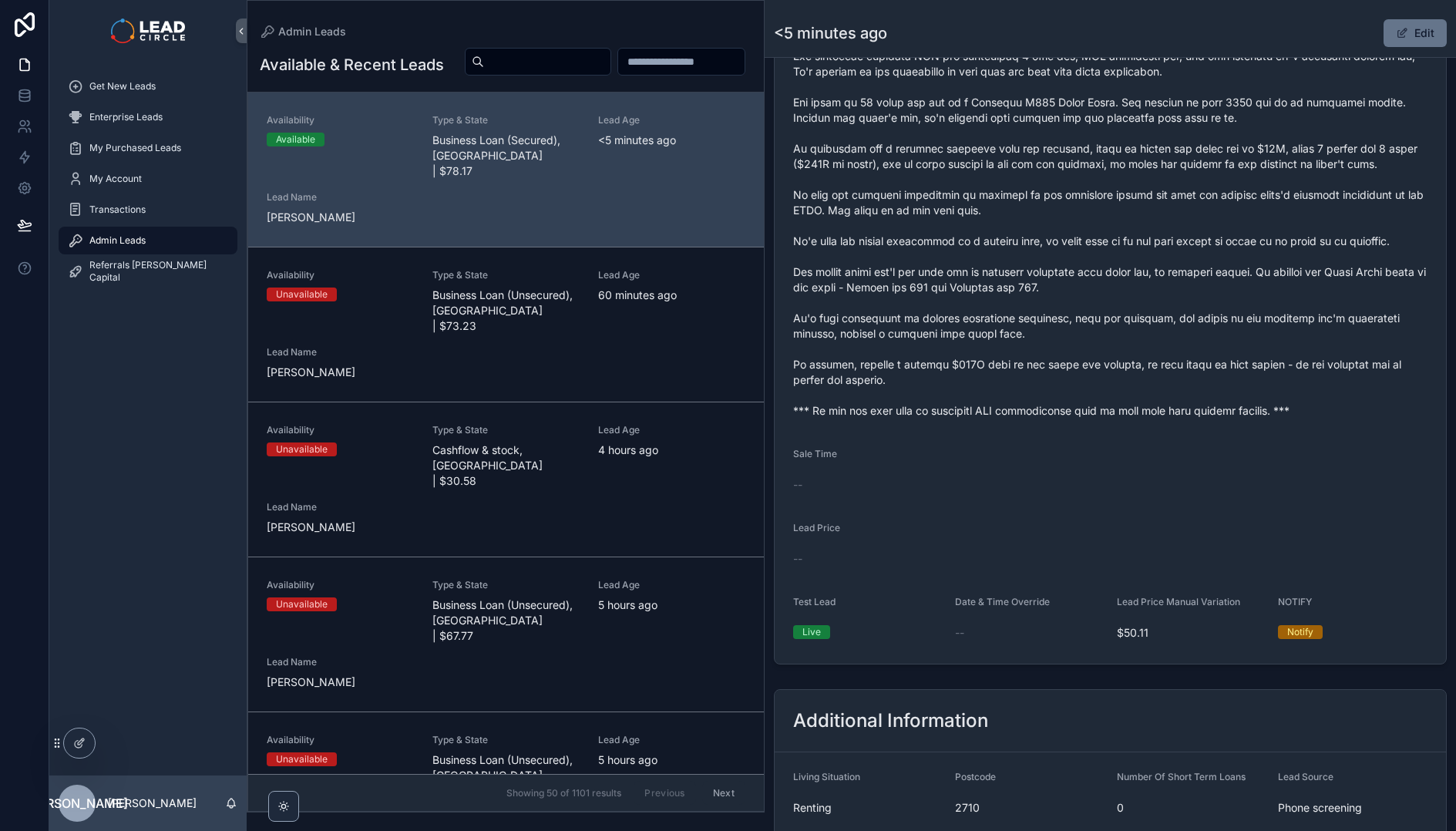
click at [1224, 372] on span "scrollable content" at bounding box center [1111, 202] width 635 height 431
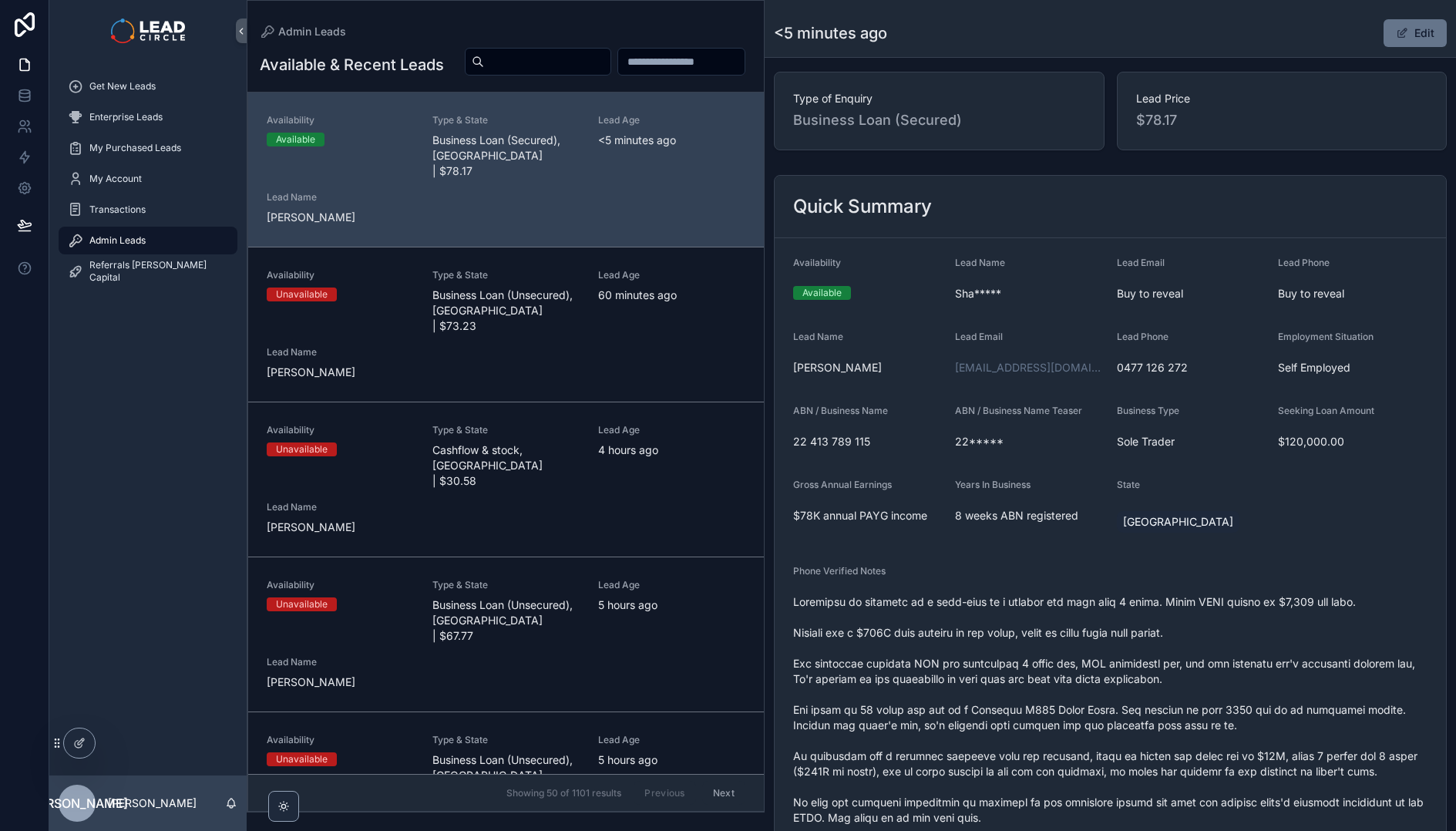
scroll to position [302, 0]
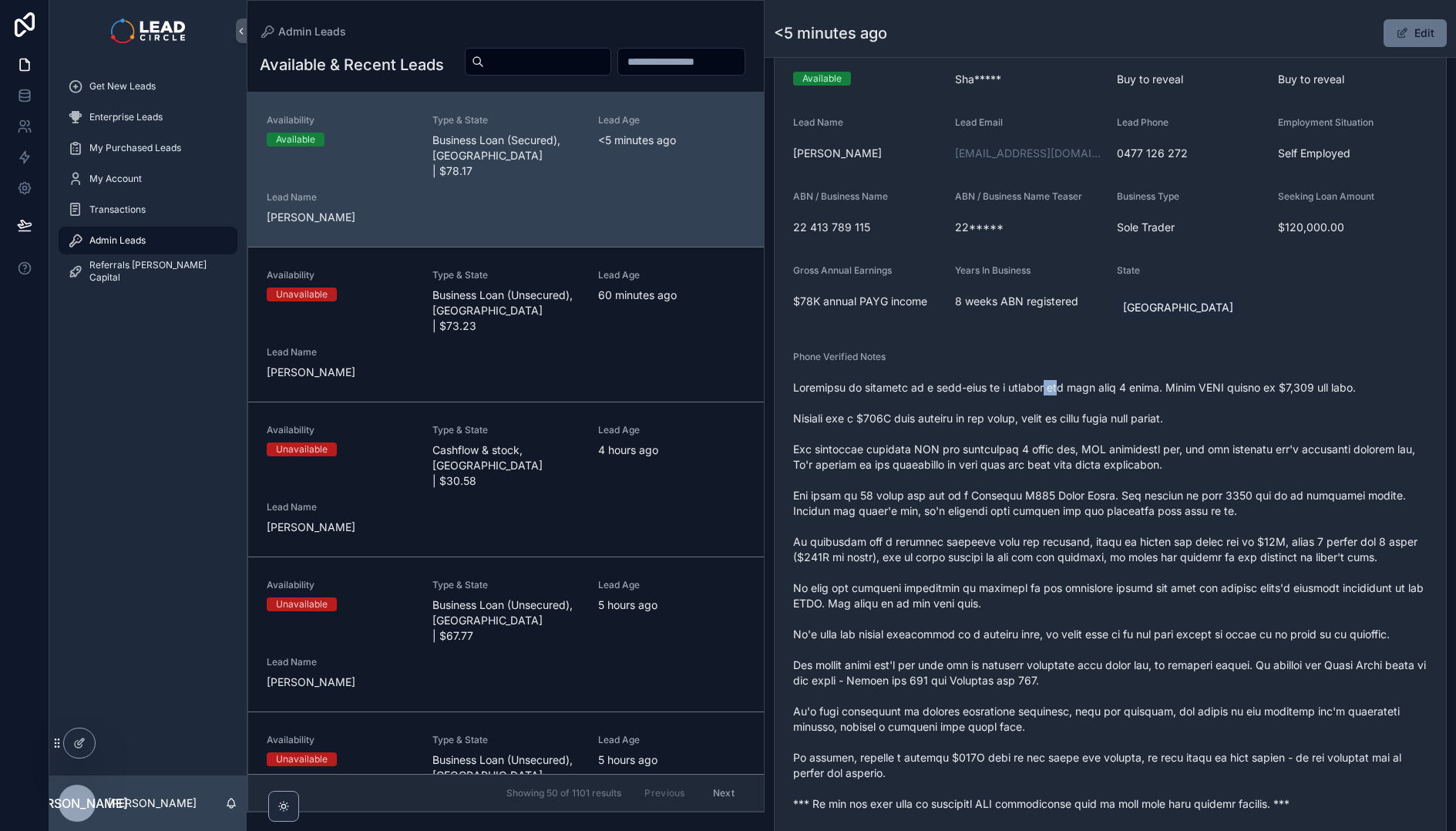
drag, startPoint x: 1044, startPoint y: 382, endPoint x: 1160, endPoint y: 386, distance: 116.1
click at [1112, 391] on span "scrollable content" at bounding box center [1111, 595] width 635 height 431
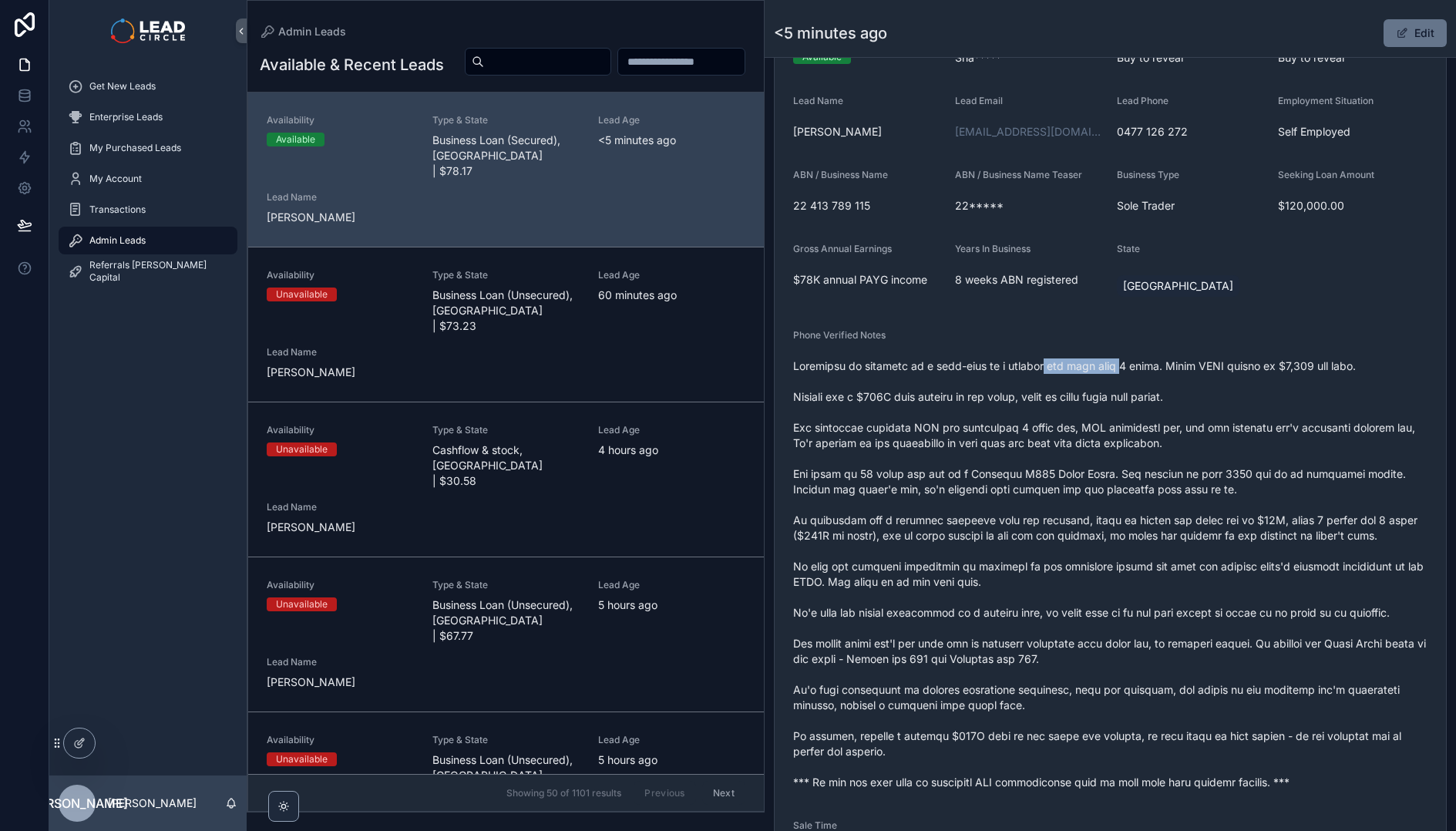
scroll to position [333, 0]
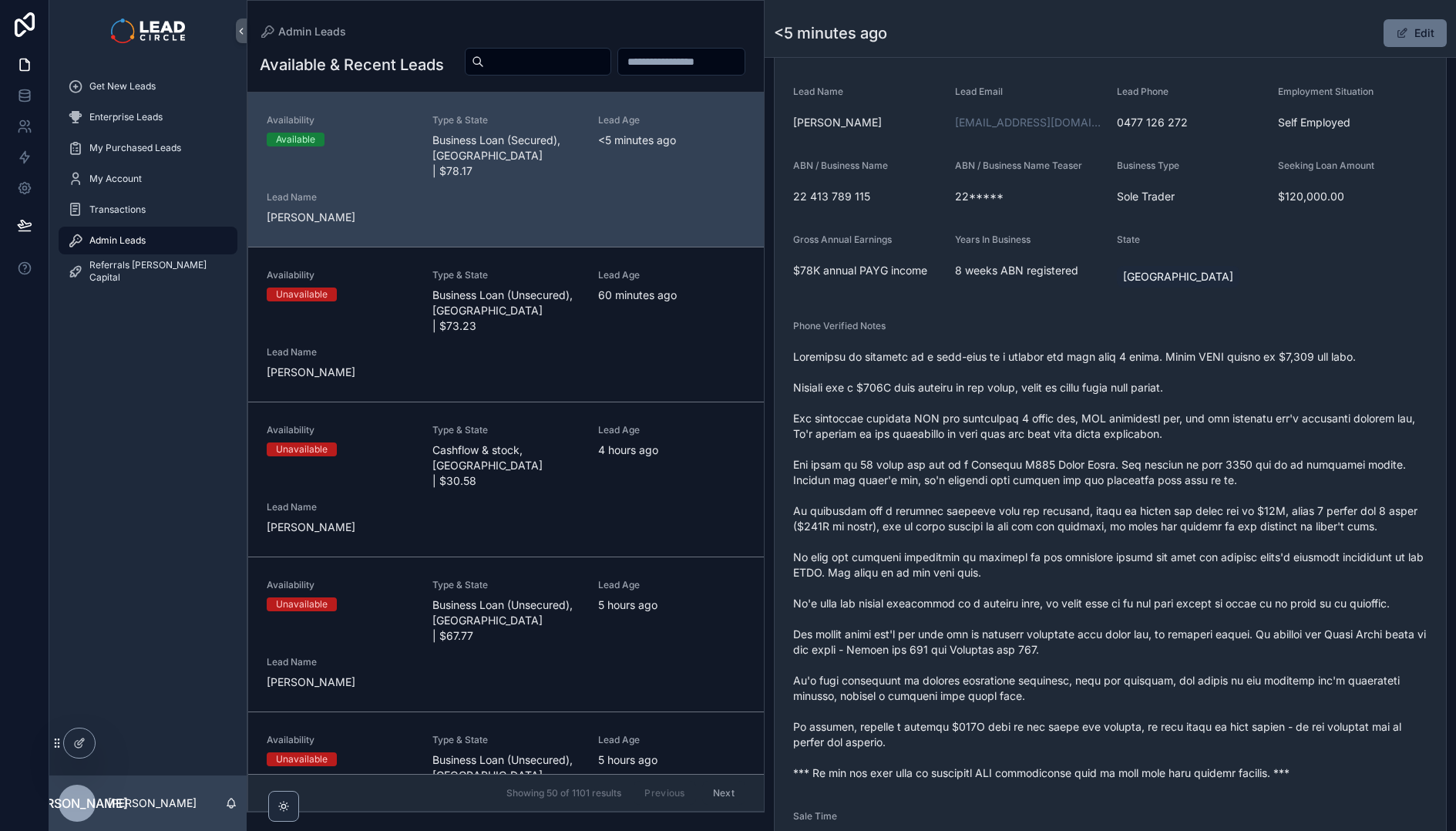
click at [1170, 367] on span "scrollable content" at bounding box center [1111, 565] width 635 height 431
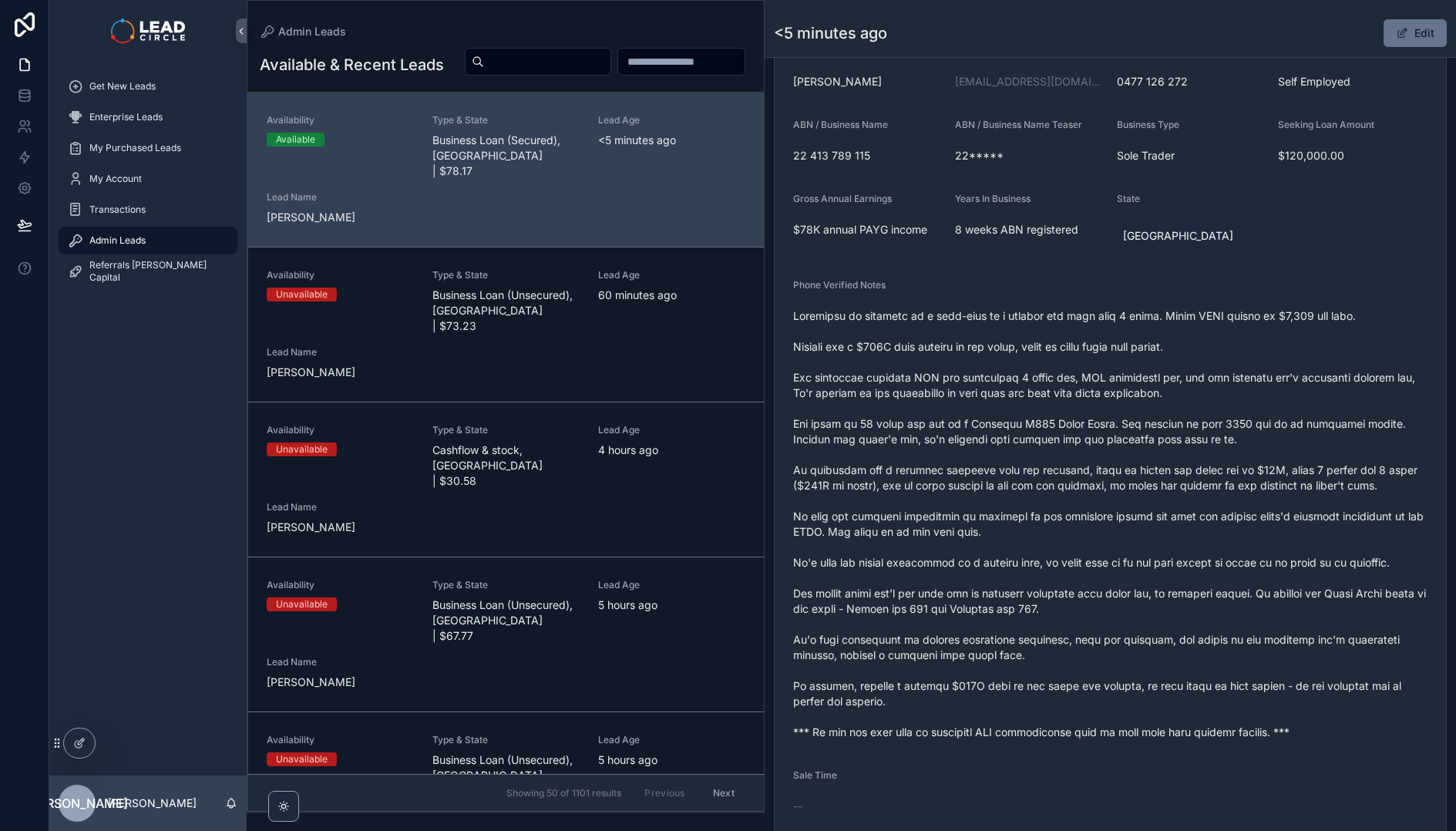
scroll to position [389, 0]
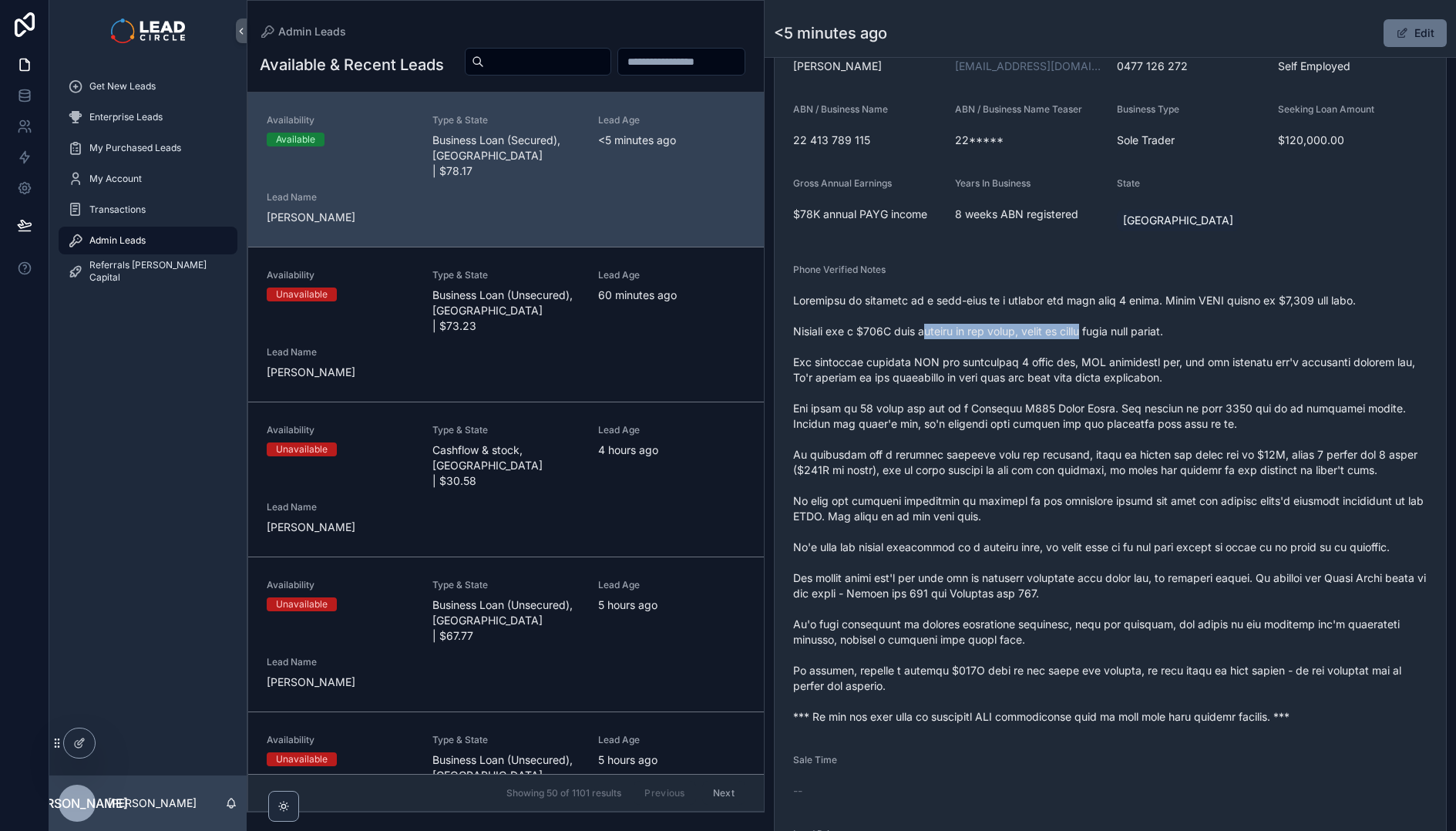
drag, startPoint x: 986, startPoint y: 332, endPoint x: 1114, endPoint y: 338, distance: 128.1
click at [1104, 338] on span "scrollable content" at bounding box center [1111, 508] width 635 height 431
click at [1119, 337] on span "scrollable content" at bounding box center [1111, 508] width 635 height 431
click at [949, 325] on span "scrollable content" at bounding box center [1111, 508] width 635 height 431
click at [945, 325] on span "scrollable content" at bounding box center [1111, 508] width 635 height 431
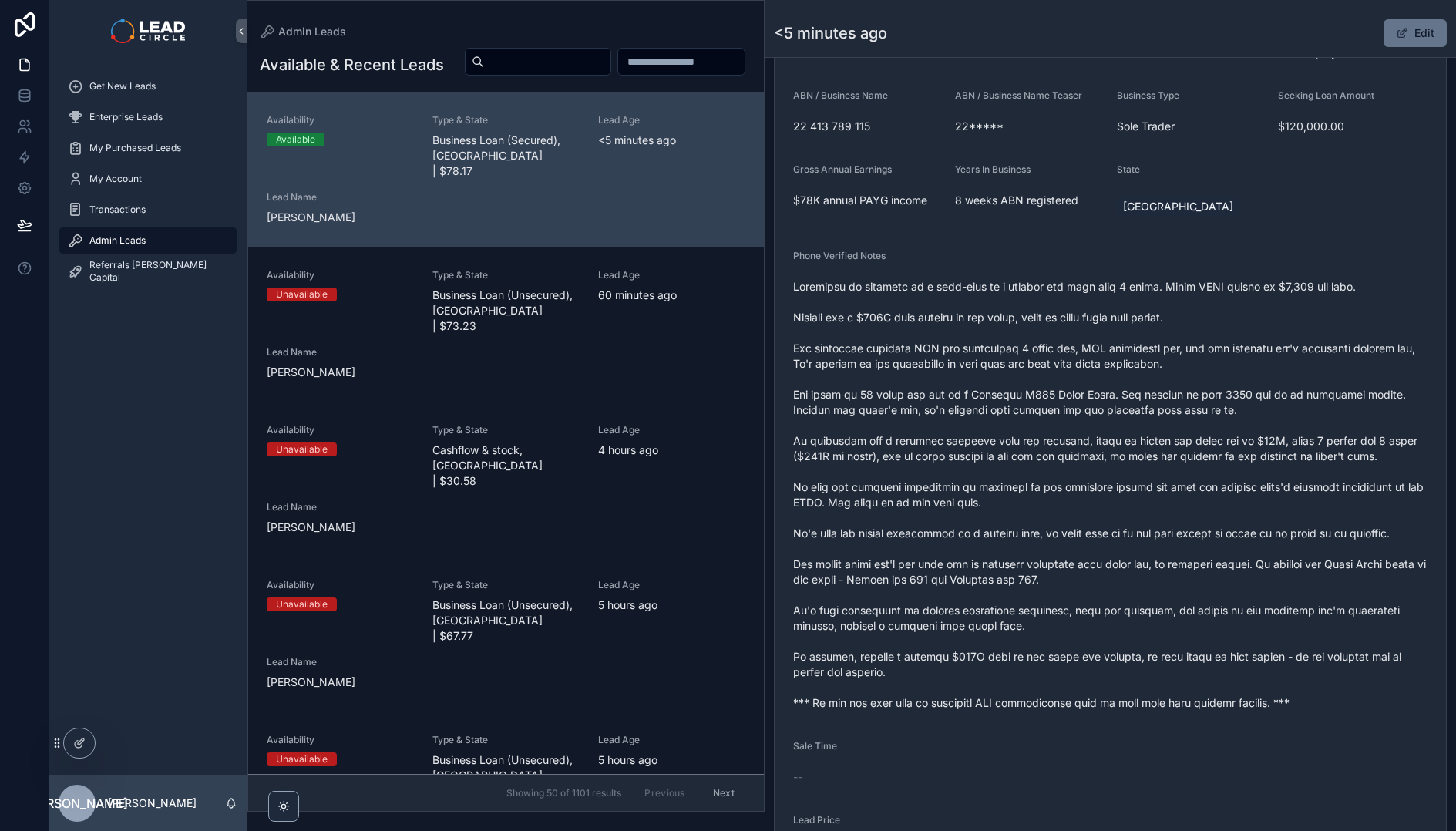
scroll to position [416, 0]
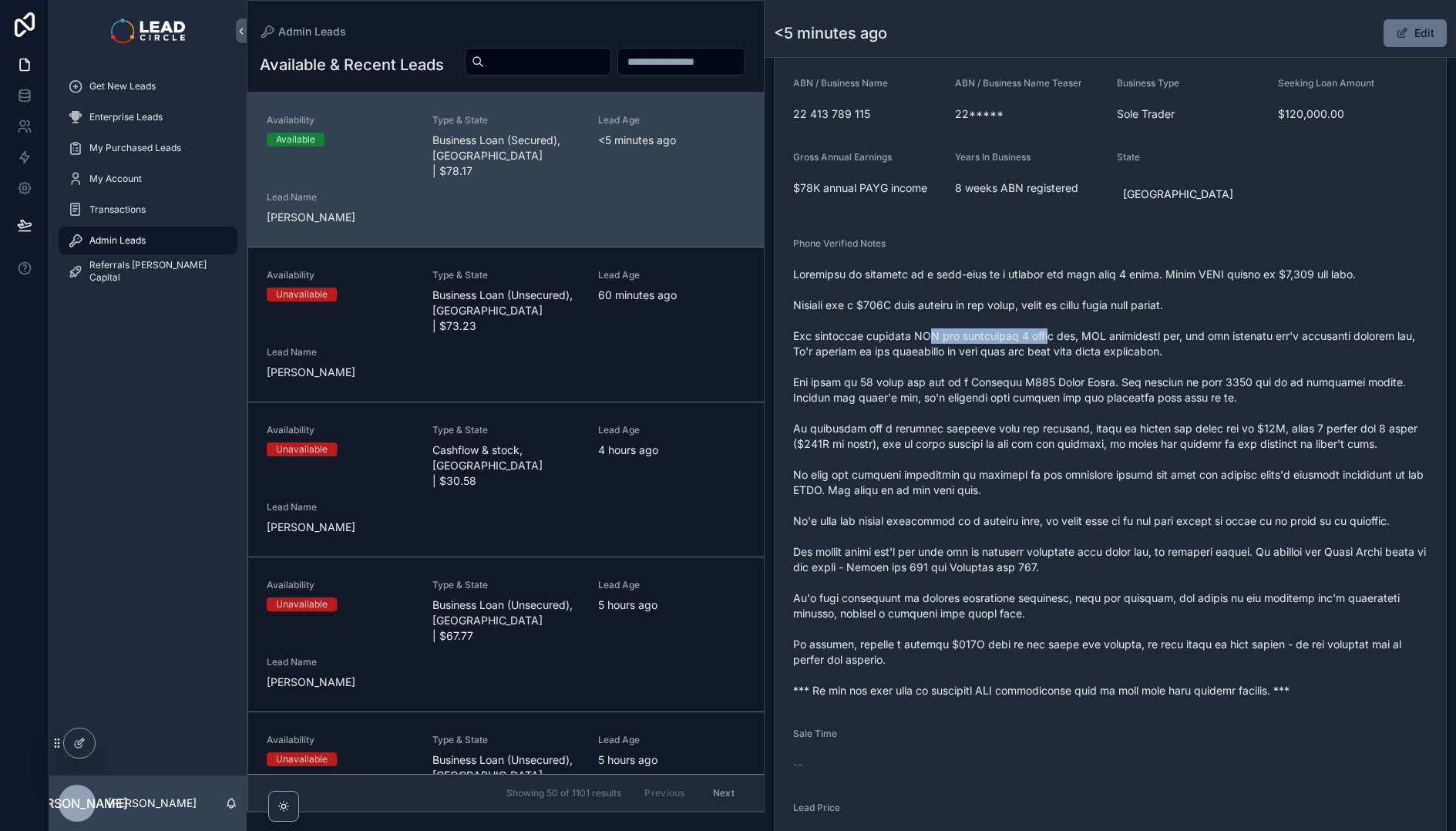
drag, startPoint x: 1049, startPoint y: 338, endPoint x: 1101, endPoint y: 335, distance: 52.1
click at [1086, 337] on span "scrollable content" at bounding box center [1111, 482] width 635 height 431
click at [1101, 335] on span "scrollable content" at bounding box center [1111, 482] width 635 height 431
drag, startPoint x: 1127, startPoint y: 333, endPoint x: 1298, endPoint y: 335, distance: 171.0
click at [1266, 335] on span "scrollable content" at bounding box center [1111, 482] width 635 height 431
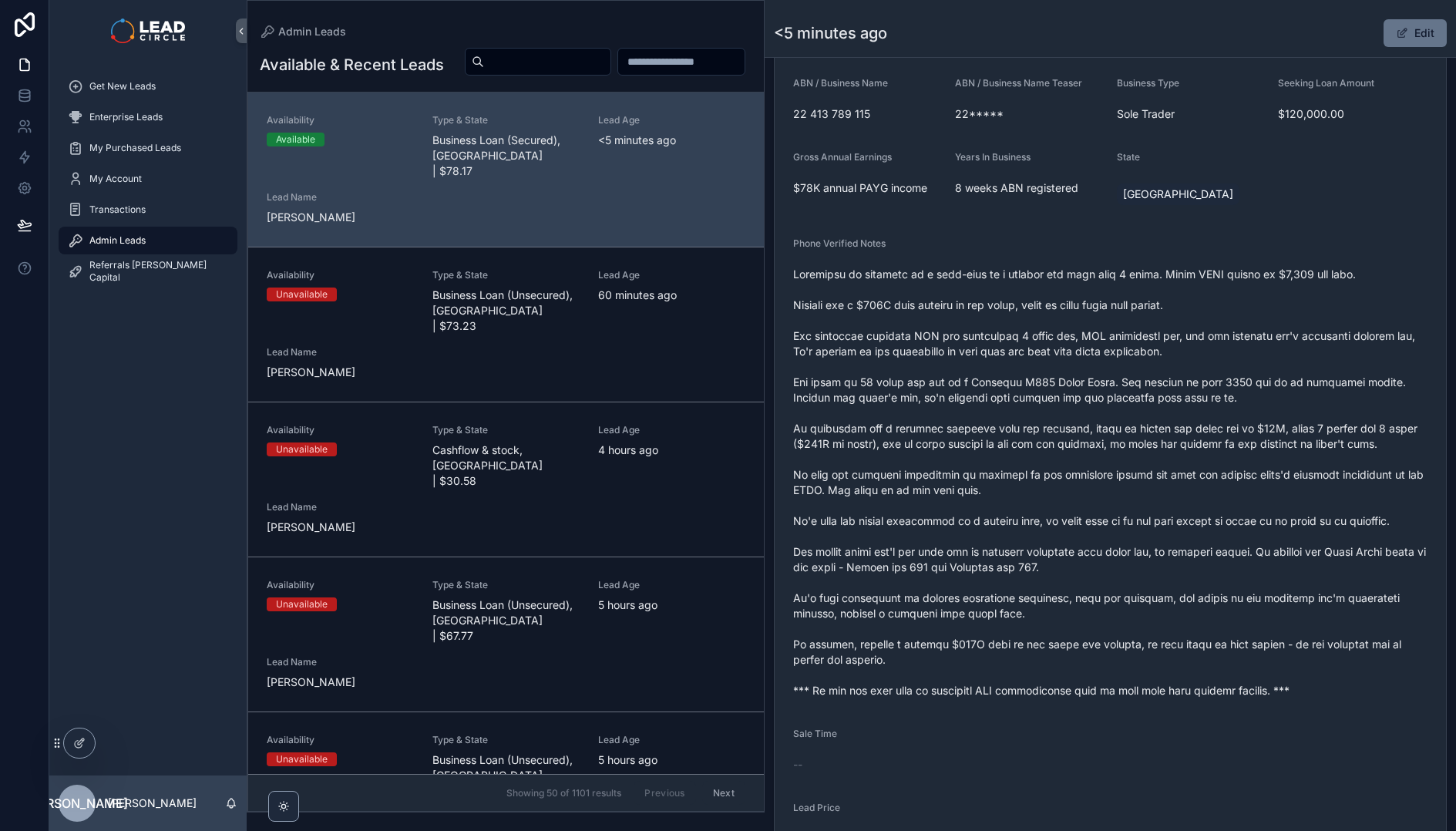
click at [1298, 335] on span "scrollable content" at bounding box center [1111, 482] width 635 height 431
drag, startPoint x: 1303, startPoint y: 332, endPoint x: 1247, endPoint y: 330, distance: 56.0
click at [1251, 330] on span "scrollable content" at bounding box center [1111, 482] width 635 height 431
click at [1247, 330] on span "scrollable content" at bounding box center [1111, 482] width 635 height 431
drag, startPoint x: 794, startPoint y: 351, endPoint x: 1037, endPoint y: 354, distance: 243.0
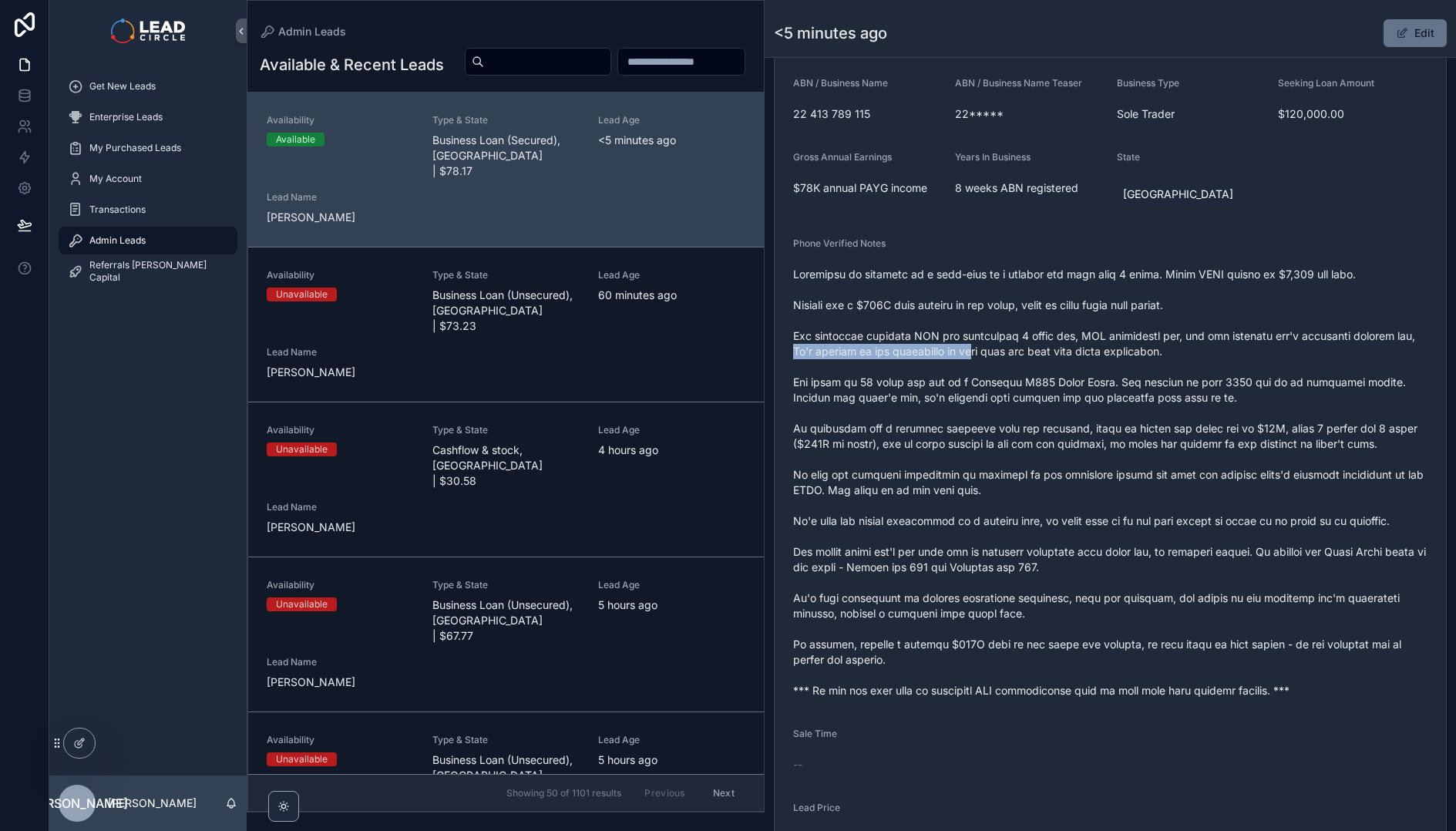
click at [1020, 354] on span "scrollable content" at bounding box center [1111, 482] width 635 height 431
click at [1037, 354] on span "scrollable content" at bounding box center [1111, 482] width 635 height 431
click at [941, 355] on span "scrollable content" at bounding box center [1111, 482] width 635 height 431
click at [935, 354] on span "scrollable content" at bounding box center [1111, 482] width 635 height 431
drag, startPoint x: 935, startPoint y: 354, endPoint x: 1066, endPoint y: 354, distance: 131.0
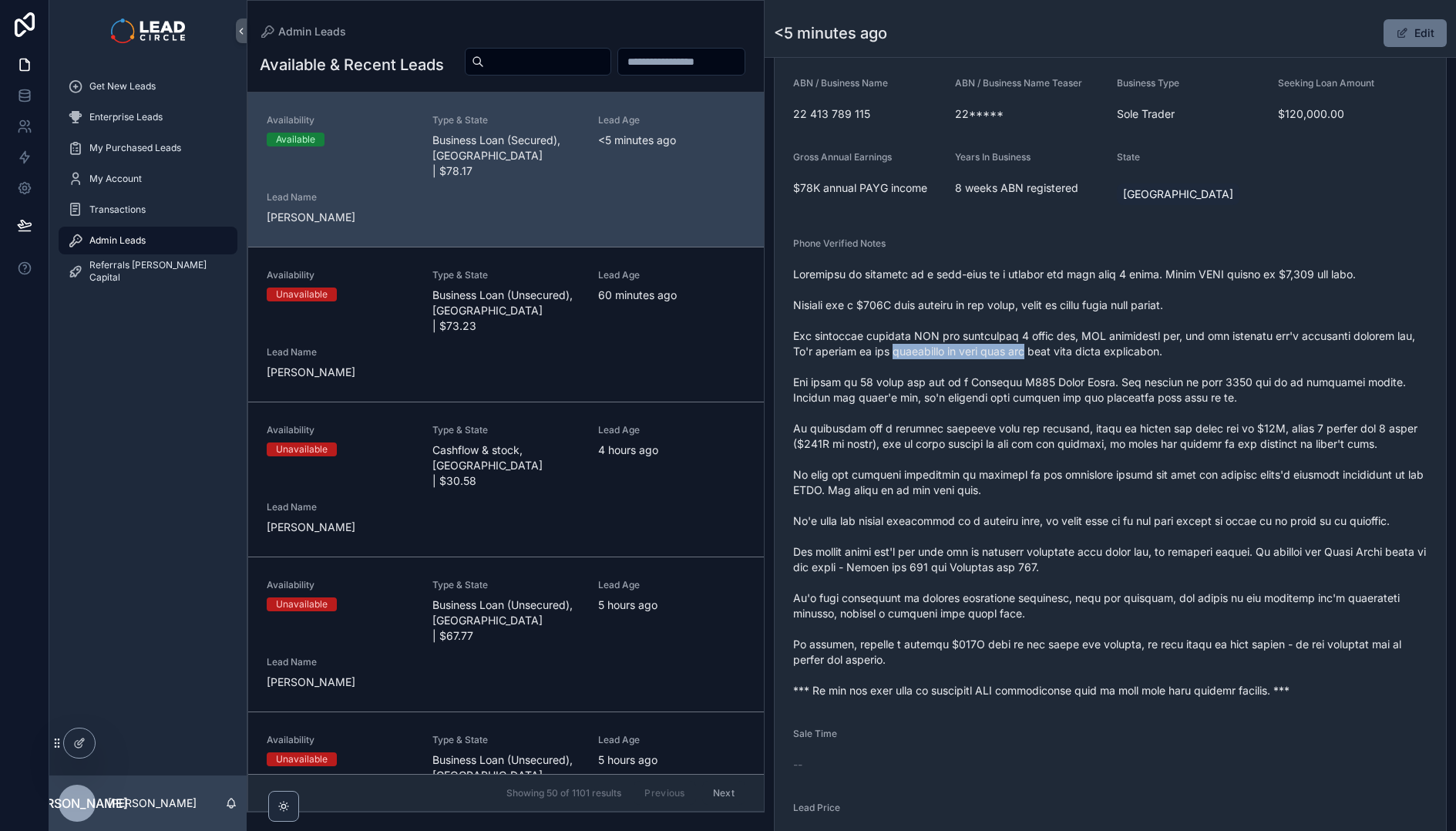
click at [1057, 354] on span "scrollable content" at bounding box center [1111, 482] width 635 height 431
click at [1066, 354] on span "scrollable content" at bounding box center [1111, 482] width 635 height 431
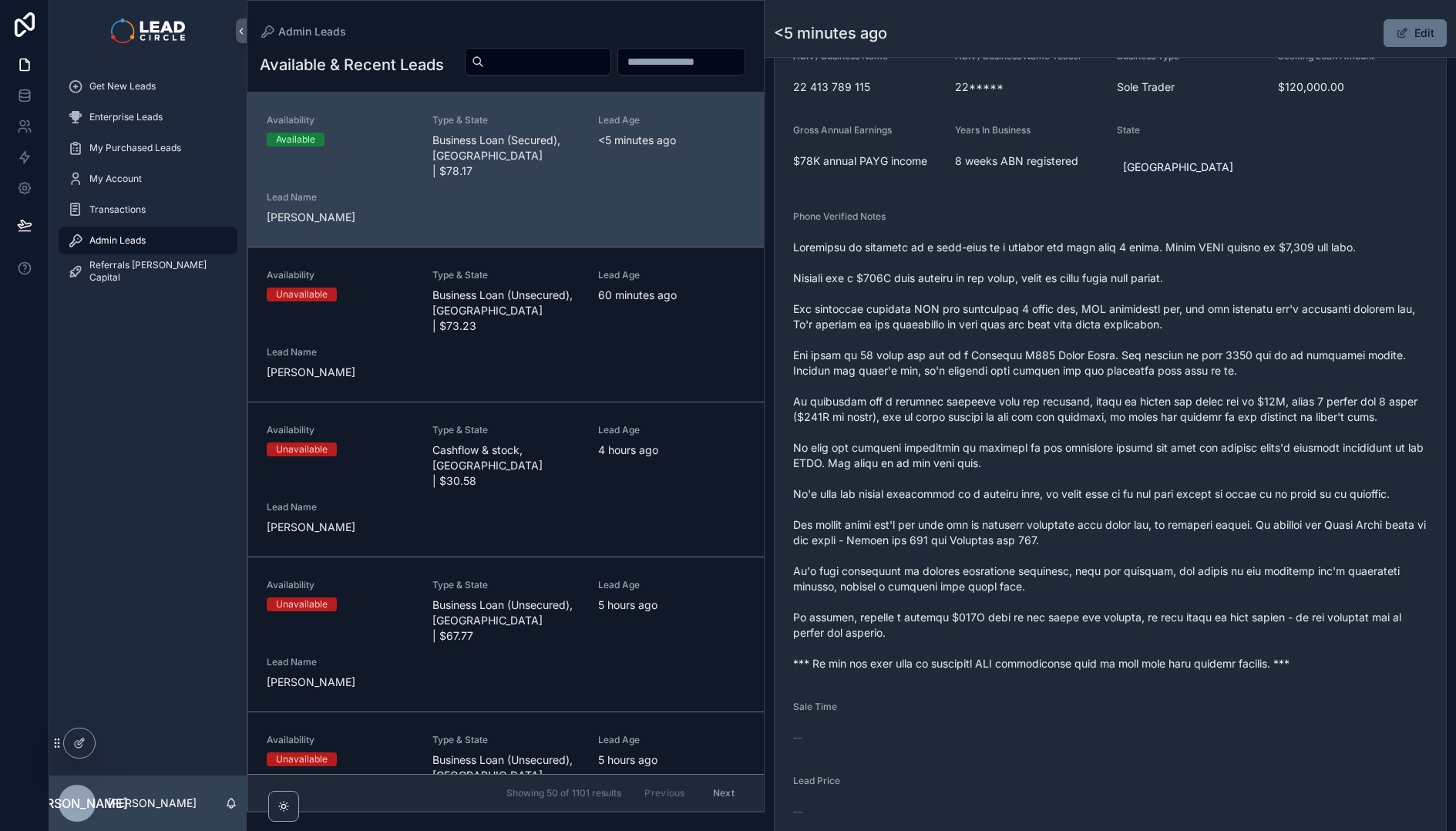
scroll to position [443, 0]
drag, startPoint x: 928, startPoint y: 347, endPoint x: 1044, endPoint y: 347, distance: 116.0
click at [1008, 347] on span "scrollable content" at bounding box center [1111, 455] width 635 height 431
click at [1044, 347] on span "scrollable content" at bounding box center [1111, 455] width 635 height 431
drag, startPoint x: 978, startPoint y: 352, endPoint x: 1200, endPoint y: 352, distance: 222.0
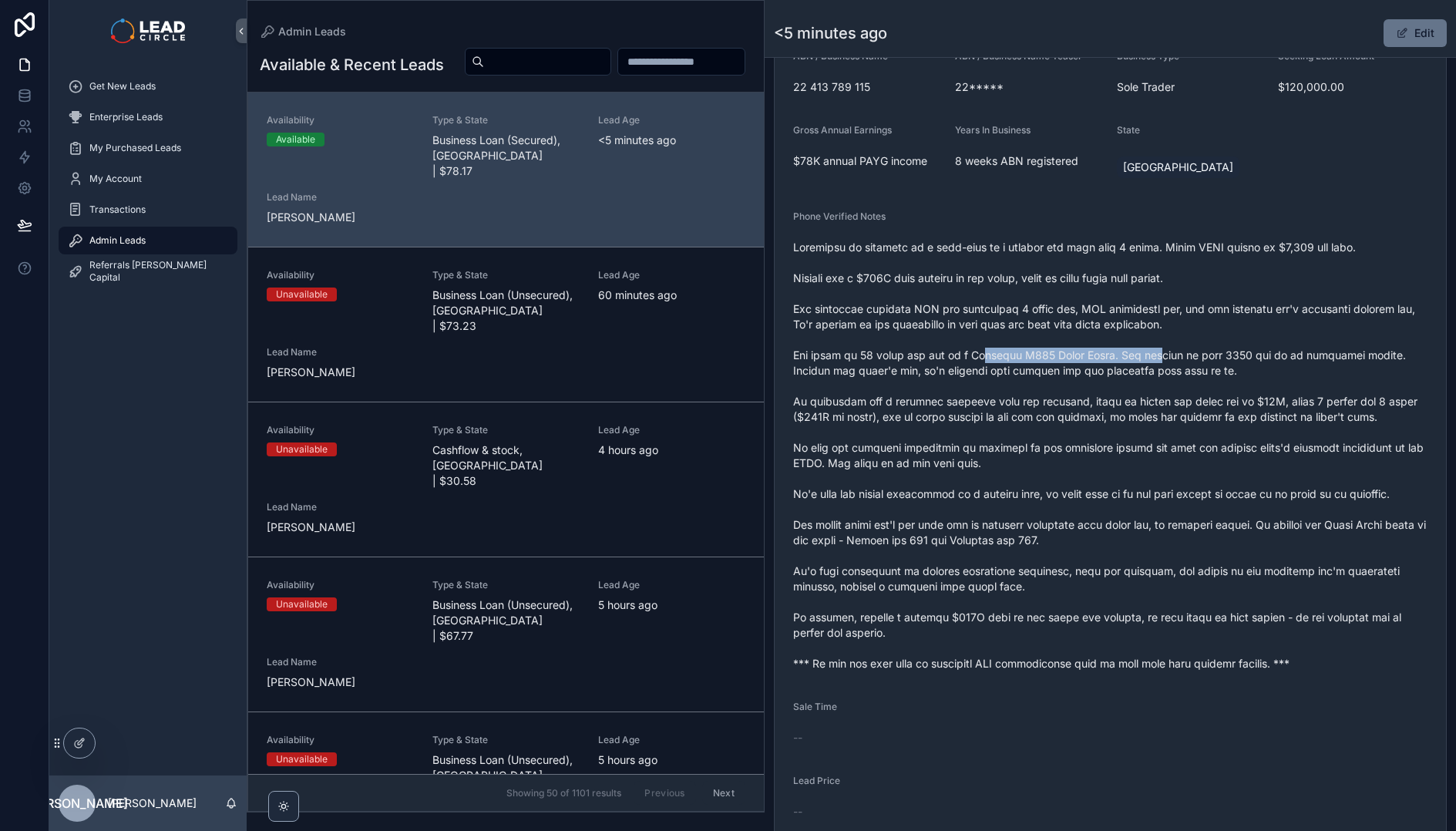
click at [1167, 352] on span "scrollable content" at bounding box center [1111, 455] width 635 height 431
drag, startPoint x: 1200, startPoint y: 352, endPoint x: 1250, endPoint y: 356, distance: 50.2
click at [1203, 352] on span "scrollable content" at bounding box center [1111, 455] width 635 height 431
drag, startPoint x: 1312, startPoint y: 352, endPoint x: 1251, endPoint y: 352, distance: 61.0
click at [1256, 352] on span "scrollable content" at bounding box center [1111, 455] width 635 height 431
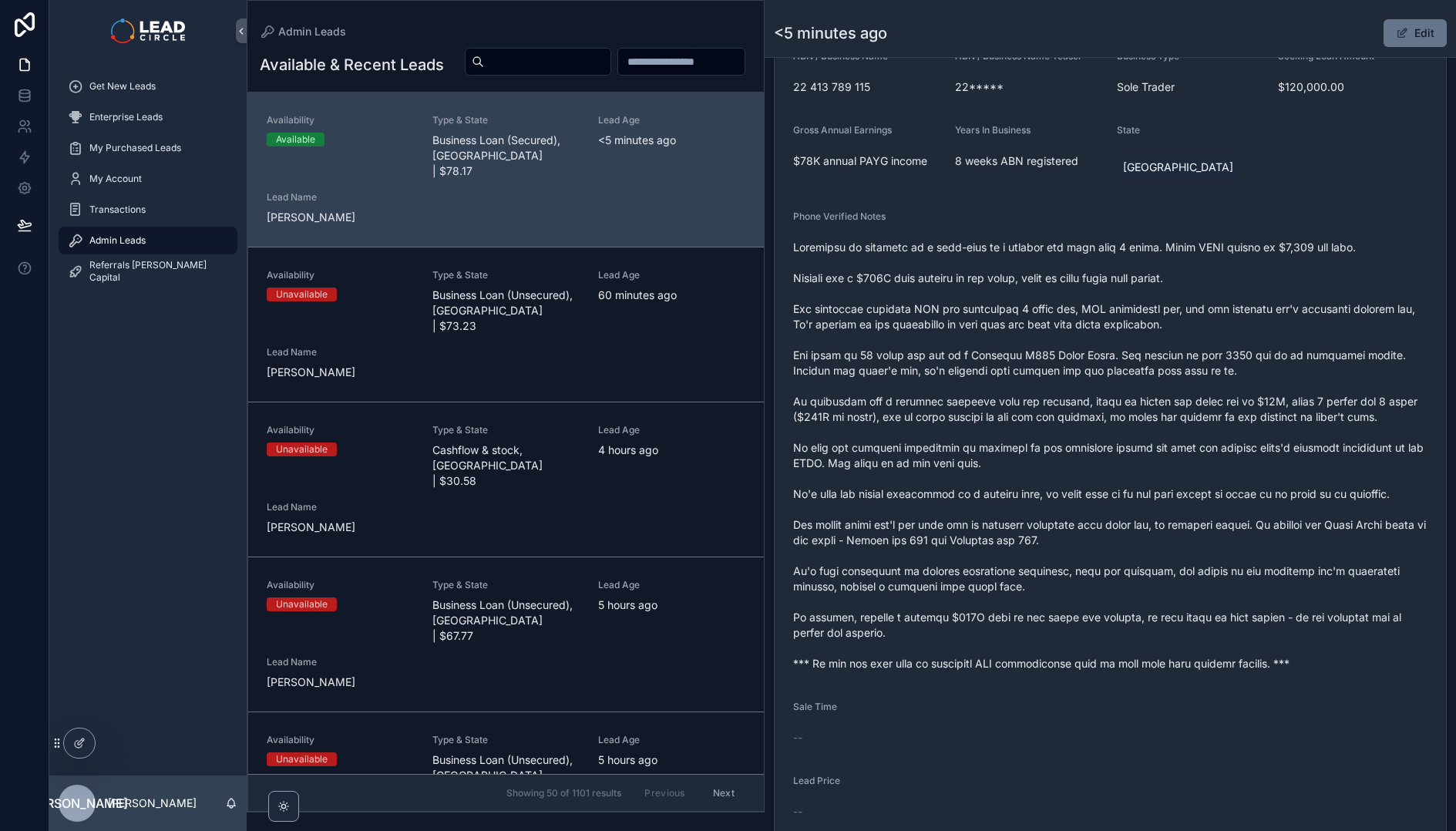
click at [1251, 352] on span "scrollable content" at bounding box center [1111, 455] width 635 height 431
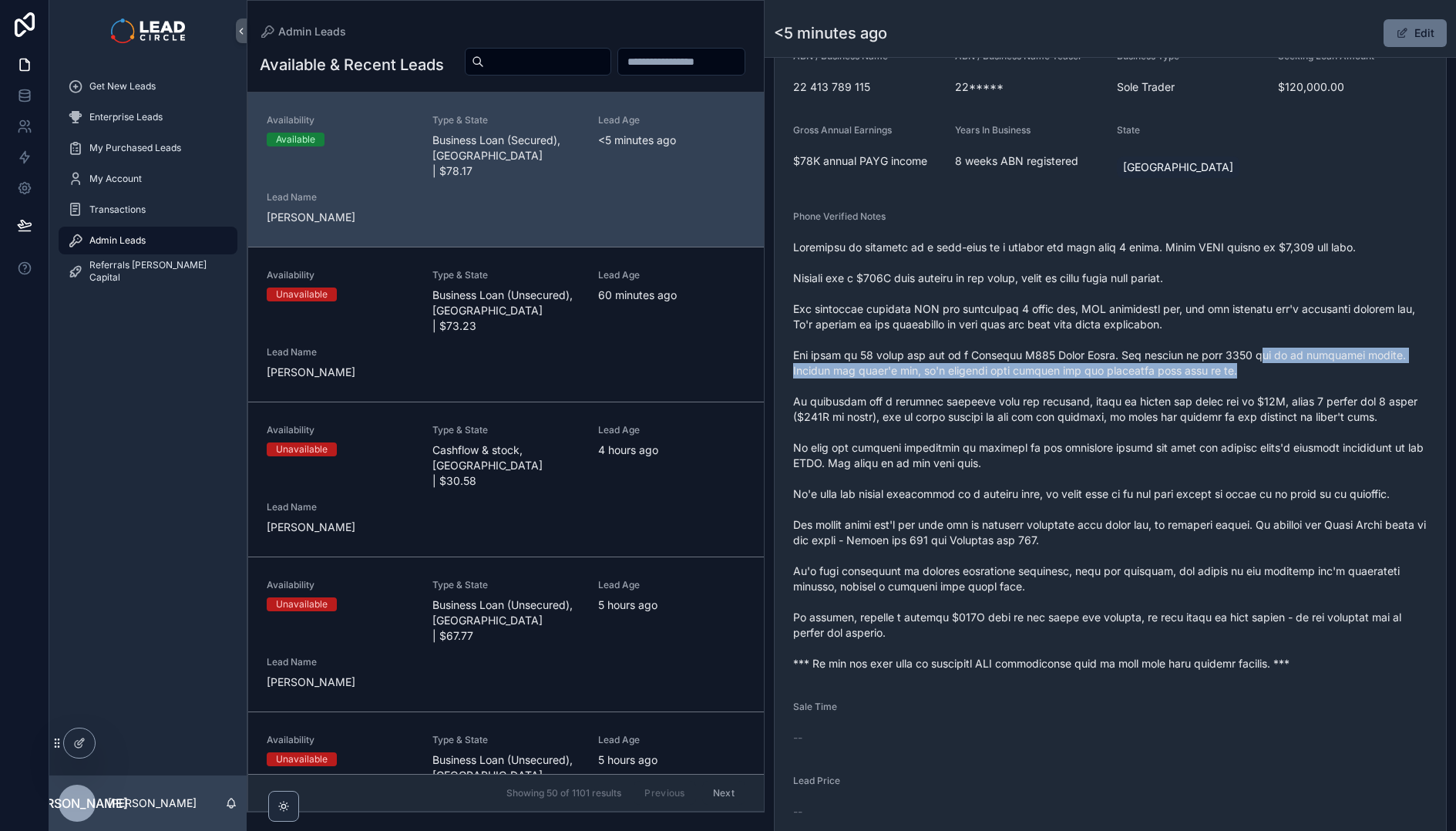
drag, startPoint x: 1243, startPoint y: 353, endPoint x: 1370, endPoint y: 365, distance: 127.6
click at [1370, 365] on span "scrollable content" at bounding box center [1111, 455] width 635 height 431
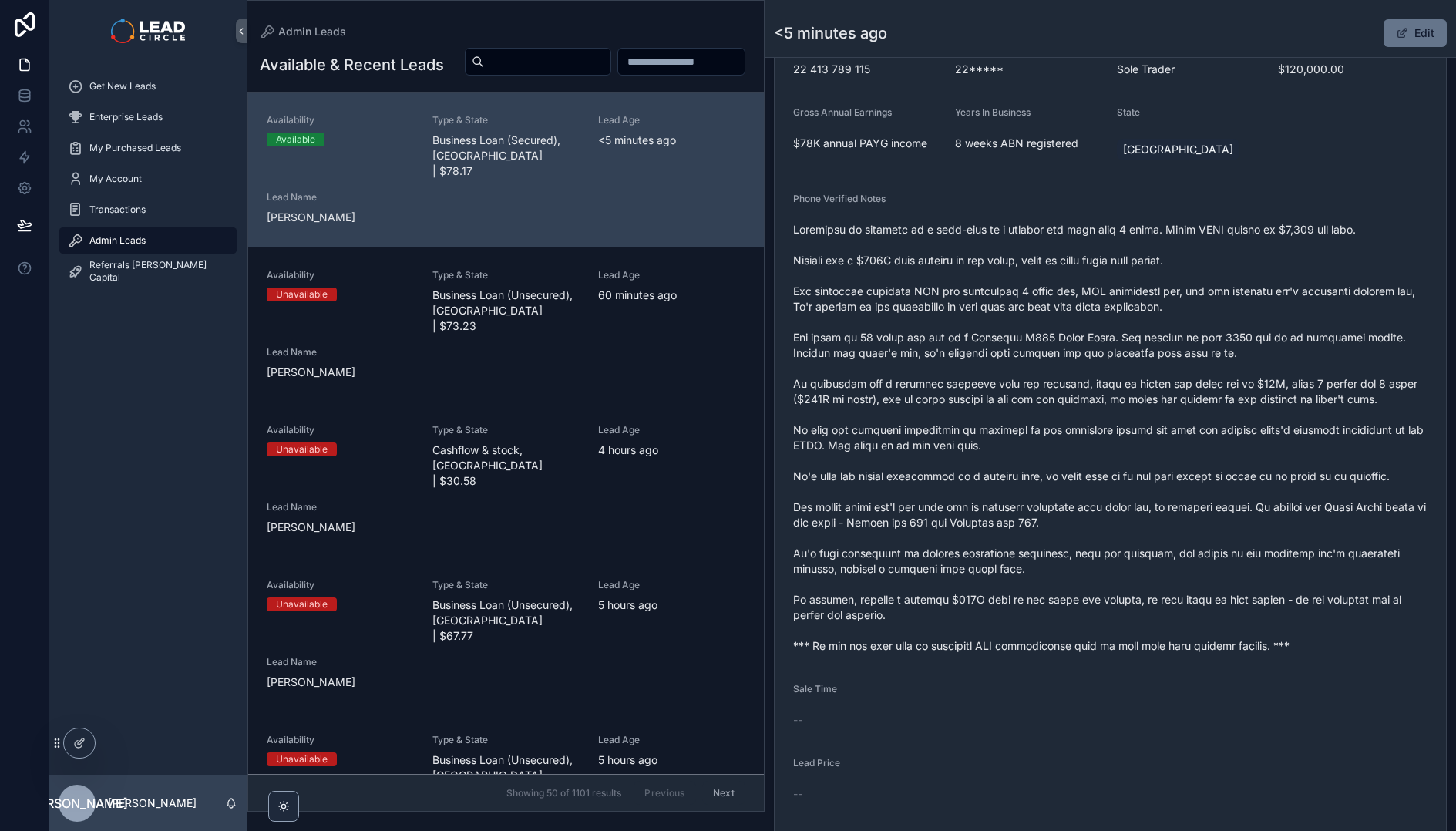
scroll to position [485, 0]
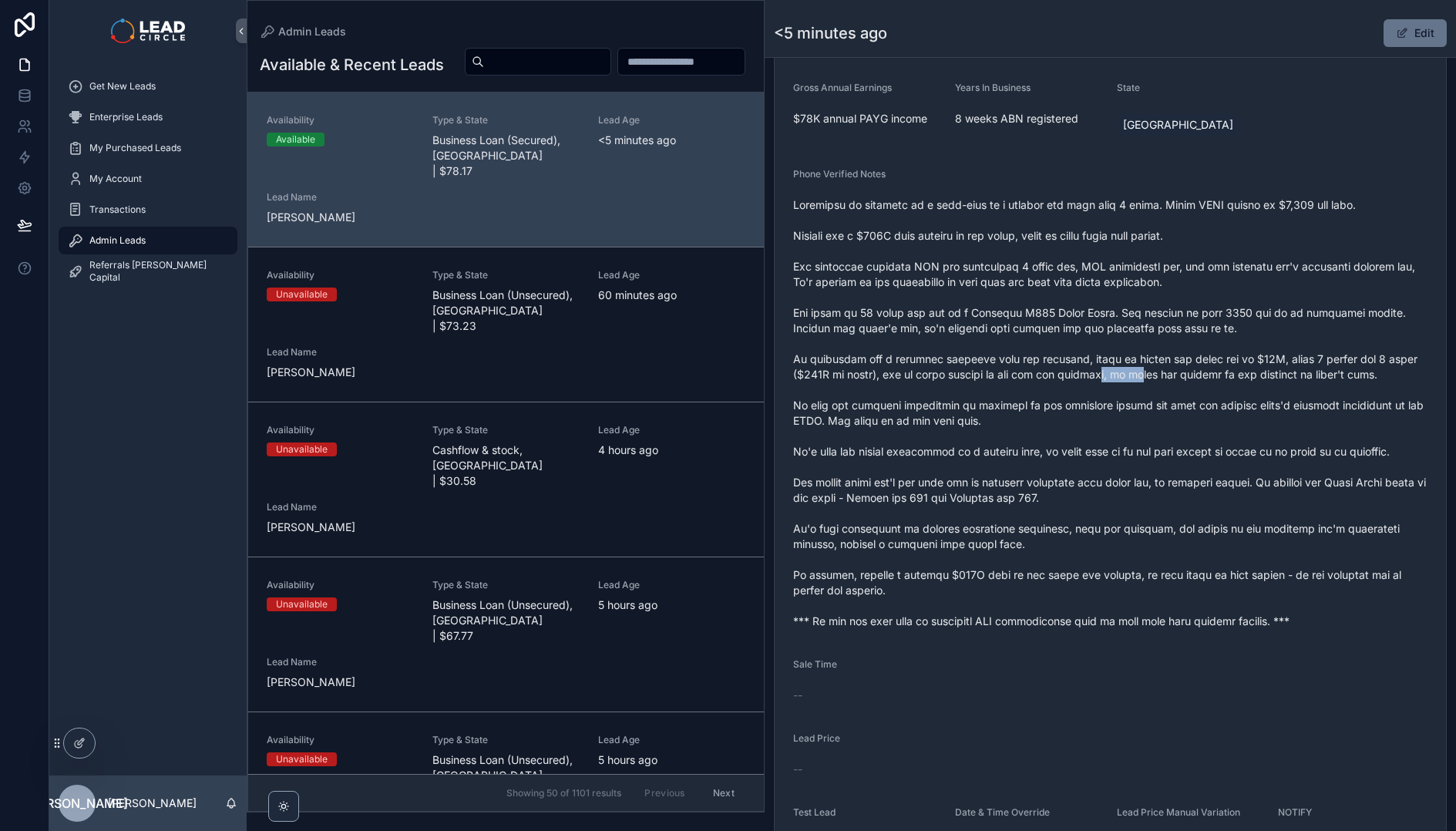
drag, startPoint x: 1103, startPoint y: 368, endPoint x: 1226, endPoint y: 366, distance: 123.0
click at [1199, 366] on span "scrollable content" at bounding box center [1111, 413] width 635 height 431
click at [1226, 366] on span "scrollable content" at bounding box center [1111, 413] width 635 height 431
click at [1407, 33] on button "Edit" at bounding box center [1415, 33] width 63 height 28
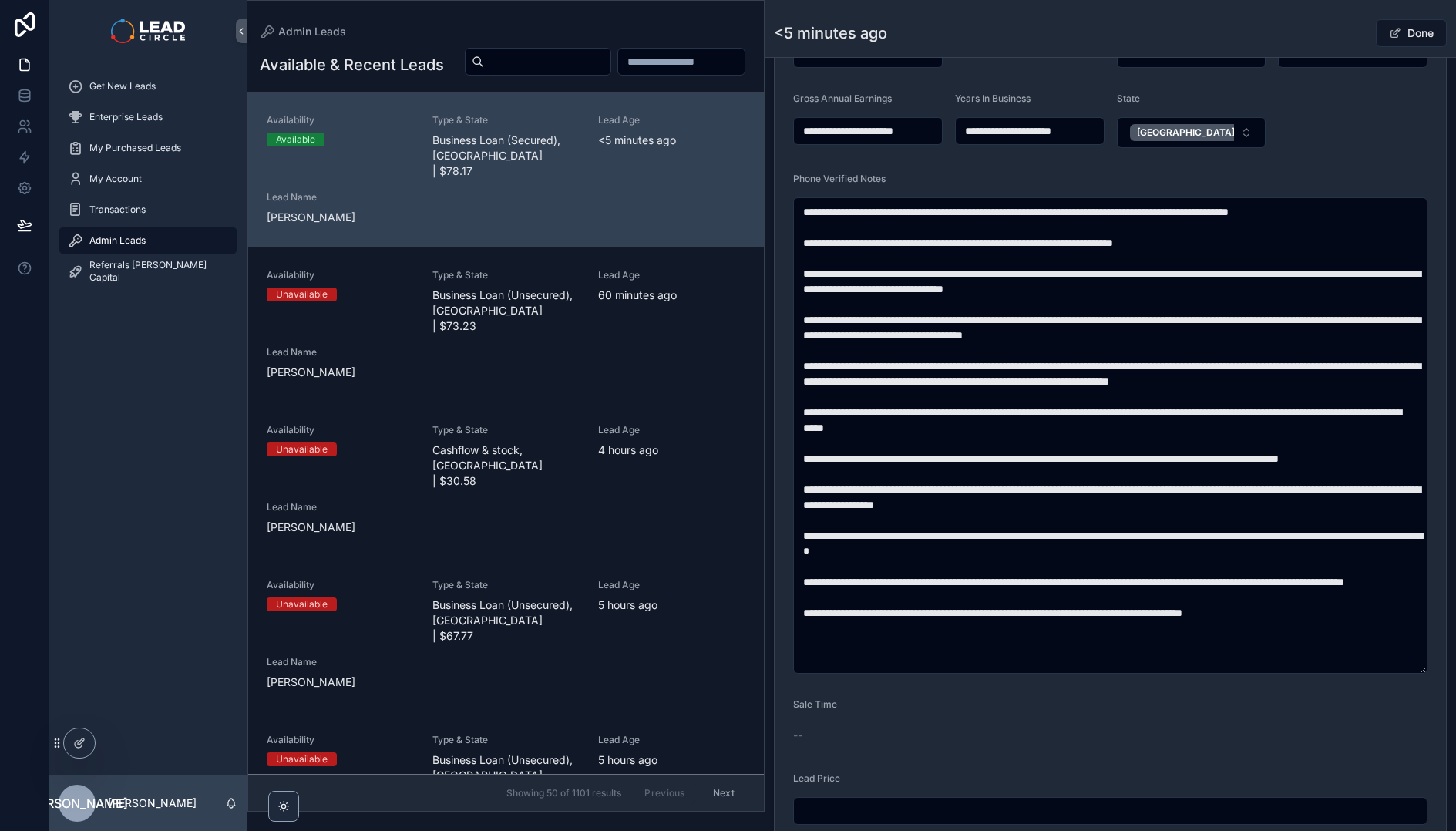
scroll to position [493, 0]
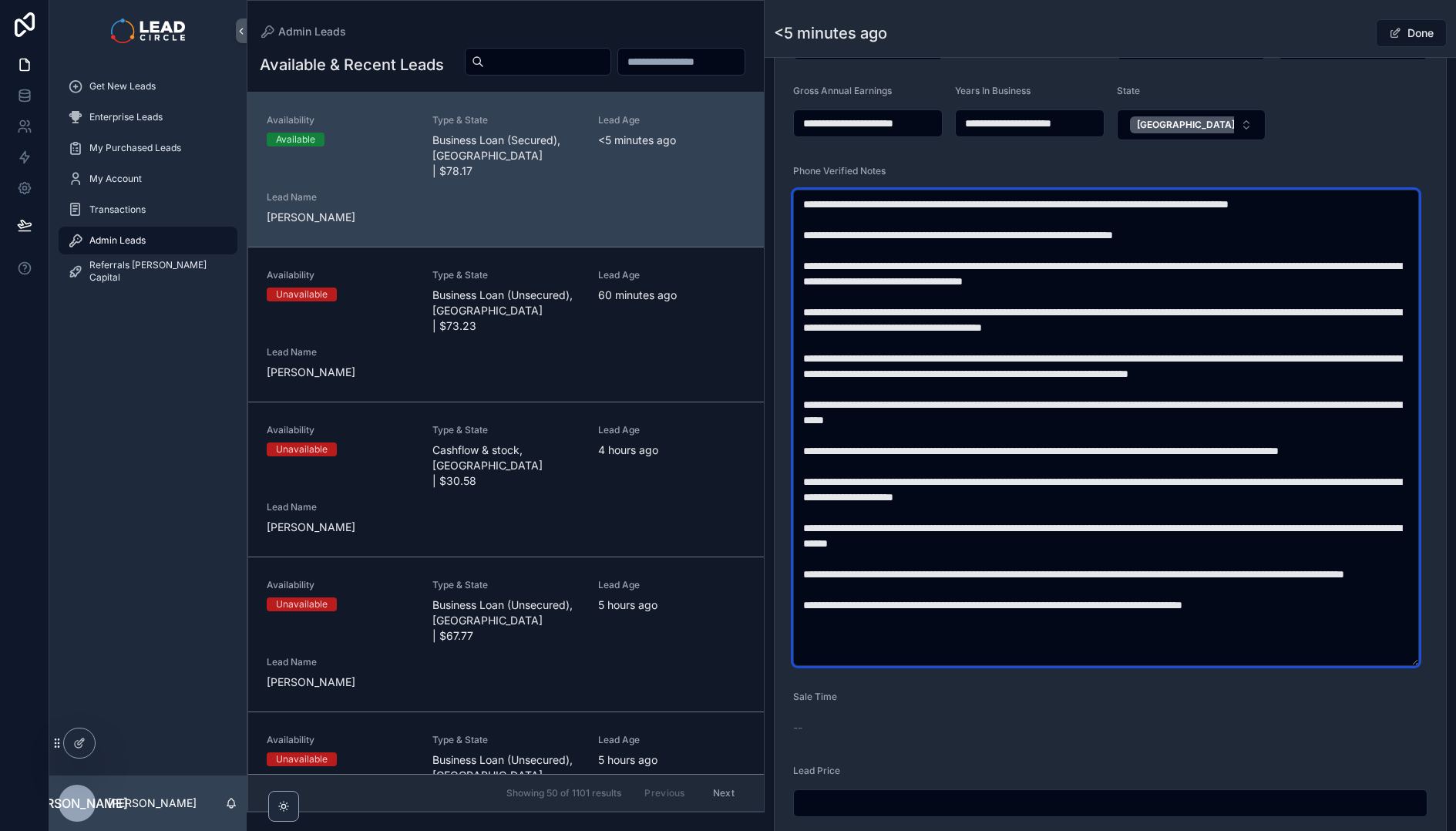
click at [1281, 360] on textarea "scrollable content" at bounding box center [1106, 427] width 626 height 476
type textarea "**********"
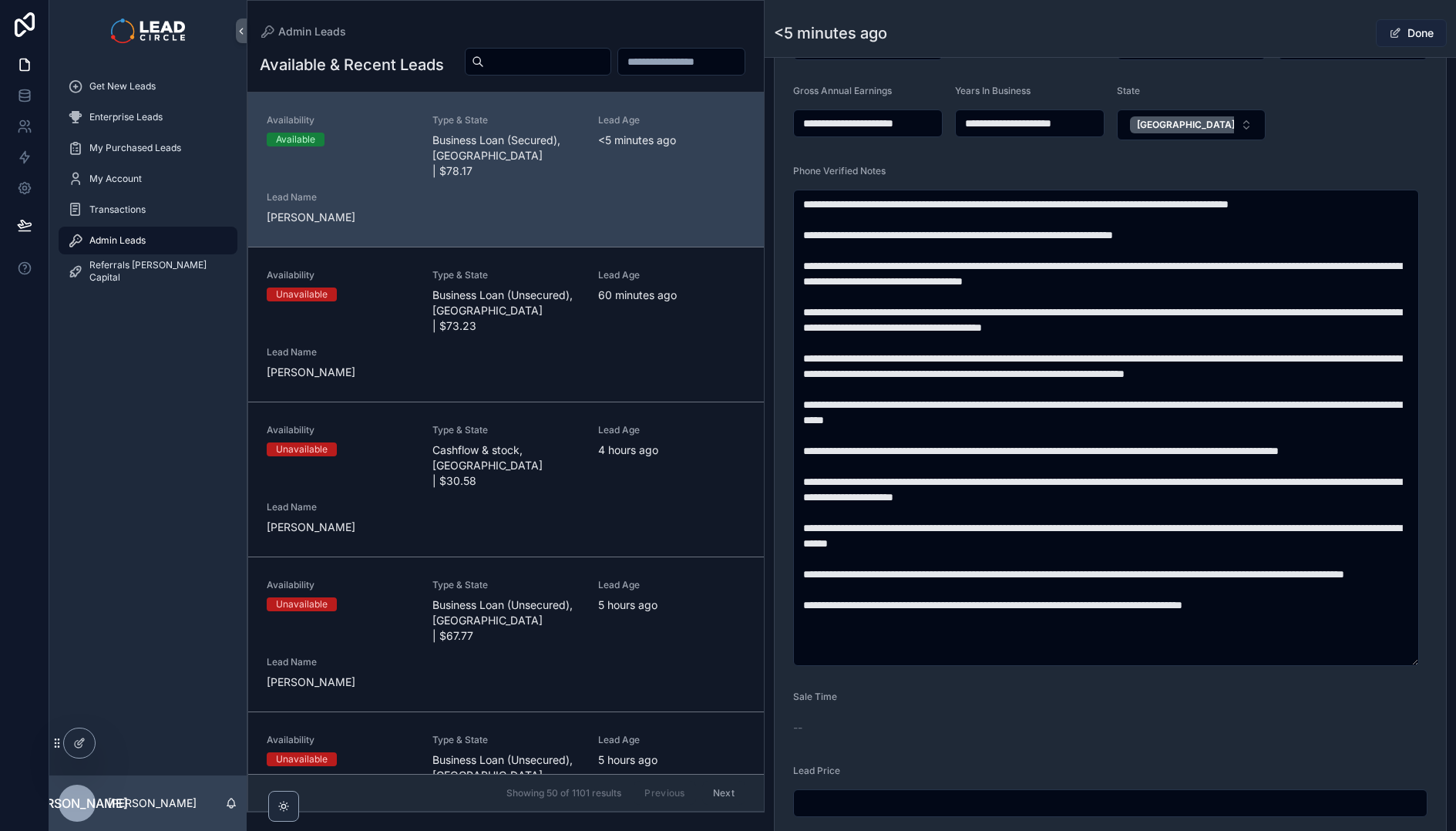
click at [1401, 35] on button "Done" at bounding box center [1410, 33] width 71 height 28
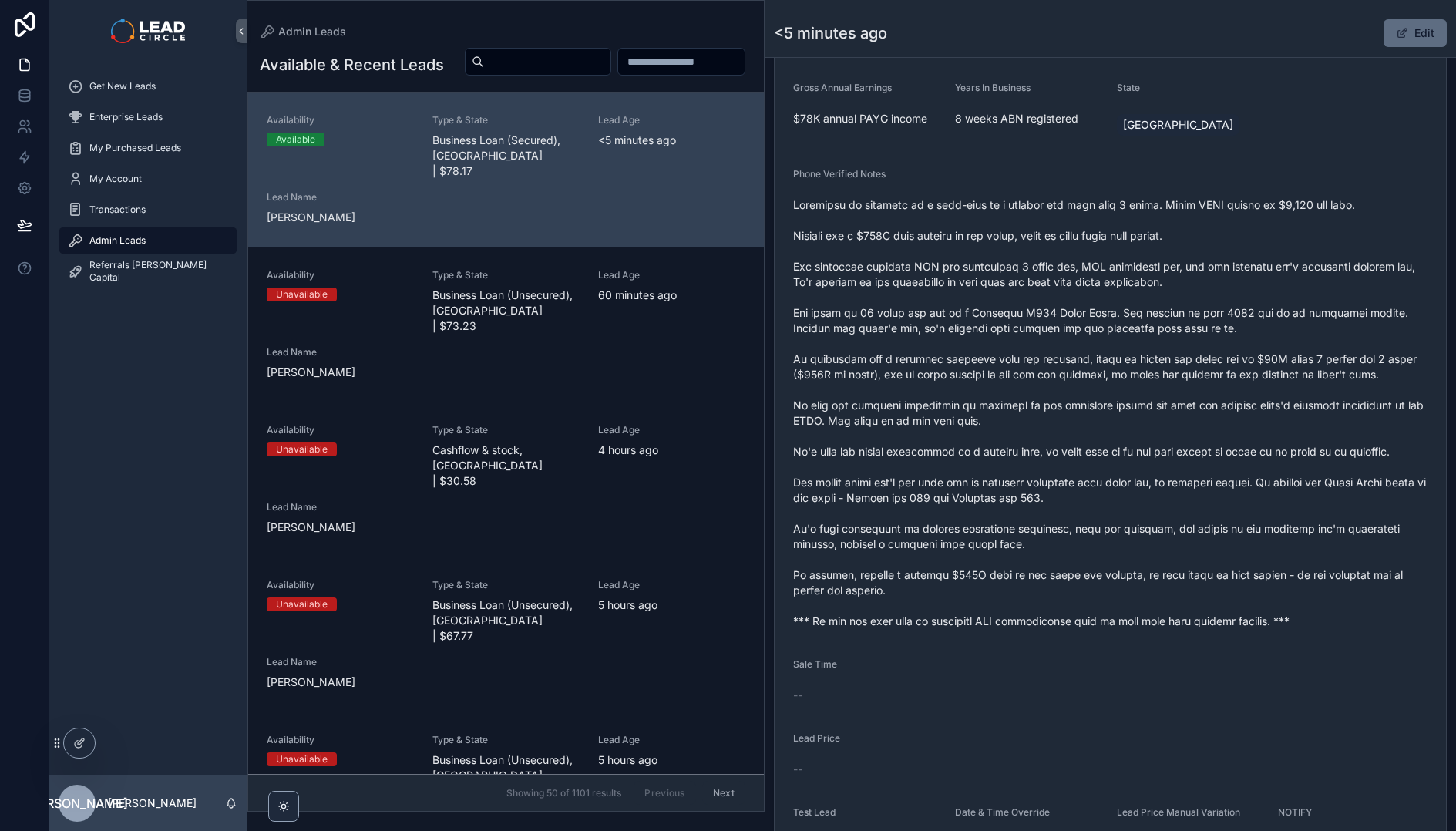
click at [1388, 39] on button "Edit" at bounding box center [1415, 33] width 63 height 28
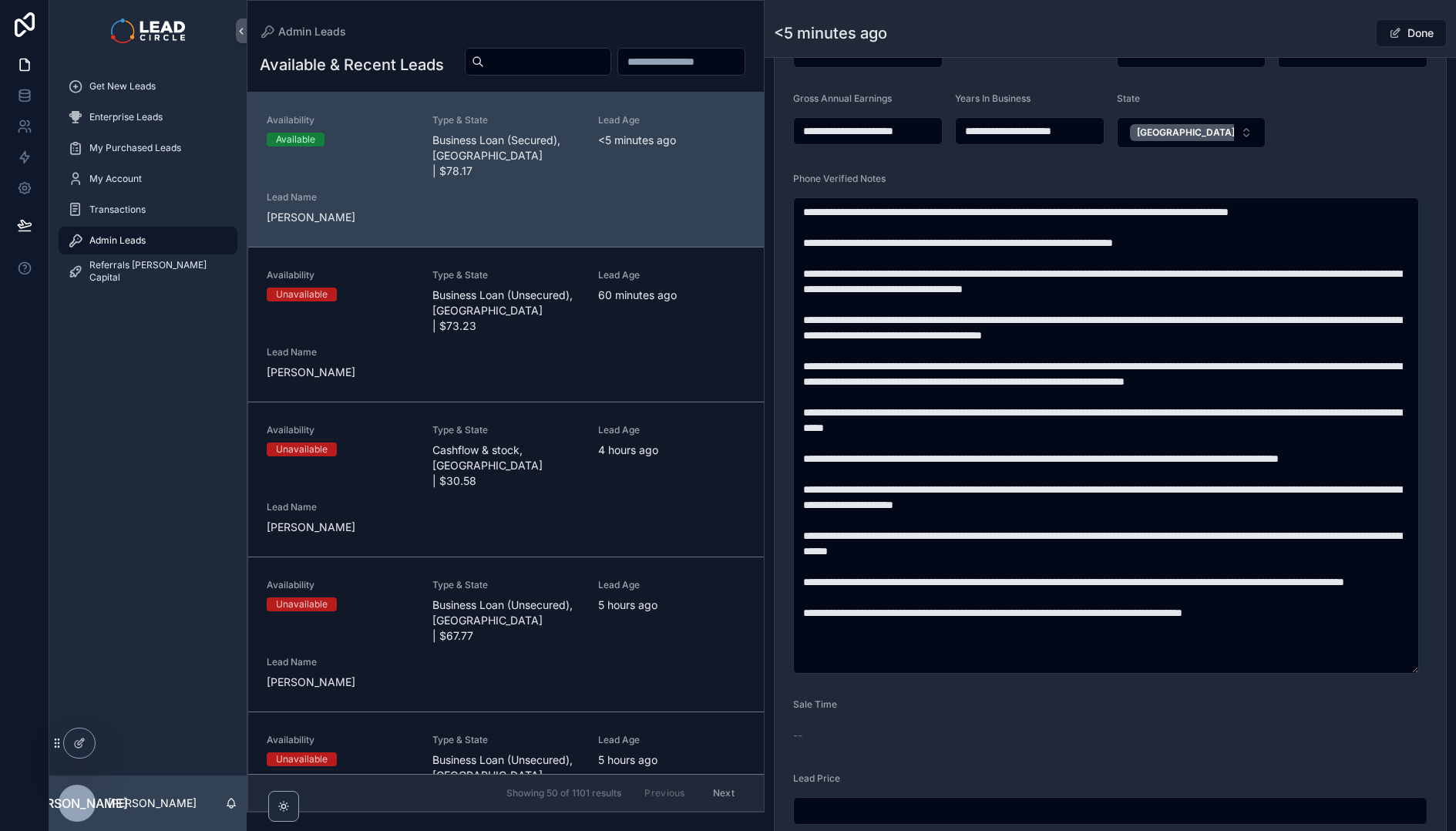
scroll to position [493, 0]
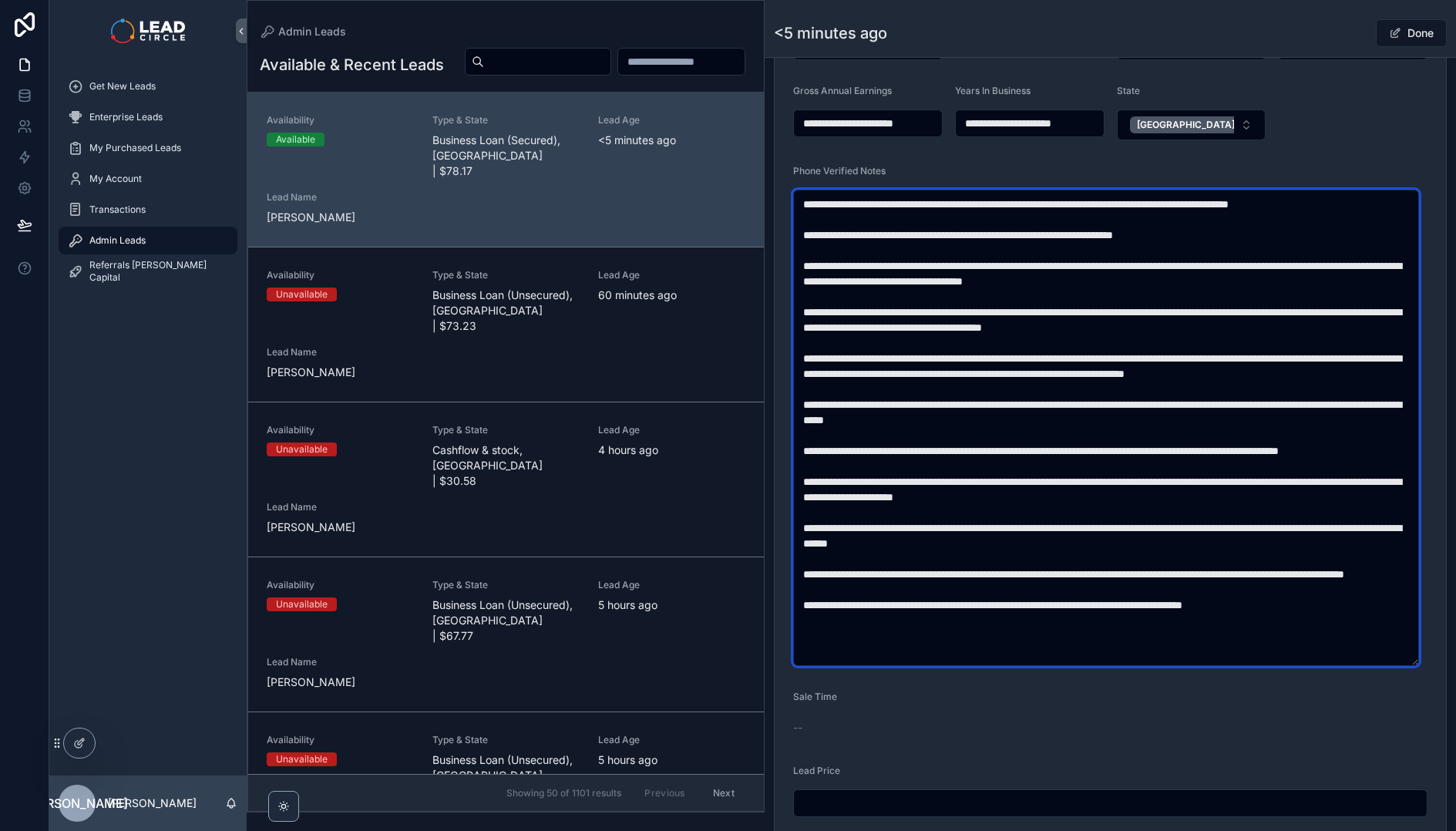
click at [913, 419] on textarea "scrollable content" at bounding box center [1106, 427] width 626 height 476
type textarea "**********"
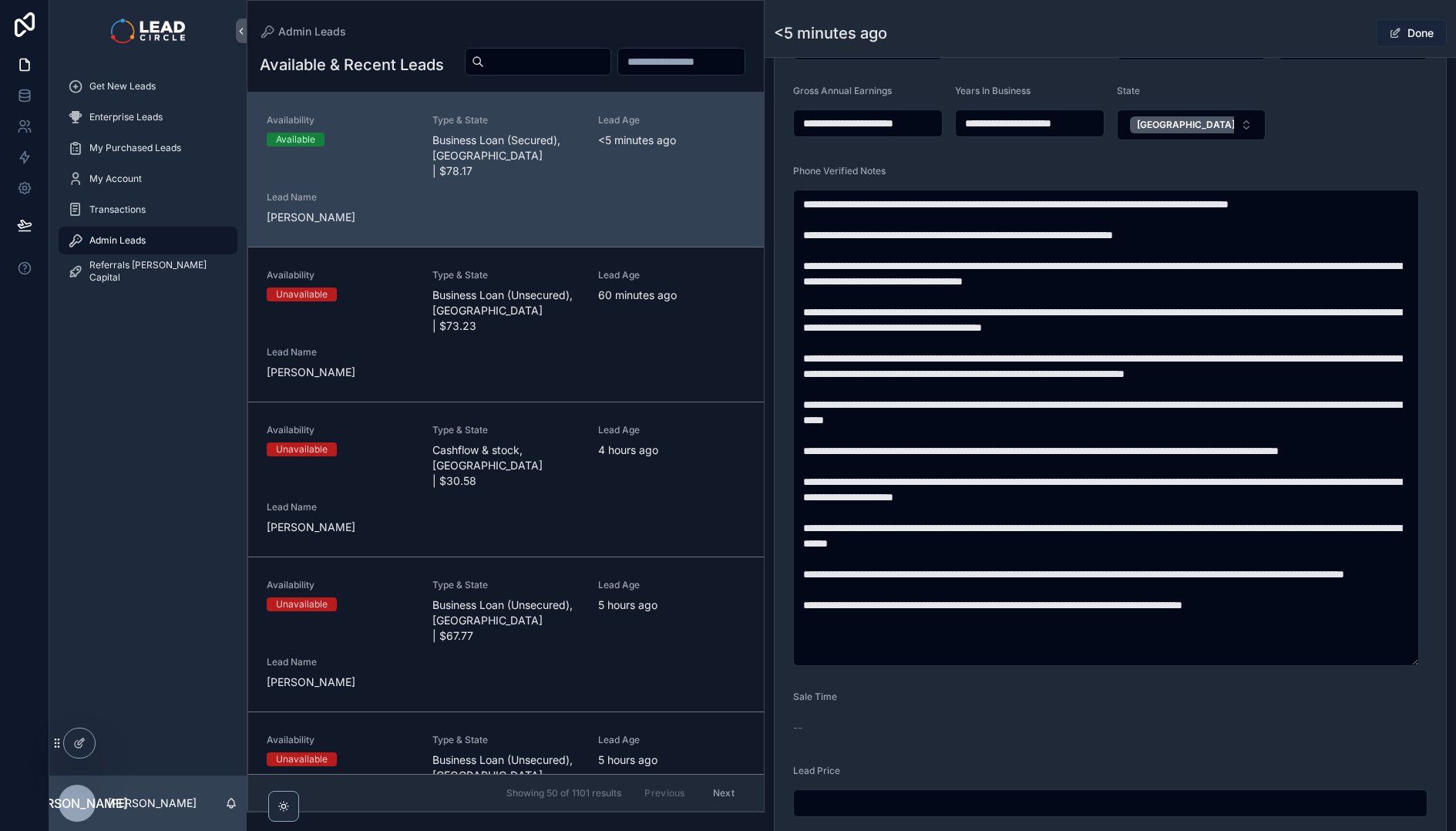
click at [1401, 33] on button "Done" at bounding box center [1410, 33] width 71 height 28
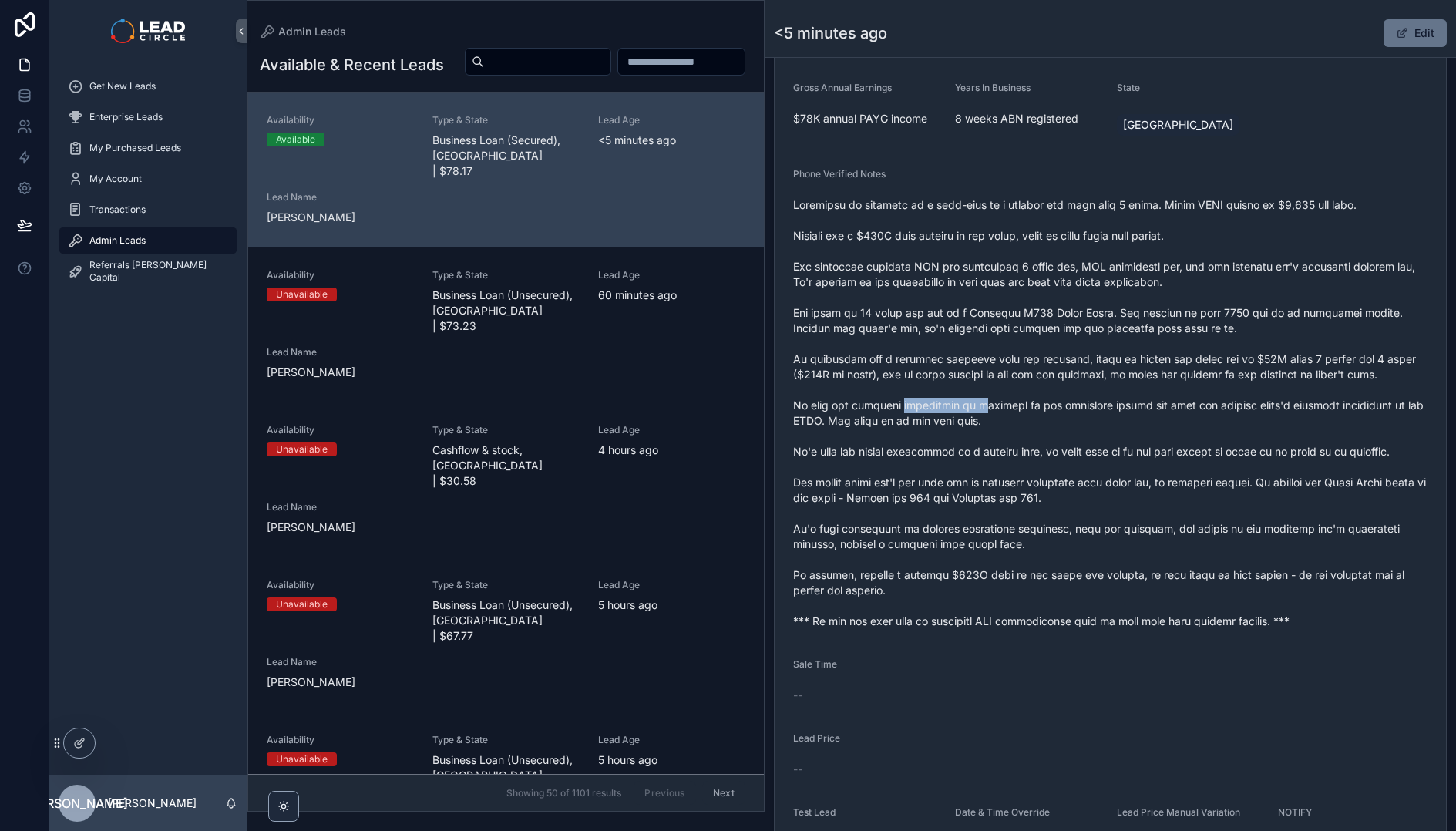
drag, startPoint x: 903, startPoint y: 405, endPoint x: 1030, endPoint y: 411, distance: 127.1
click at [985, 411] on span "scrollable content" at bounding box center [1111, 413] width 635 height 431
click at [1030, 411] on span "scrollable content" at bounding box center [1111, 413] width 635 height 431
drag, startPoint x: 1100, startPoint y: 403, endPoint x: 1127, endPoint y: 406, distance: 27.2
click at [1123, 406] on span "scrollable content" at bounding box center [1111, 413] width 635 height 431
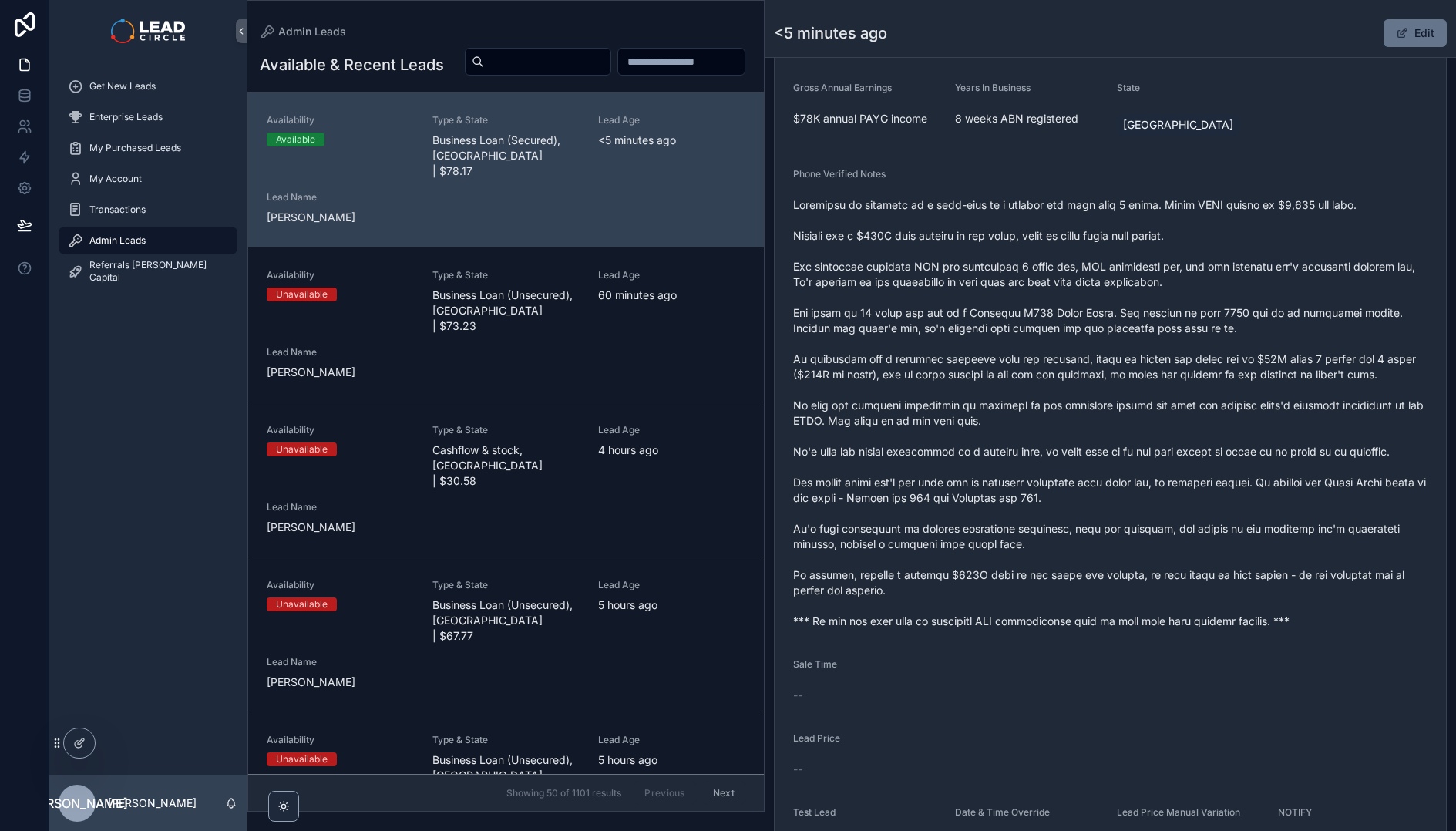
click at [1127, 406] on span "scrollable content" at bounding box center [1111, 413] width 635 height 431
drag, startPoint x: 1218, startPoint y: 408, endPoint x: 1315, endPoint y: 408, distance: 97.0
click at [1310, 408] on span "scrollable content" at bounding box center [1111, 413] width 635 height 431
click at [1315, 408] on span "scrollable content" at bounding box center [1111, 413] width 635 height 431
drag, startPoint x: 973, startPoint y: 451, endPoint x: 1108, endPoint y: 450, distance: 135.0
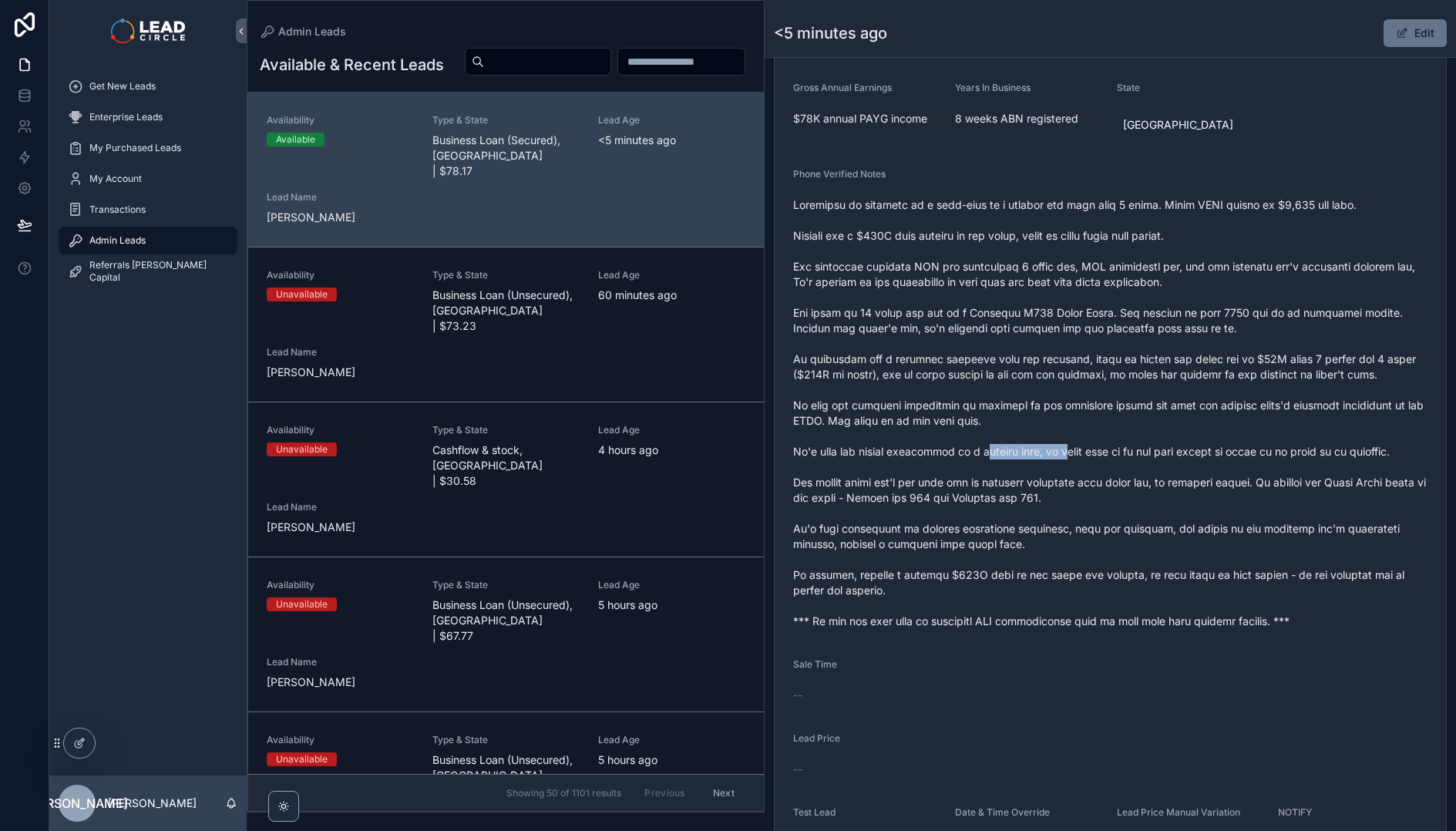
click at [1091, 451] on span "scrollable content" at bounding box center [1111, 413] width 635 height 431
click at [1108, 450] on span "scrollable content" at bounding box center [1111, 413] width 635 height 431
drag, startPoint x: 1168, startPoint y: 450, endPoint x: 1041, endPoint y: 449, distance: 127.0
click at [1047, 450] on span "scrollable content" at bounding box center [1111, 413] width 635 height 431
click at [1041, 449] on span "scrollable content" at bounding box center [1111, 413] width 635 height 431
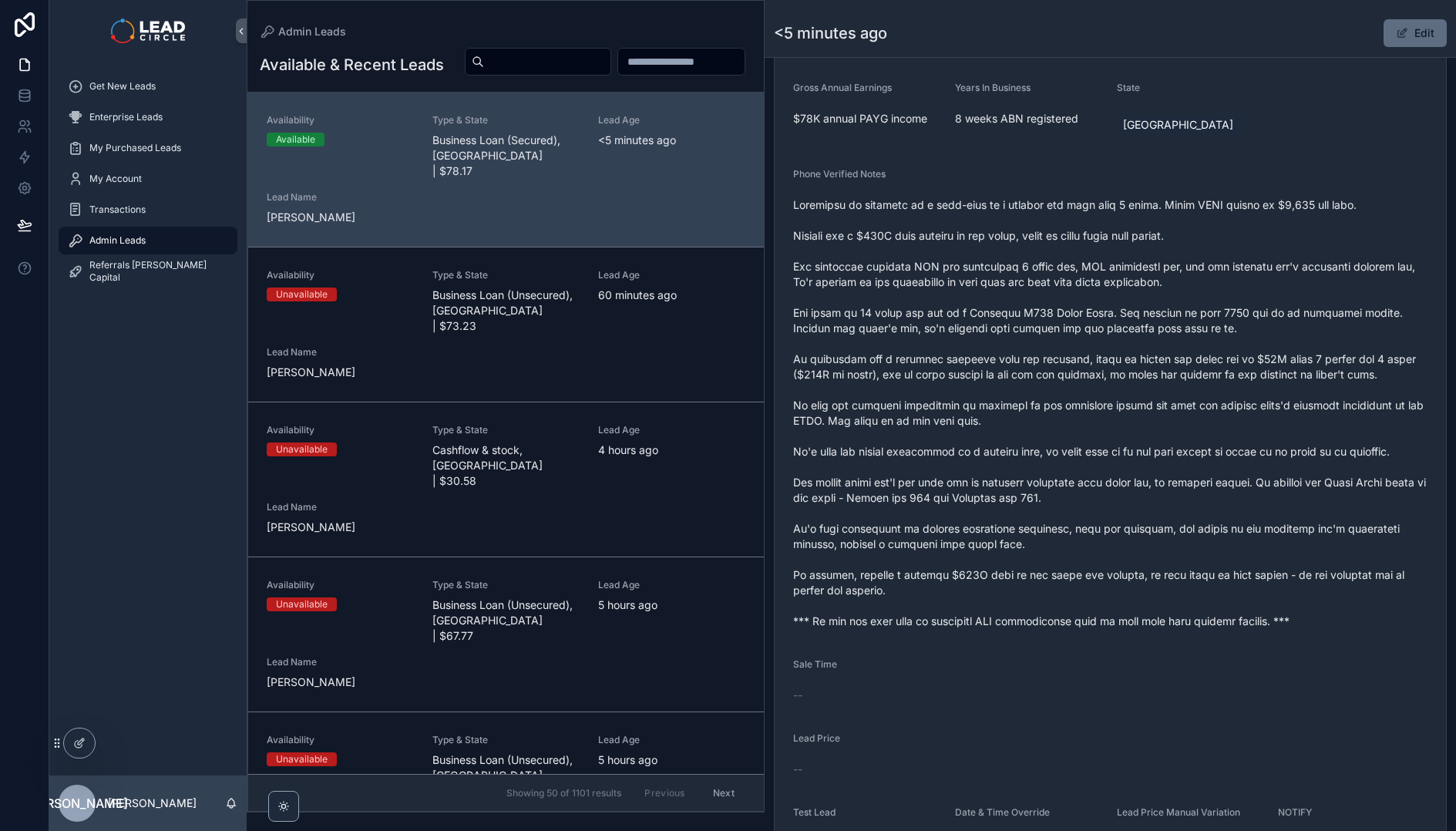
click at [1406, 34] on button "Edit" at bounding box center [1415, 33] width 63 height 28
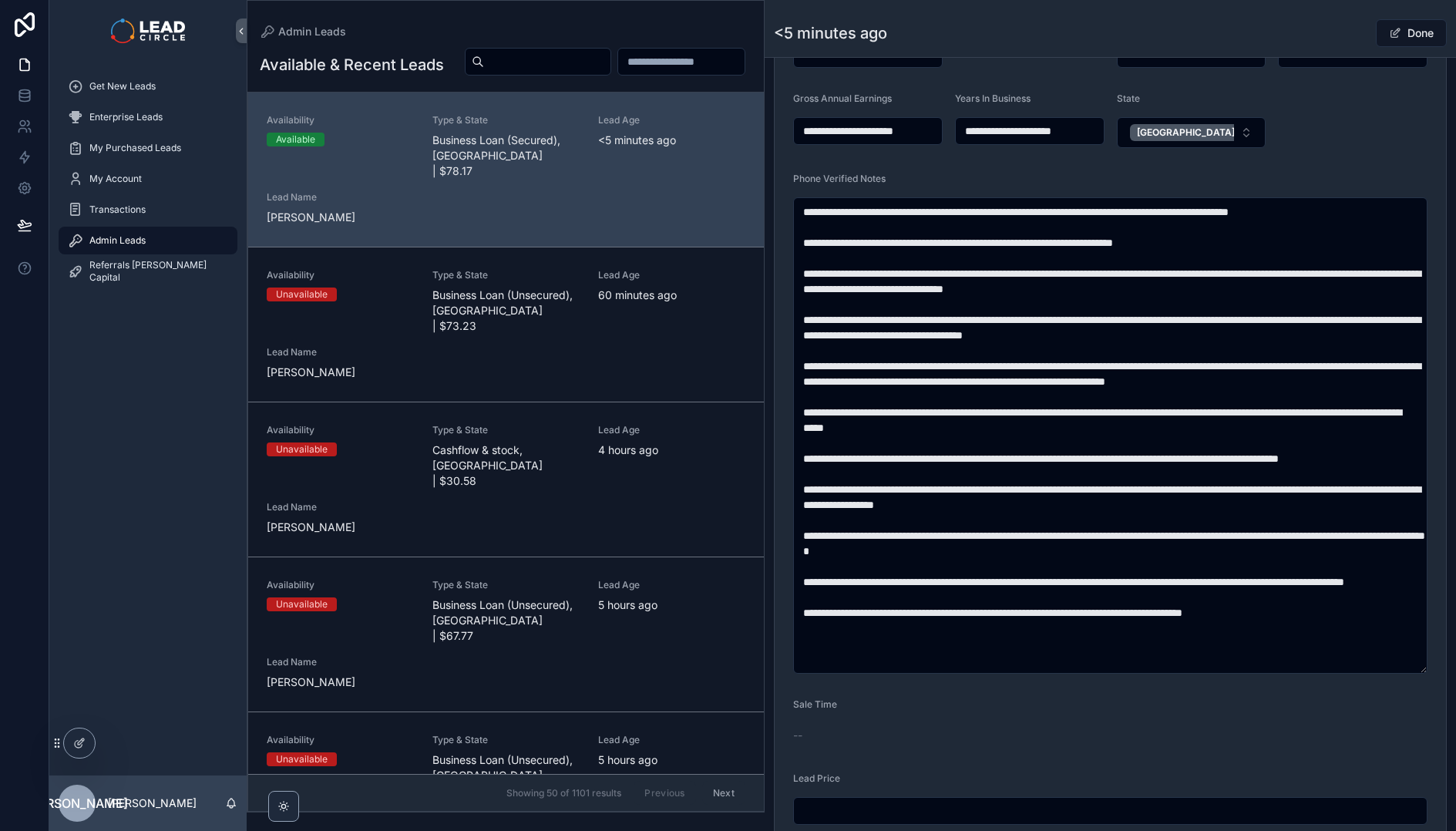
scroll to position [493, 0]
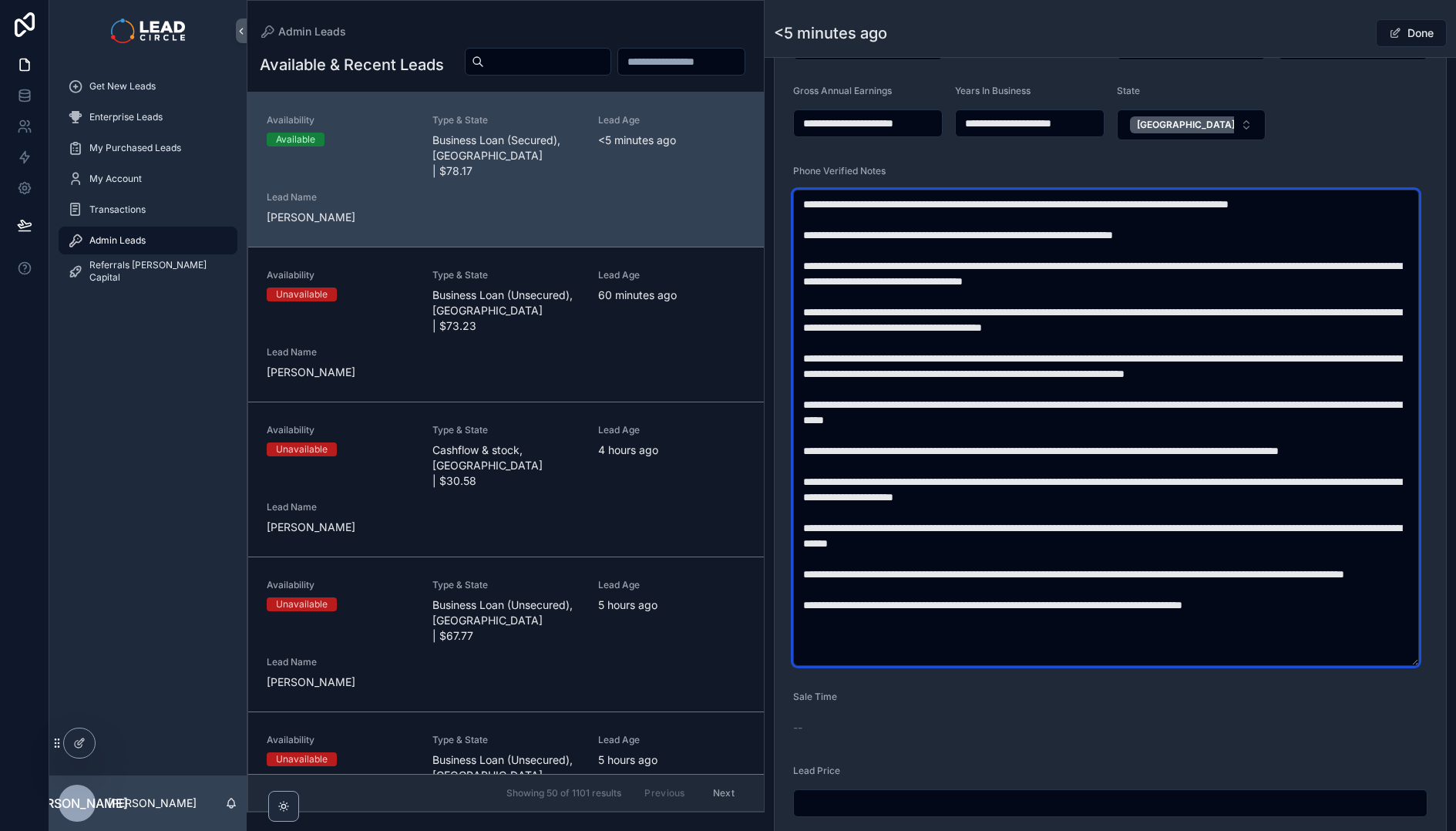
click at [1338, 467] on textarea "scrollable content" at bounding box center [1106, 427] width 626 height 476
type textarea "**********"
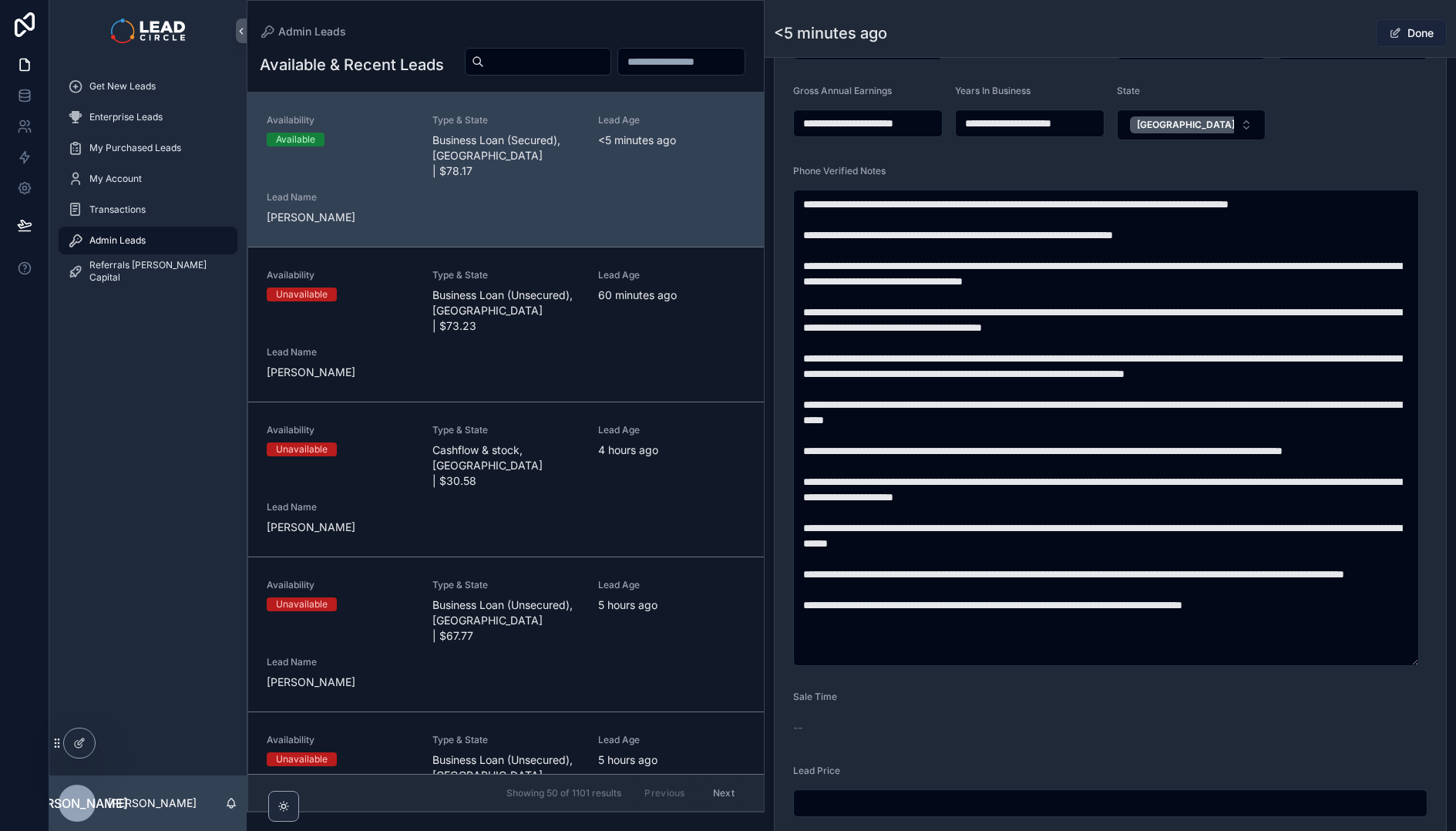
click at [1410, 32] on button "Done" at bounding box center [1410, 33] width 71 height 28
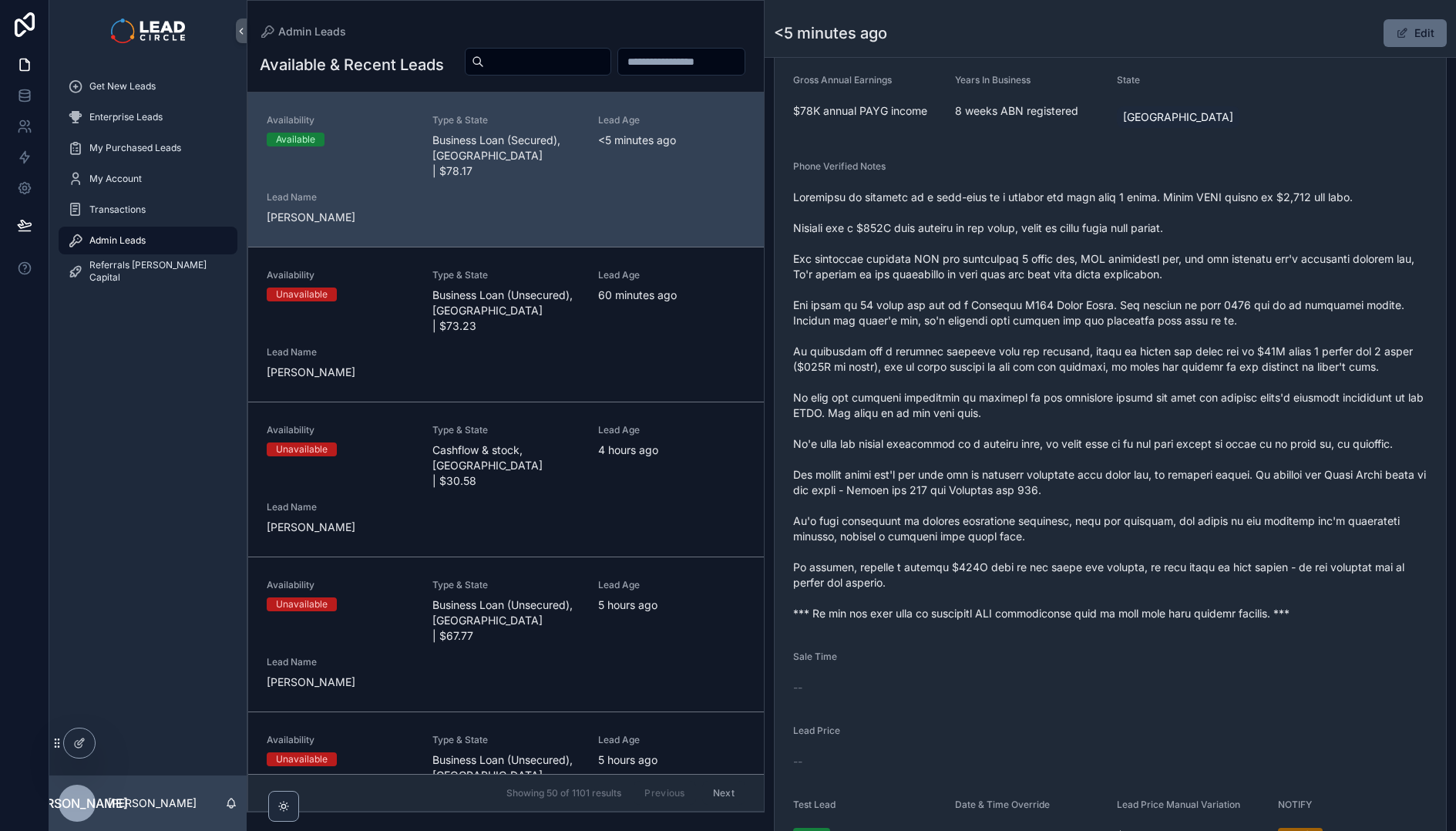
scroll to position [485, 0]
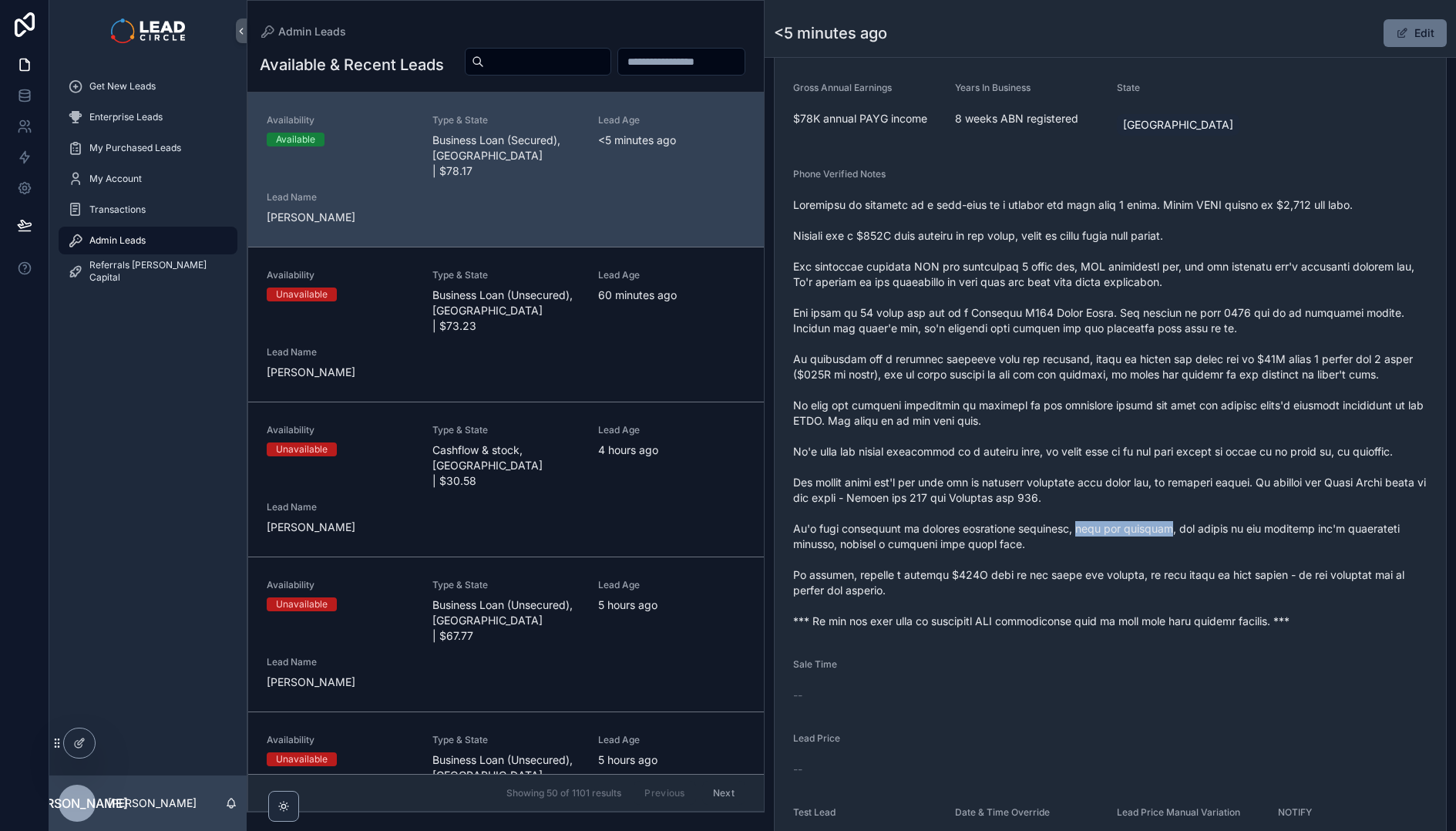
drag, startPoint x: 1054, startPoint y: 532, endPoint x: 1183, endPoint y: 520, distance: 129.6
click at [1145, 526] on span "scrollable content" at bounding box center [1111, 413] width 635 height 431
click at [1183, 520] on span "scrollable content" at bounding box center [1111, 413] width 635 height 431
click at [1142, 470] on span "scrollable content" at bounding box center [1111, 413] width 635 height 431
drag, startPoint x: 1071, startPoint y: 576, endPoint x: 1184, endPoint y: 578, distance: 113.0
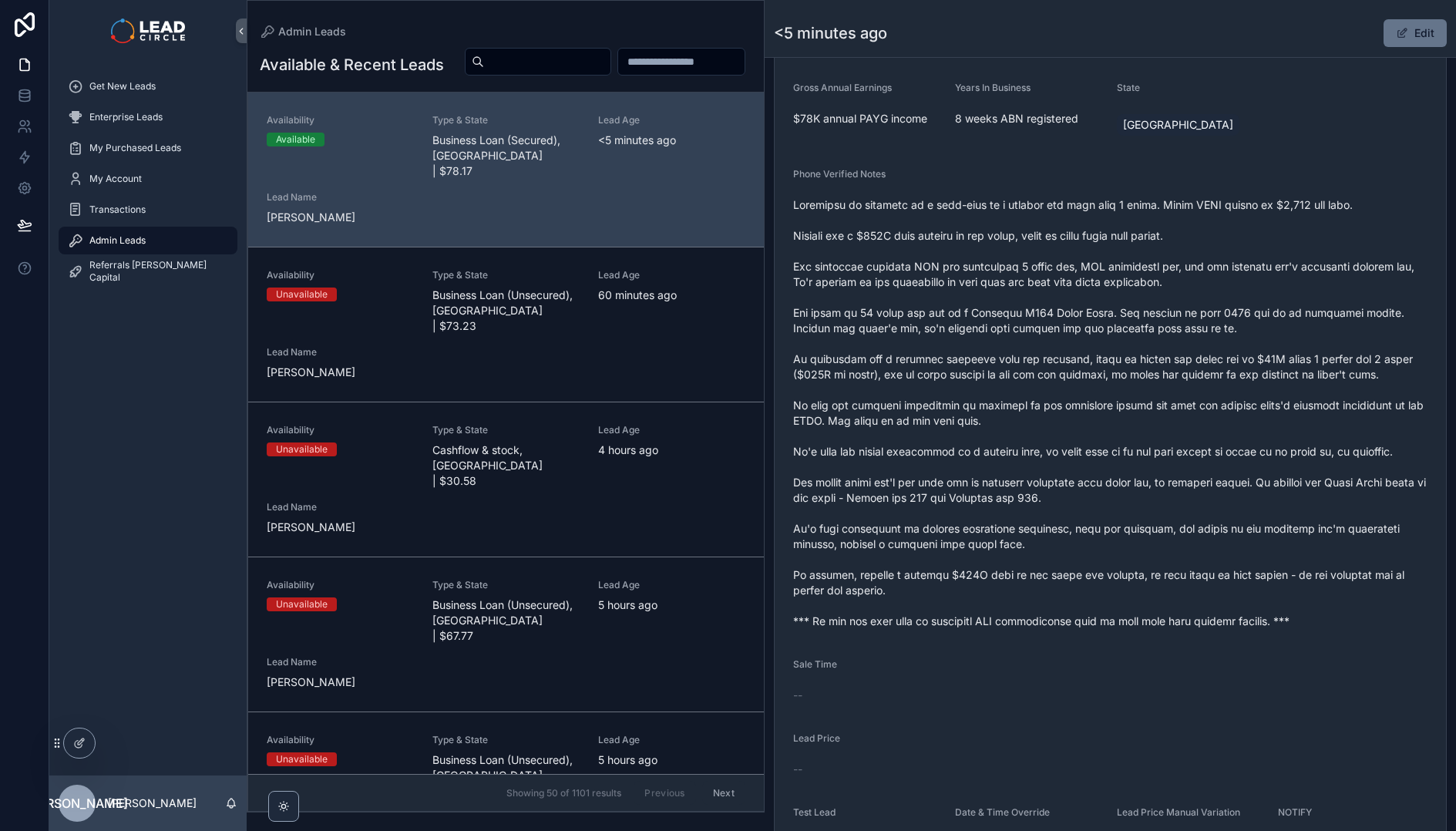
click at [1158, 580] on span "scrollable content" at bounding box center [1111, 413] width 635 height 431
click at [1184, 578] on span "scrollable content" at bounding box center [1111, 413] width 635 height 431
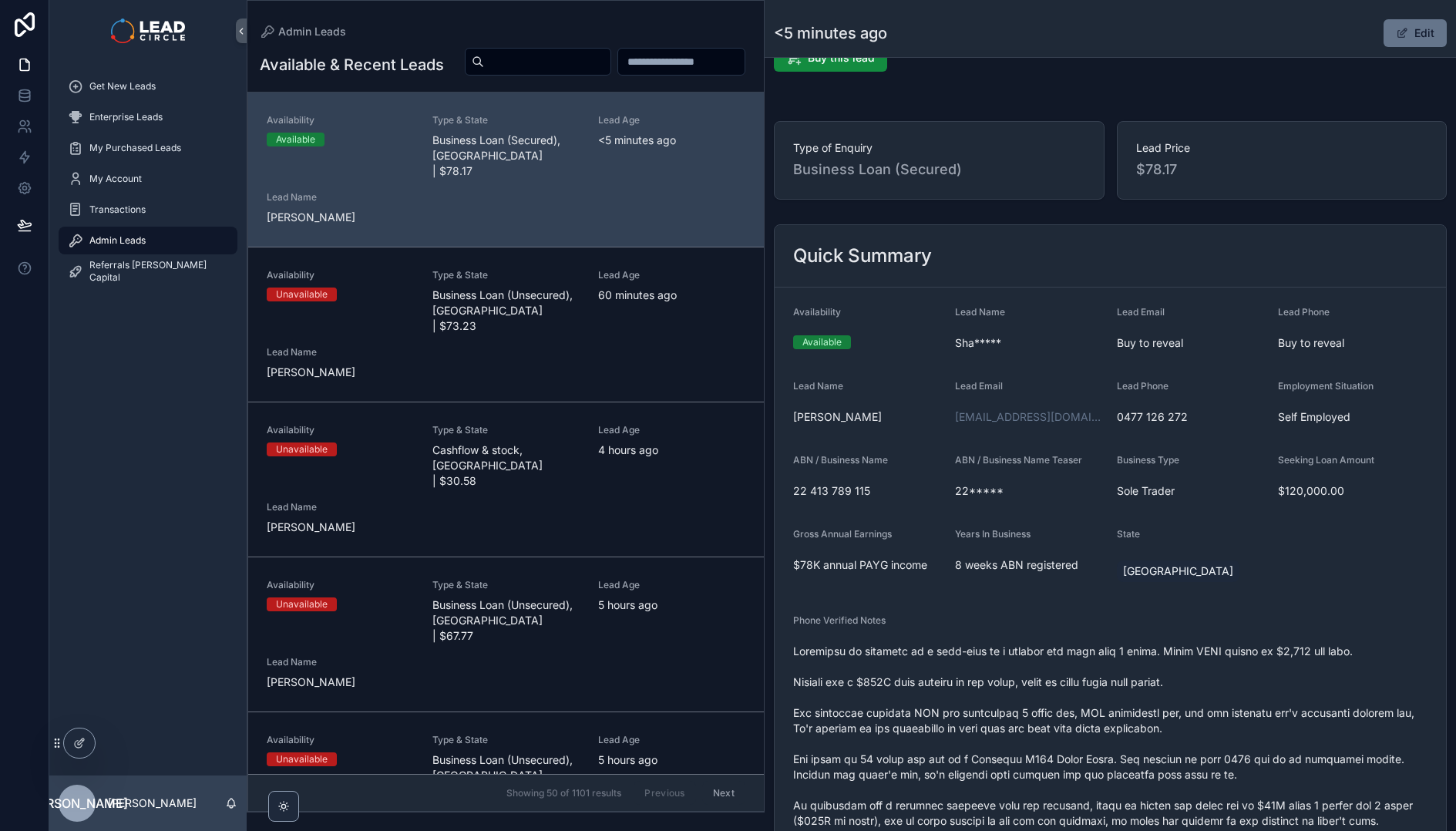
scroll to position [0, 0]
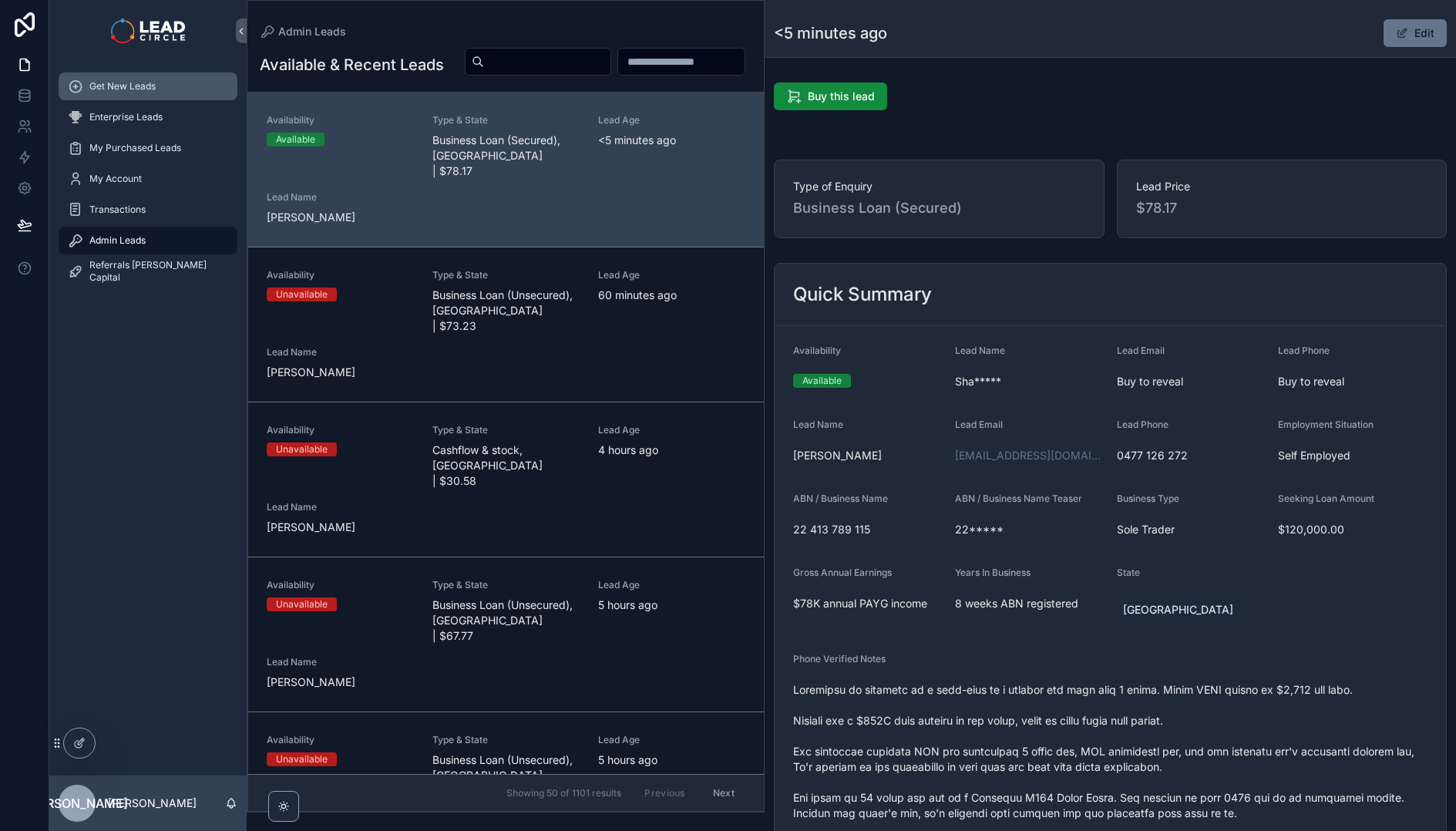
click at [160, 89] on div "Get New Leads" at bounding box center [147, 86] width 160 height 25
